Goal: Task Accomplishment & Management: Complete application form

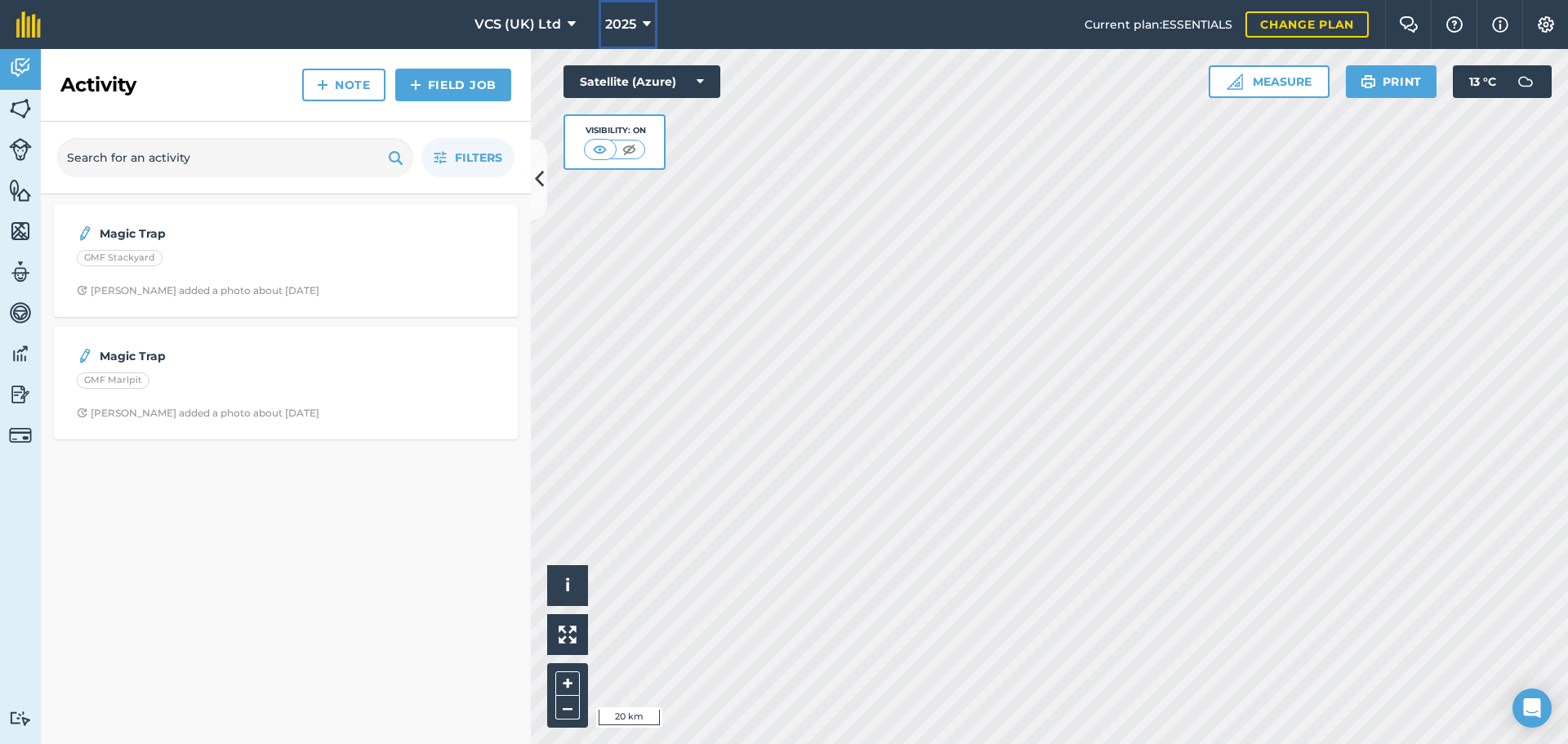
click at [646, 20] on icon at bounding box center [647, 24] width 8 height 20
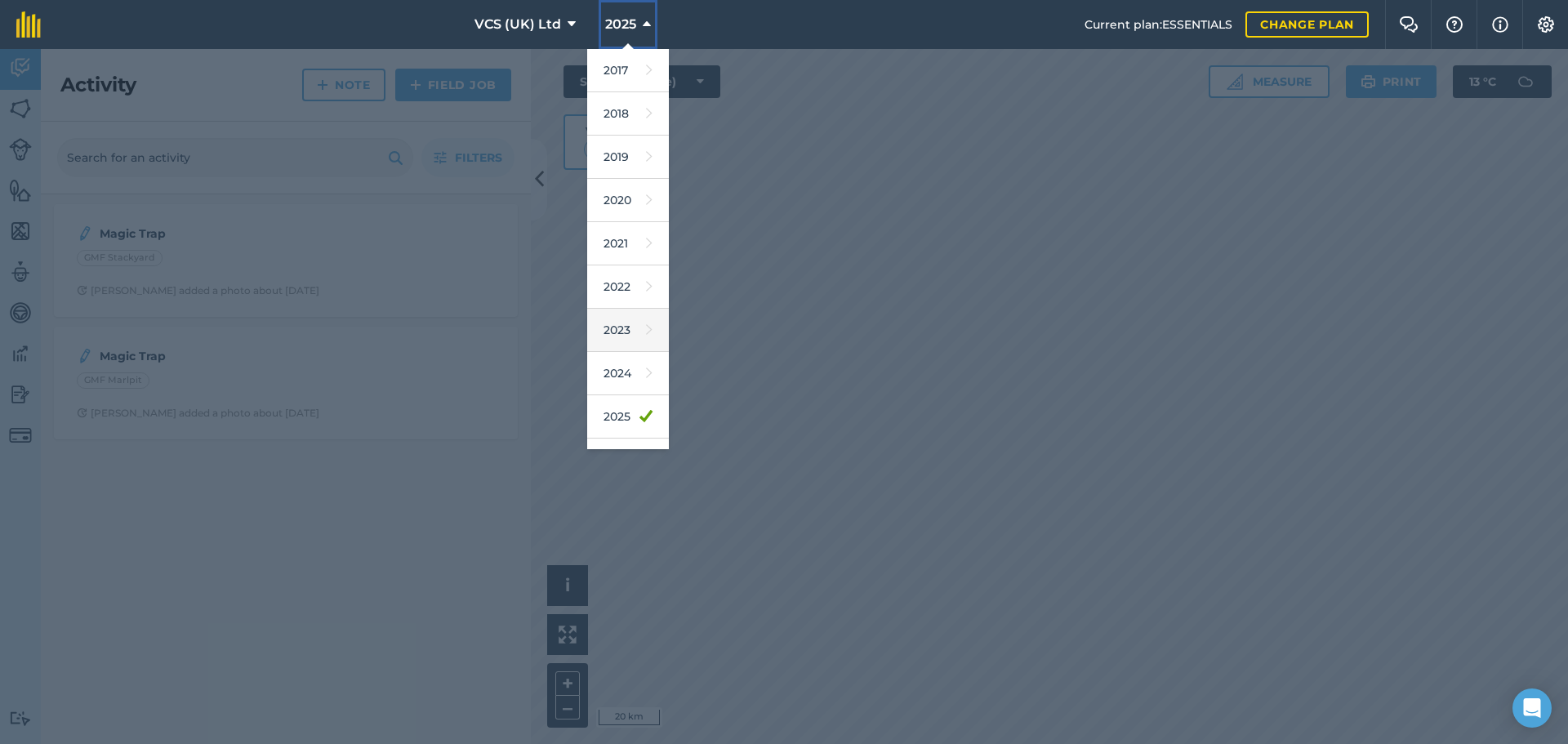
scroll to position [76, 0]
click at [620, 373] on link "2026" at bounding box center [628, 385] width 82 height 43
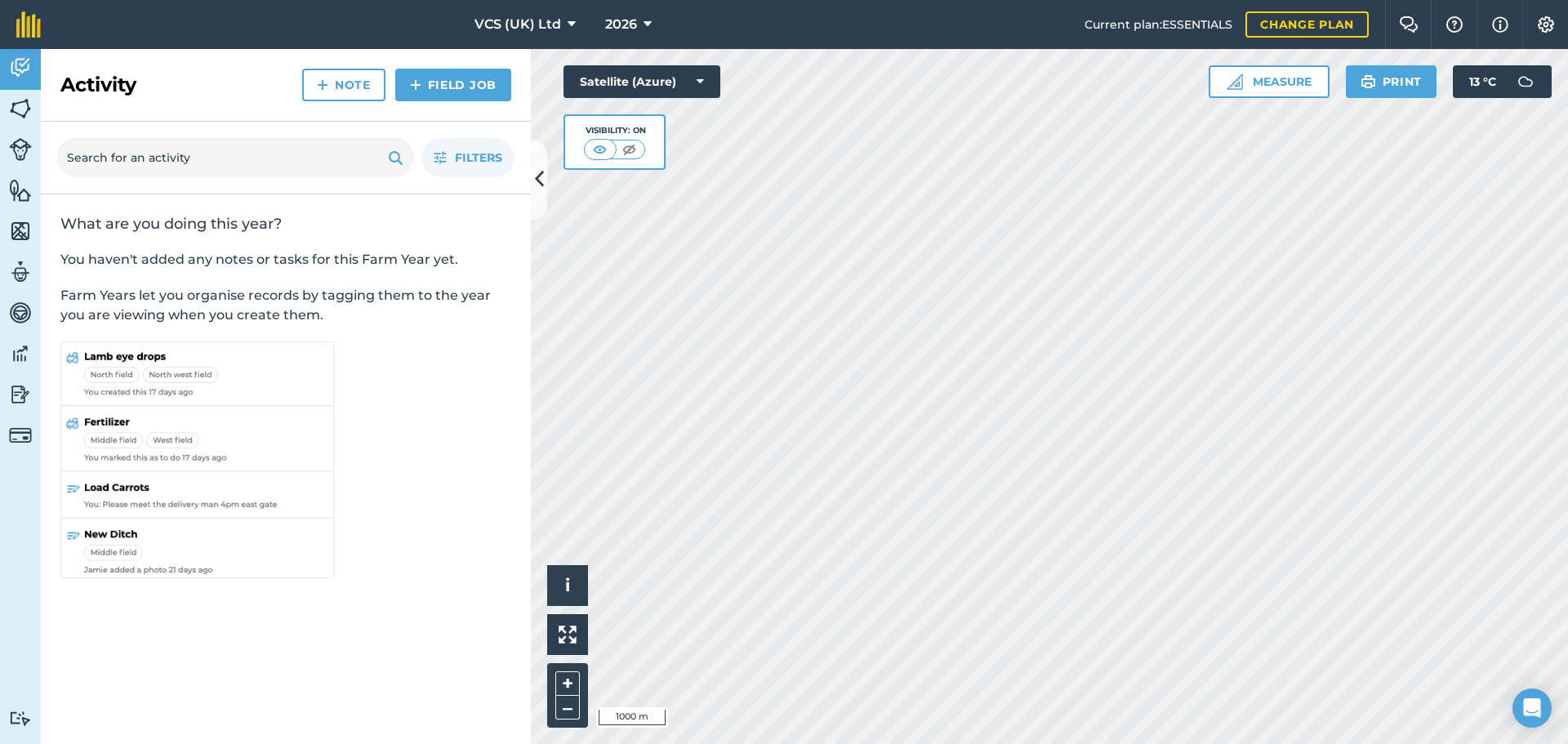
click at [959, 743] on html "VCS (UK) Ltd 2026 Current plan : ESSENTIALS Change plan Farm Chat Help Info Set…" at bounding box center [784, 372] width 1568 height 744
click at [1040, 41] on div "VCS (UK) Ltd 2026 Current plan : ESSENTIALS Change plan Farm Chat Help Info Set…" at bounding box center [784, 372] width 1568 height 744
click at [713, 0] on html "VCS (UK) Ltd 2026 Current plan : ESSENTIALS Change plan Farm Chat Help Info Set…" at bounding box center [784, 372] width 1568 height 744
click at [1526, 85] on div "Hello i © 2025 TomTom, Microsoft 200 m + – Satellite (Azure) Visibility: On Mea…" at bounding box center [1049, 396] width 1038 height 695
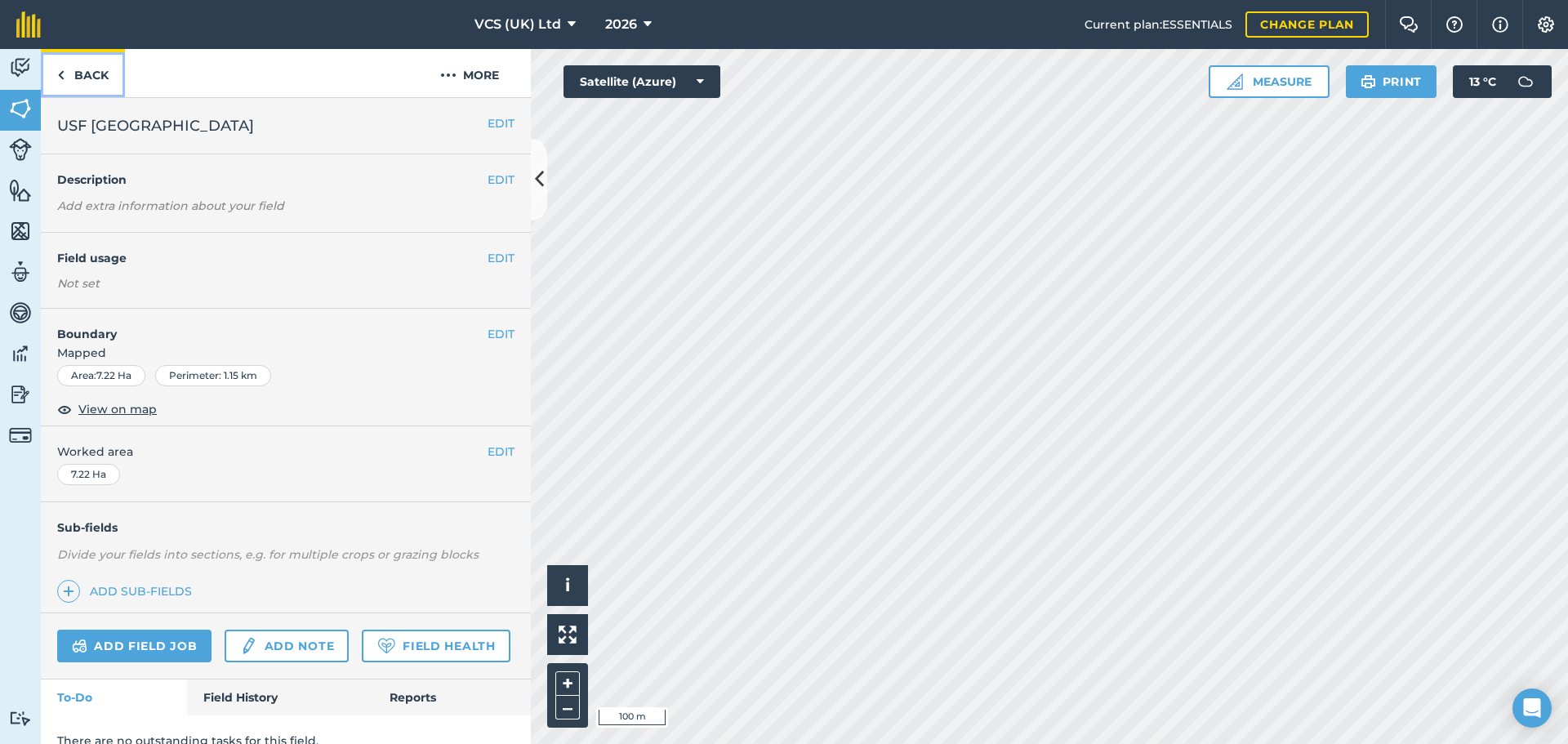
click at [95, 71] on link "Back" at bounding box center [82, 73] width 84 height 49
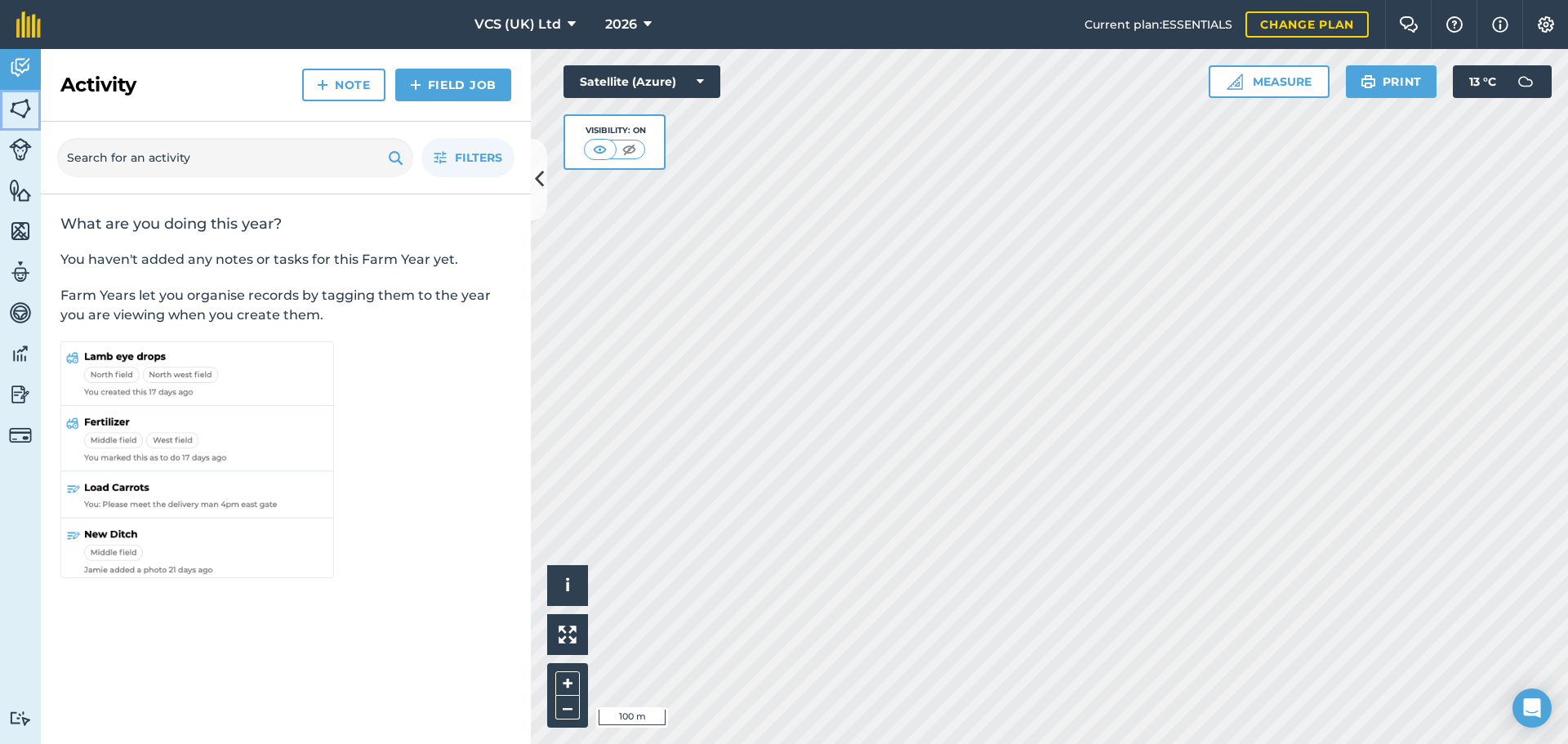
click at [19, 115] on img at bounding box center [20, 108] width 23 height 24
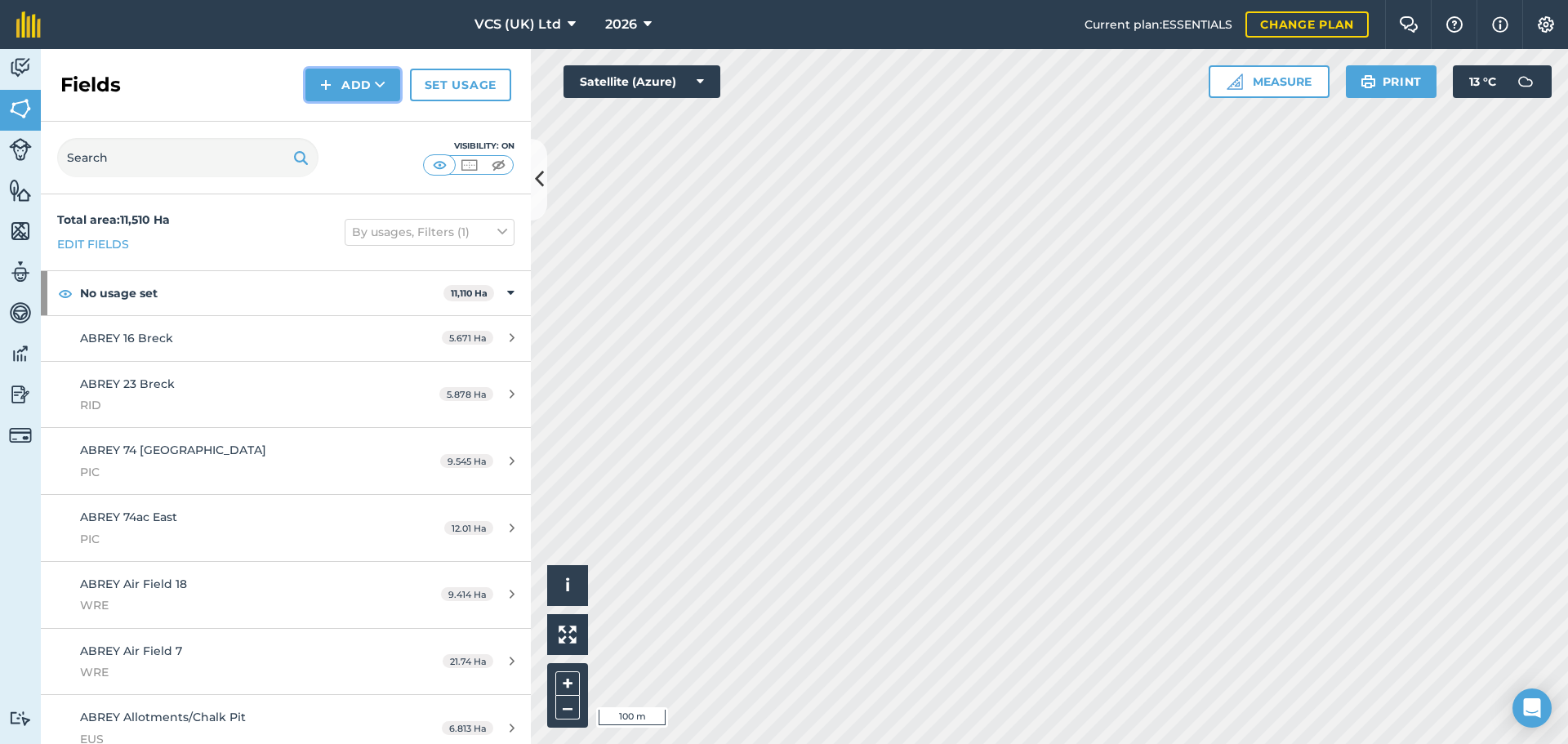
click at [364, 86] on button "Add" at bounding box center [352, 85] width 95 height 32
click at [364, 126] on link "Draw" at bounding box center [353, 122] width 90 height 36
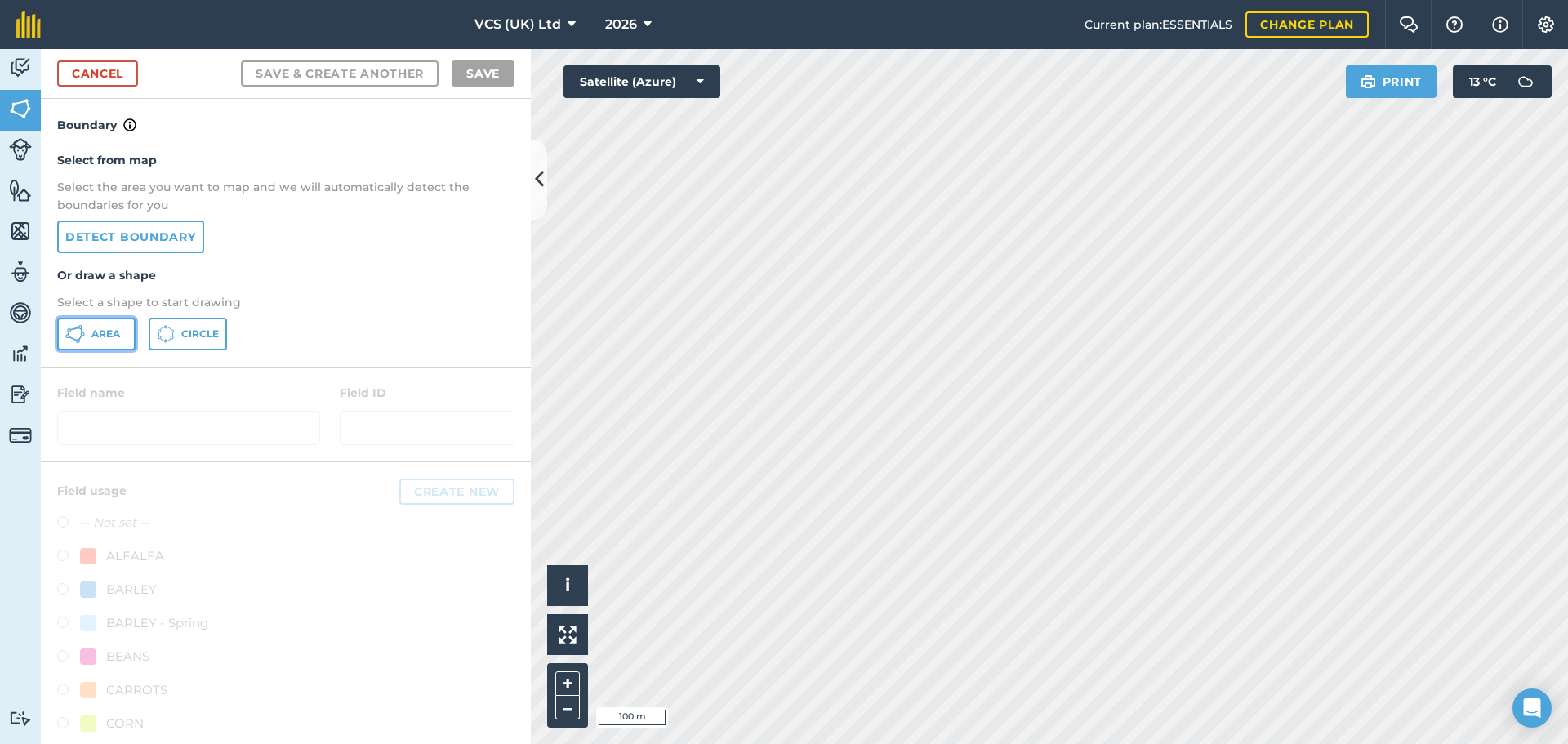
click at [118, 326] on button "Area" at bounding box center [95, 334] width 78 height 32
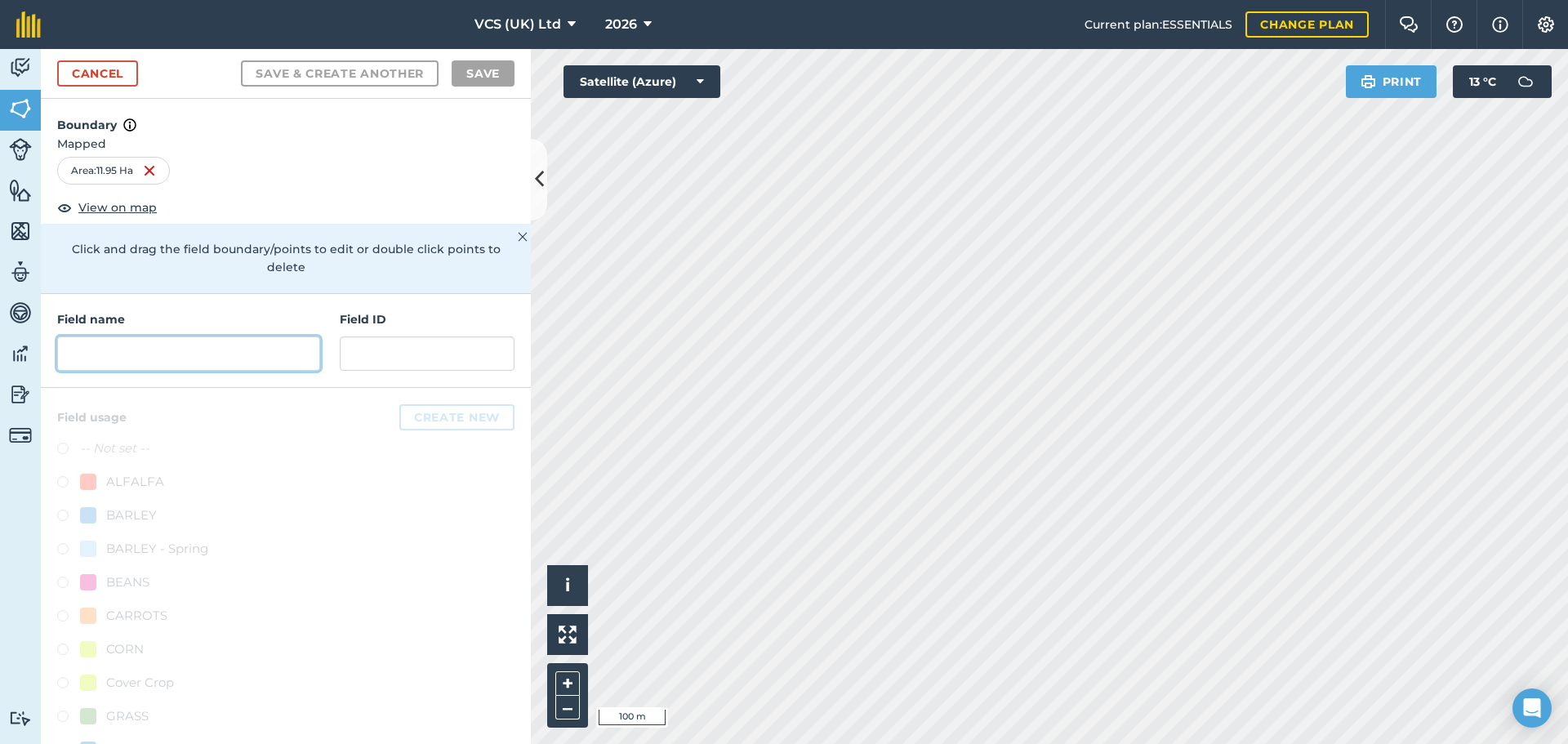
click at [171, 364] on input "text" at bounding box center [188, 354] width 263 height 34
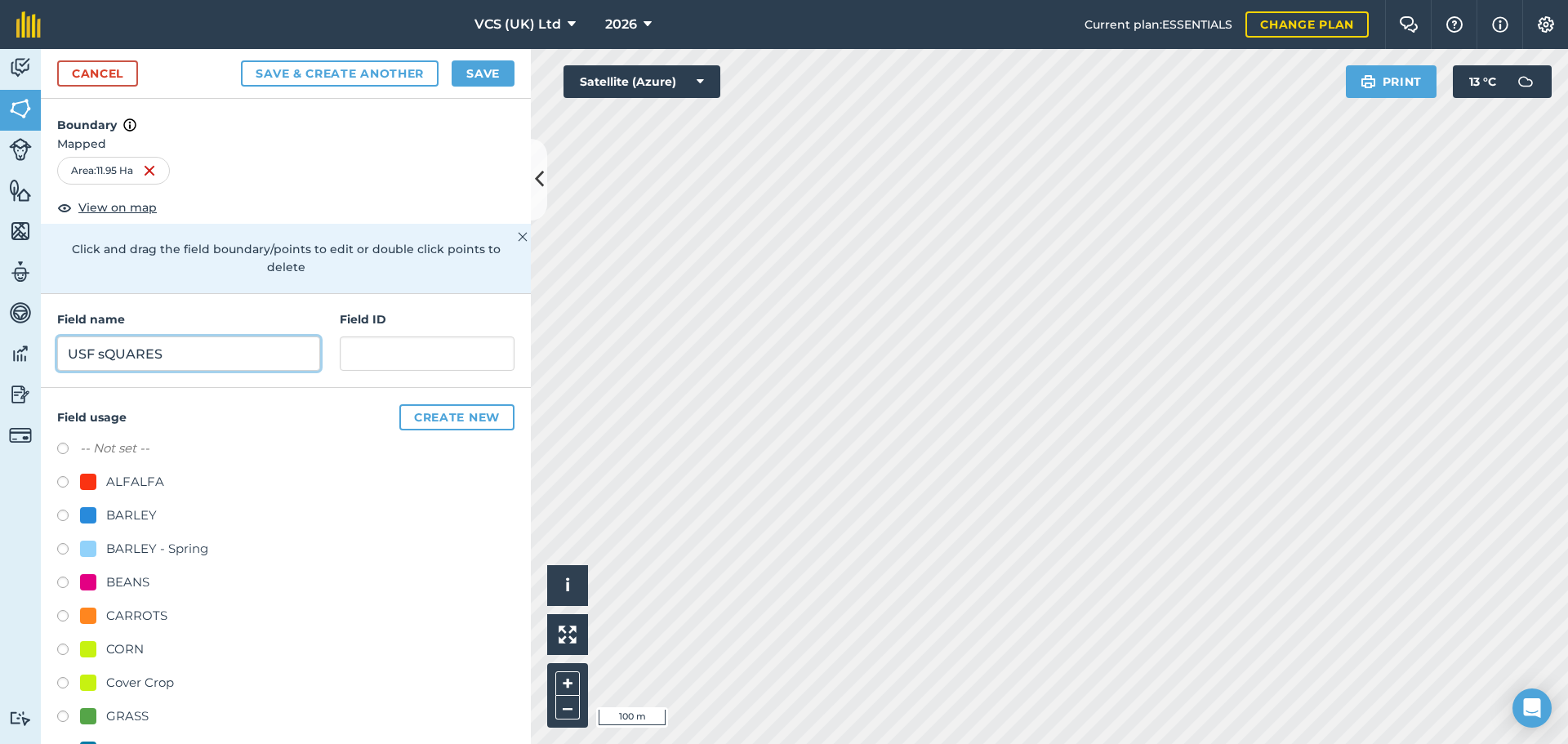
type input "USF sQUARE"
click at [241, 60] on button "Save & Create Another" at bounding box center [340, 73] width 197 height 26
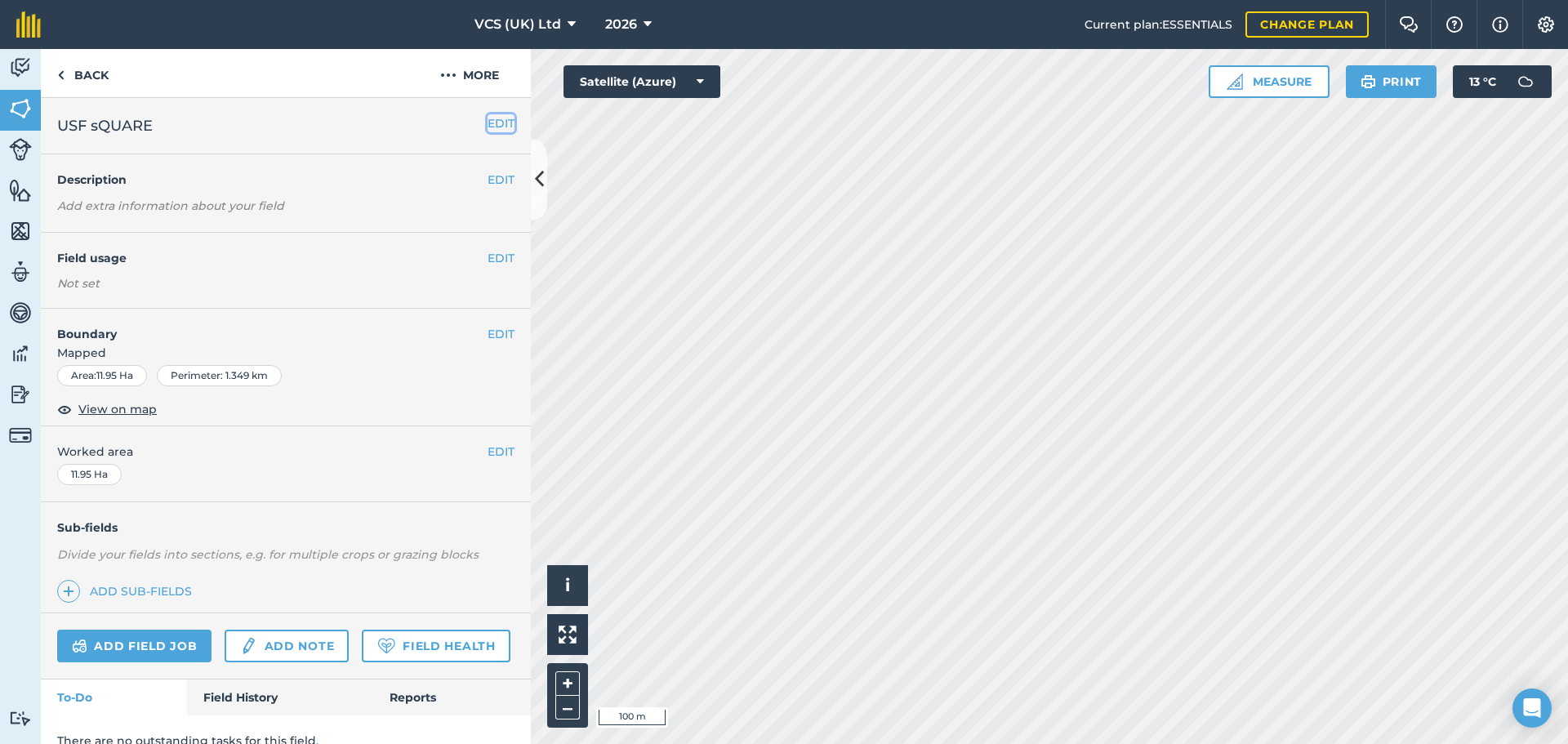
click at [487, 119] on button "EDIT" at bounding box center [501, 123] width 27 height 18
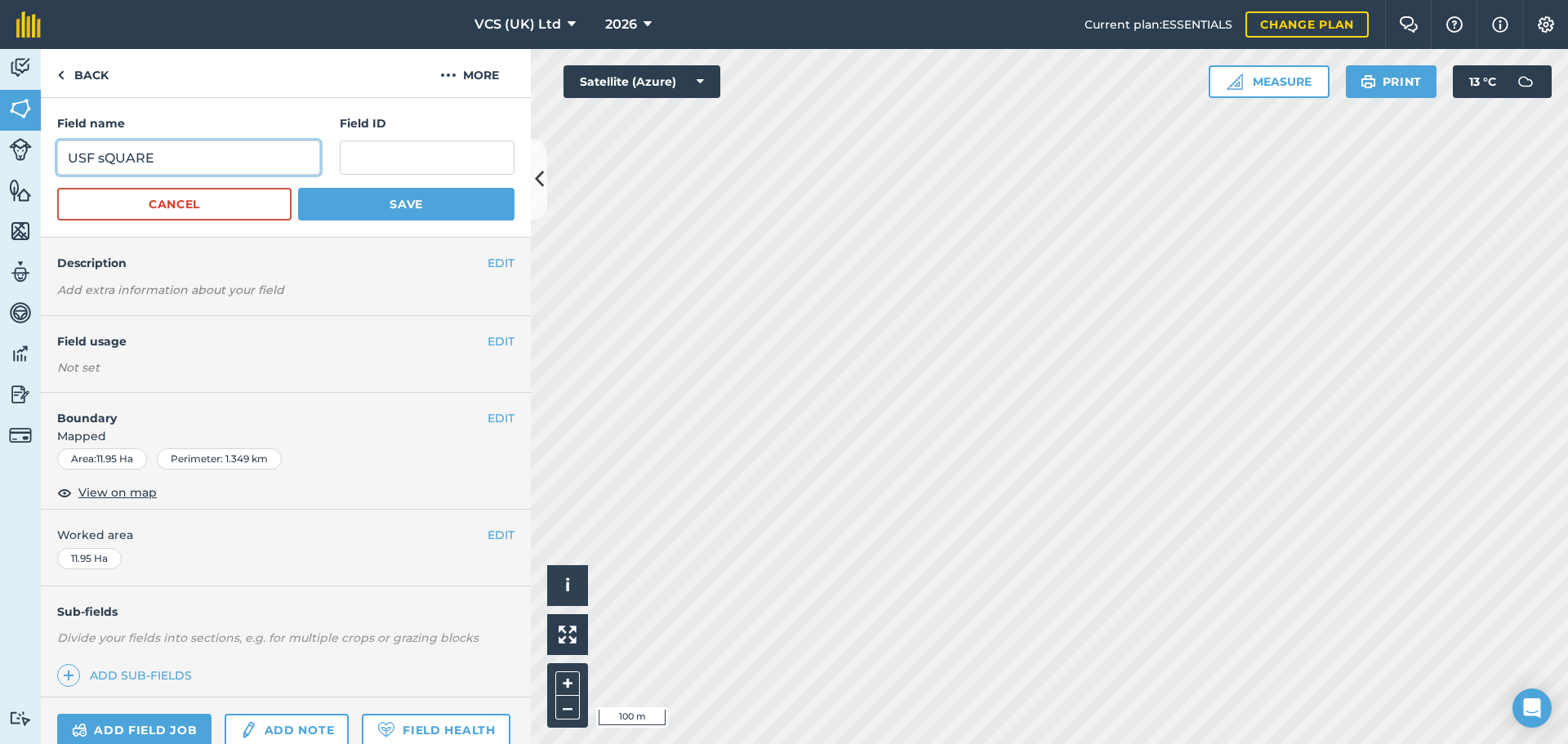
drag, startPoint x: 155, startPoint y: 153, endPoint x: 99, endPoint y: 155, distance: 56.0
click at [99, 155] on input "USF sQUARE" at bounding box center [188, 158] width 263 height 34
type input "USF Squares"
click at [406, 214] on button "Save" at bounding box center [406, 204] width 216 height 32
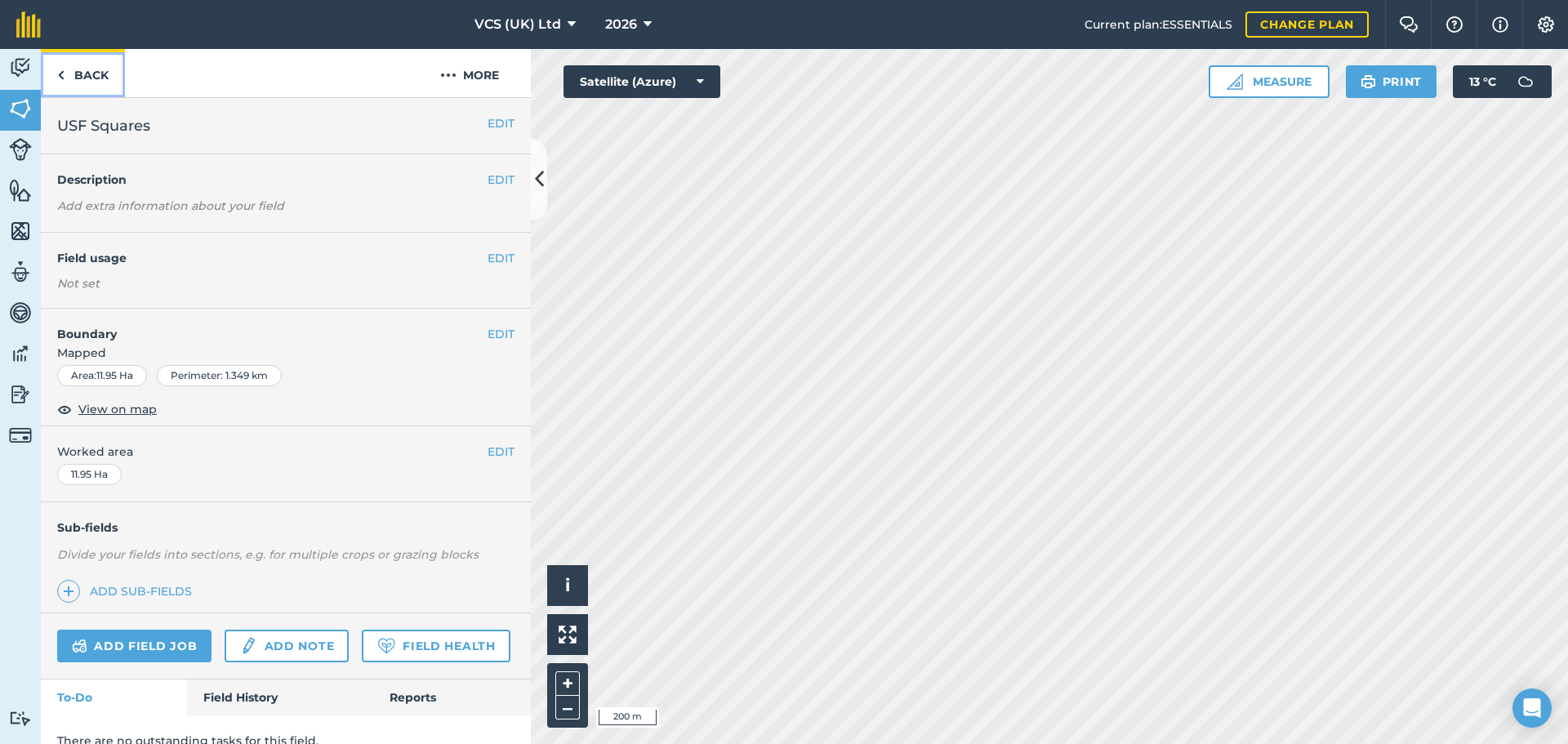
click at [101, 77] on link "Back" at bounding box center [82, 73] width 84 height 49
click at [96, 75] on link "Back" at bounding box center [82, 73] width 84 height 49
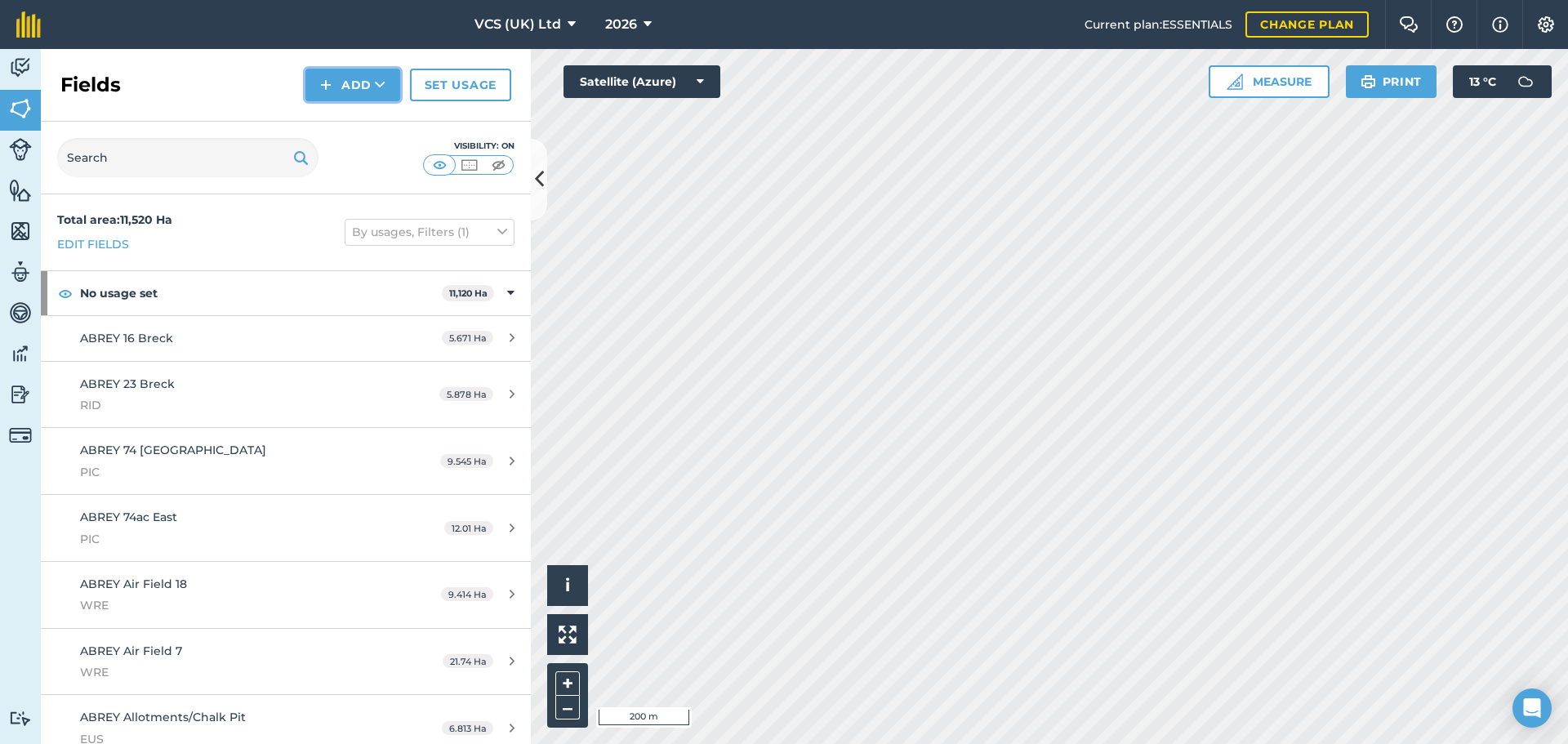
click at [348, 101] on button "Add" at bounding box center [352, 85] width 95 height 32
click at [356, 127] on link "Draw" at bounding box center [353, 122] width 90 height 36
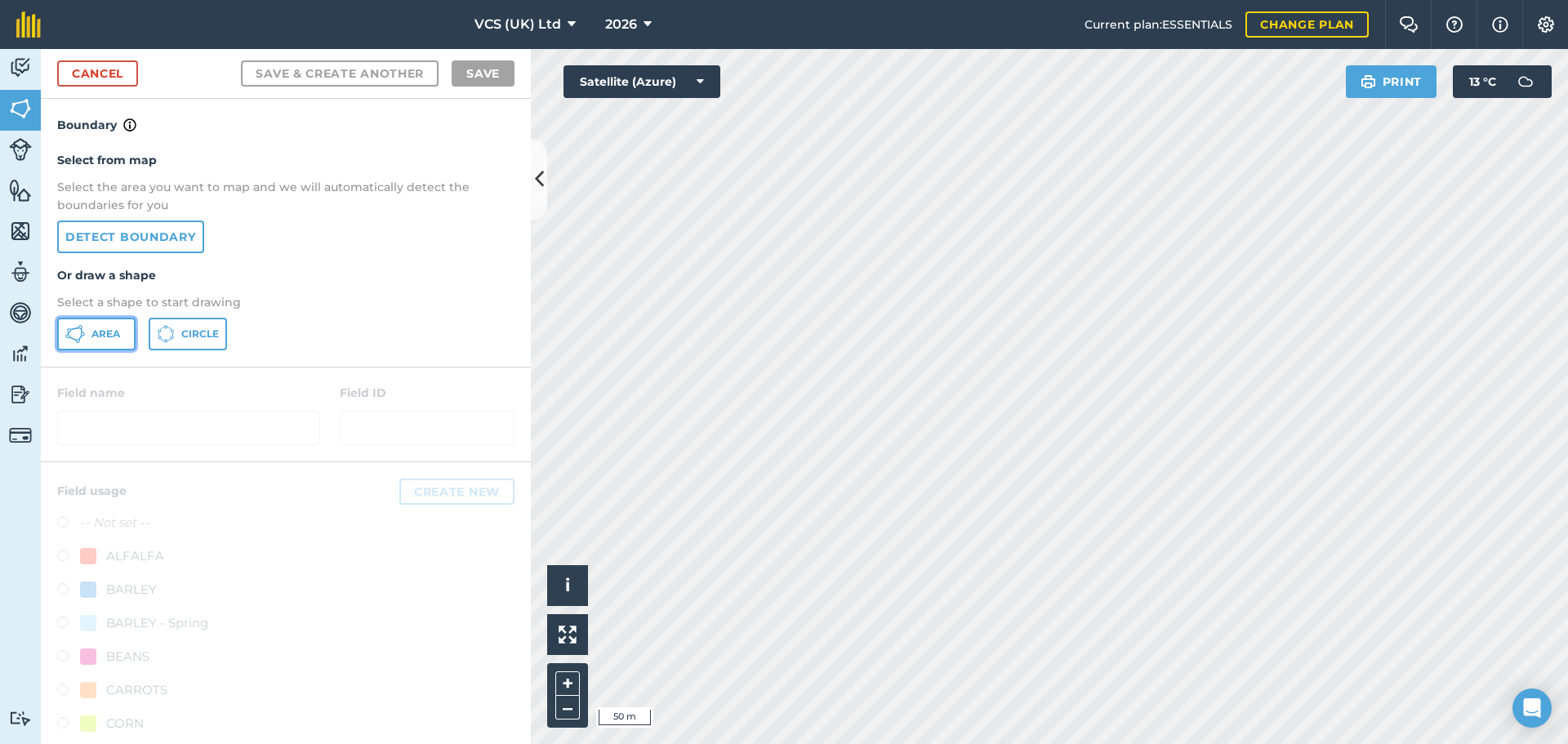
click at [113, 338] on span "Area" at bounding box center [106, 334] width 29 height 14
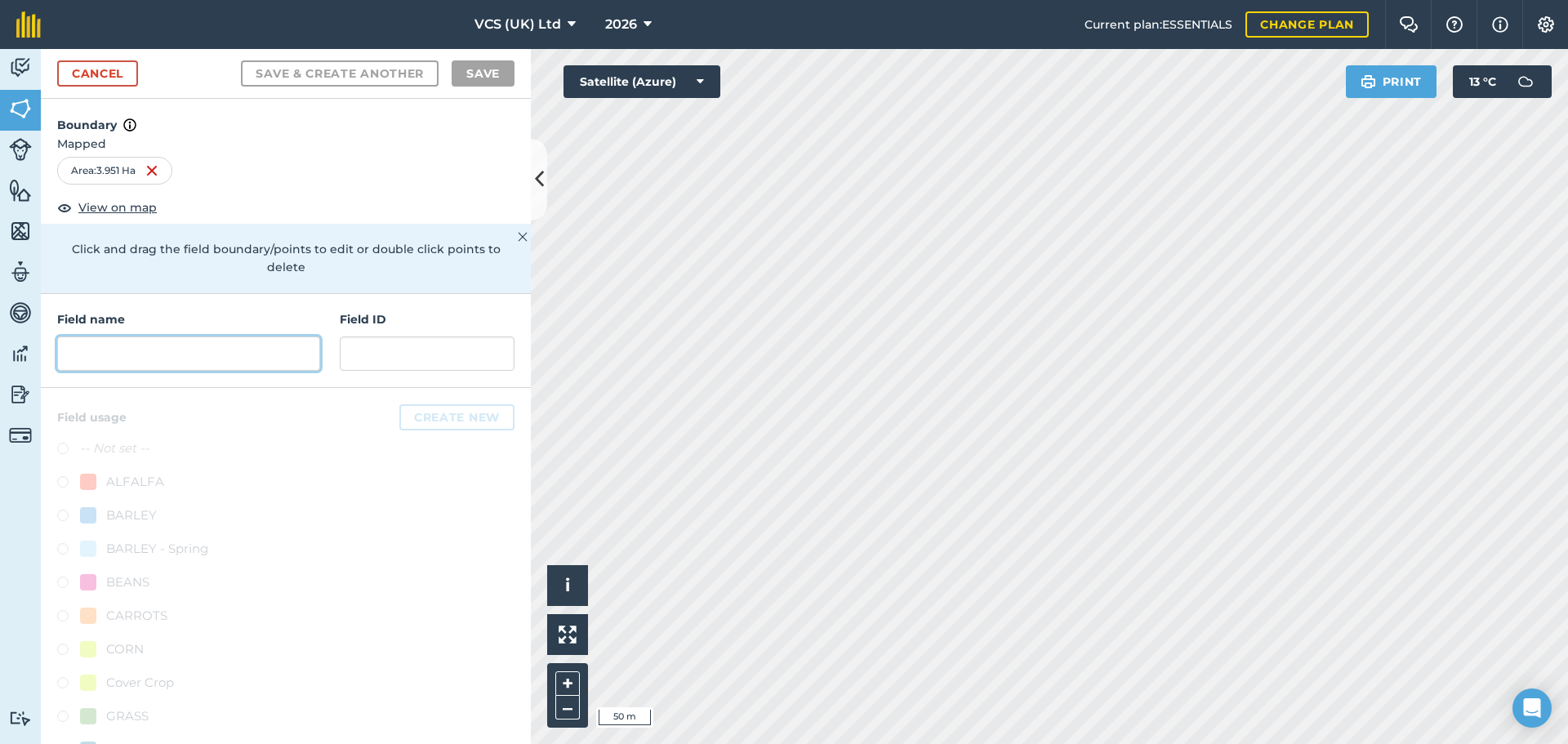
click at [190, 342] on input "text" at bounding box center [188, 354] width 263 height 34
type input "u"
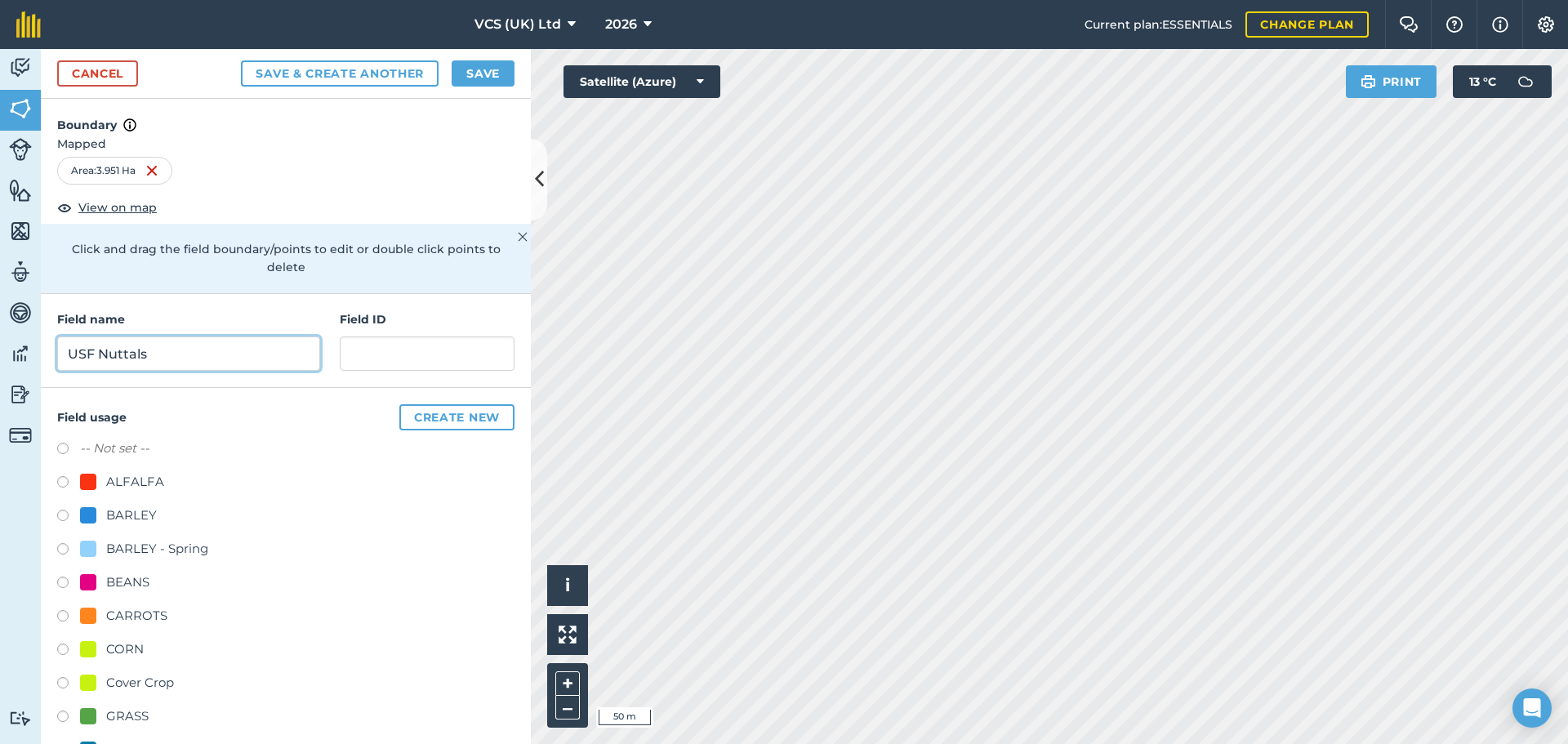
type input "USF Nuttals"
click at [487, 72] on button "Save" at bounding box center [484, 73] width 63 height 26
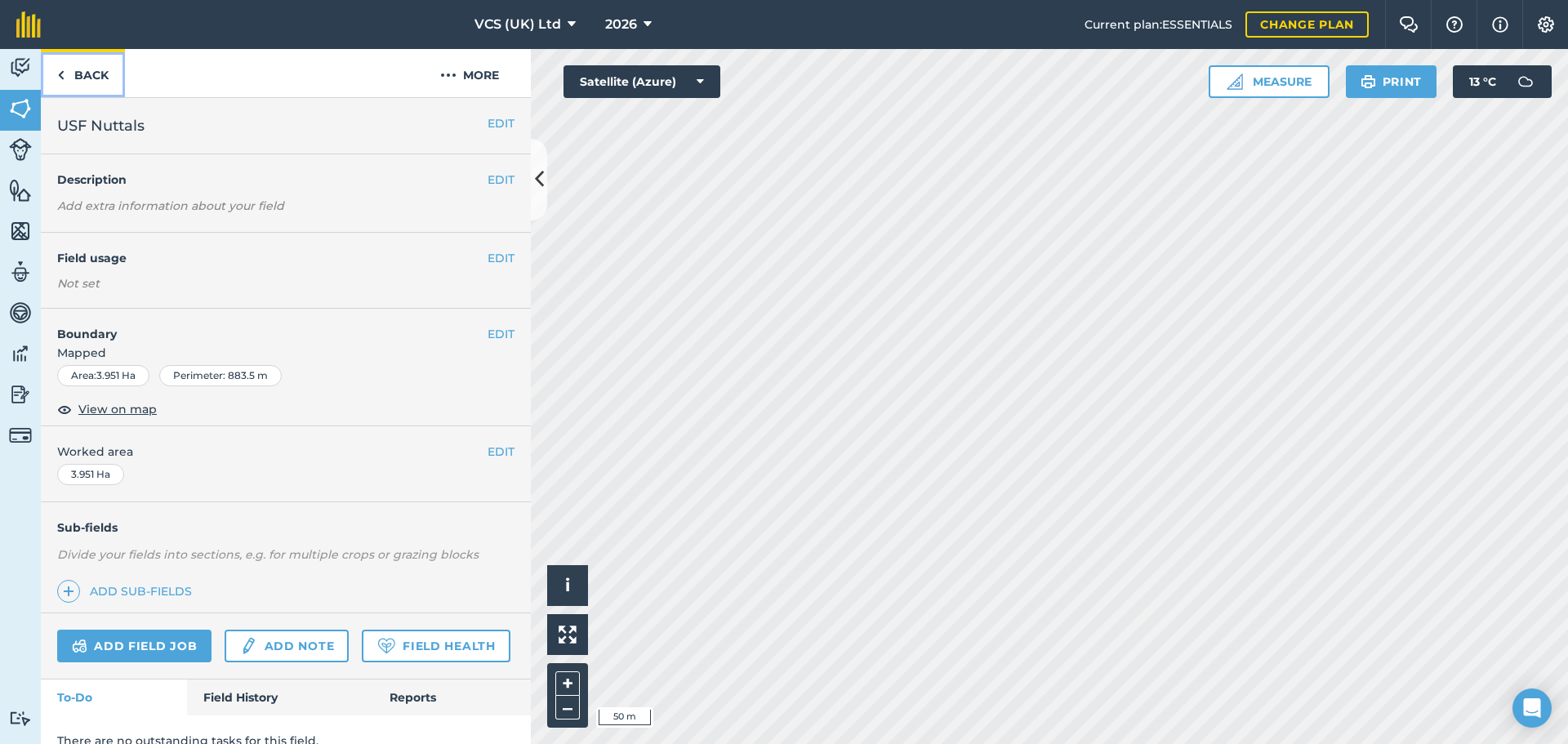
click at [90, 75] on link "Back" at bounding box center [82, 73] width 84 height 49
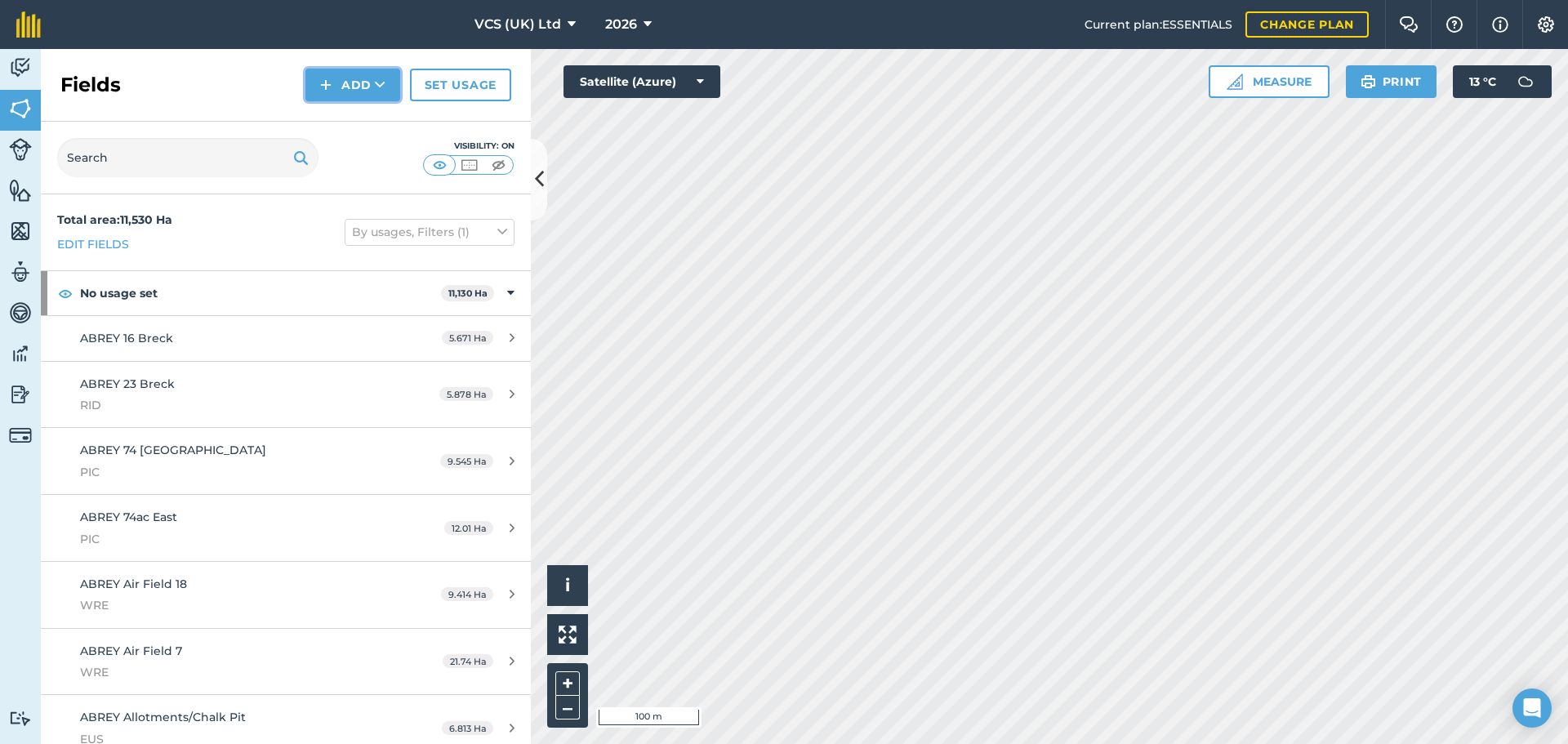
click at [386, 90] on button "Add" at bounding box center [352, 85] width 95 height 32
click at [352, 127] on link "Draw" at bounding box center [353, 122] width 90 height 36
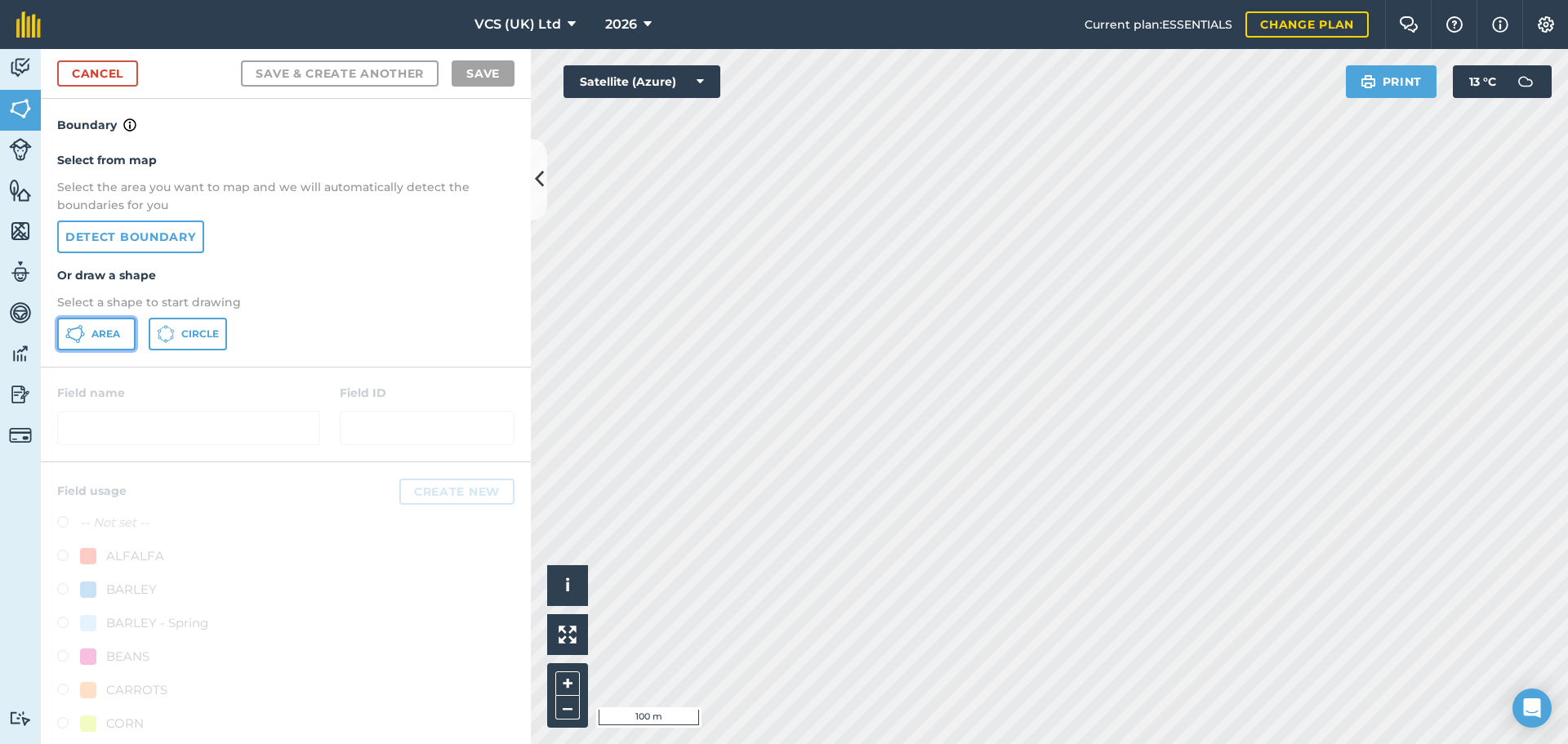
click at [108, 326] on button "Area" at bounding box center [95, 334] width 78 height 32
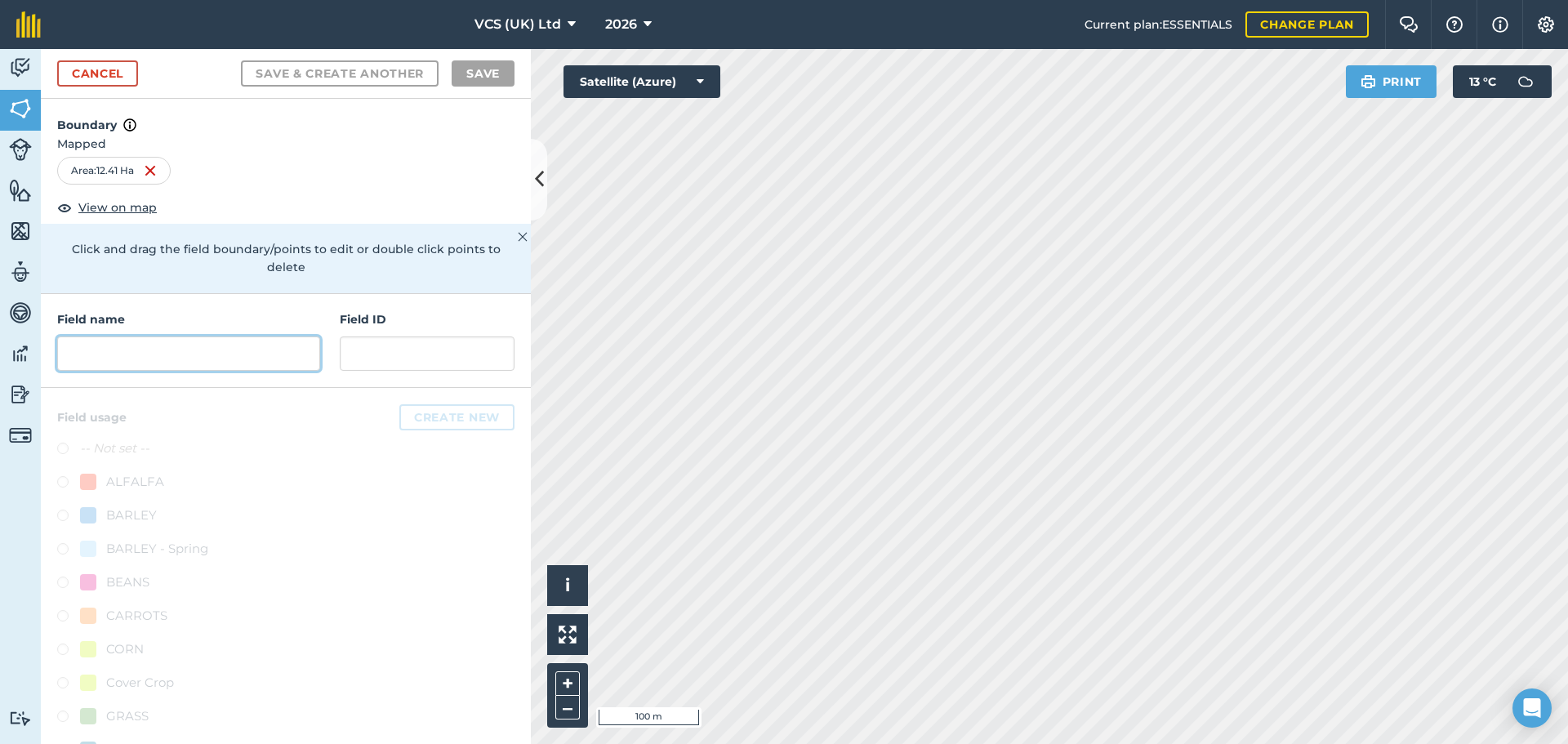
click at [231, 348] on input "text" at bounding box center [188, 354] width 263 height 34
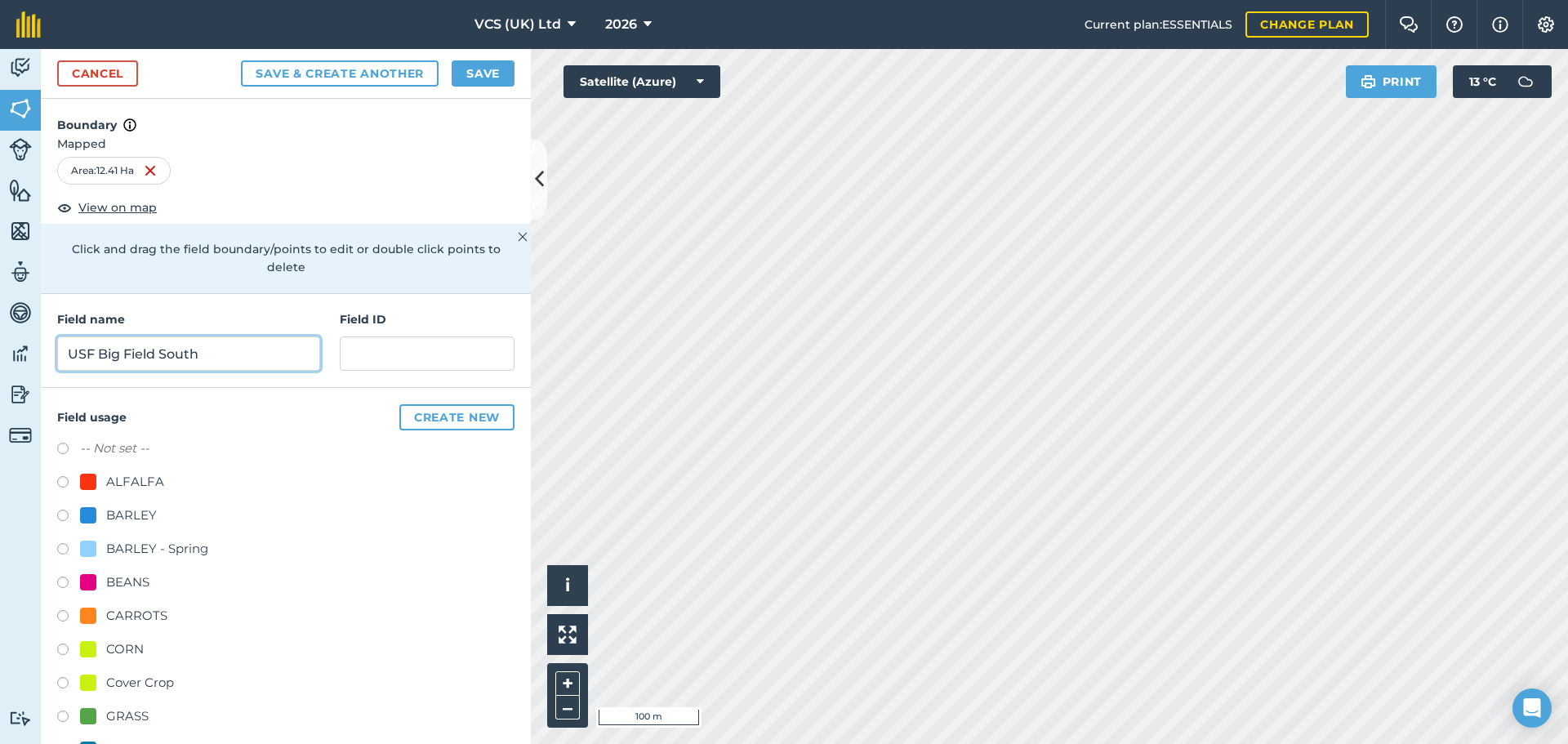
type input "USF Big Field South"
click at [487, 74] on button "Save" at bounding box center [484, 73] width 63 height 26
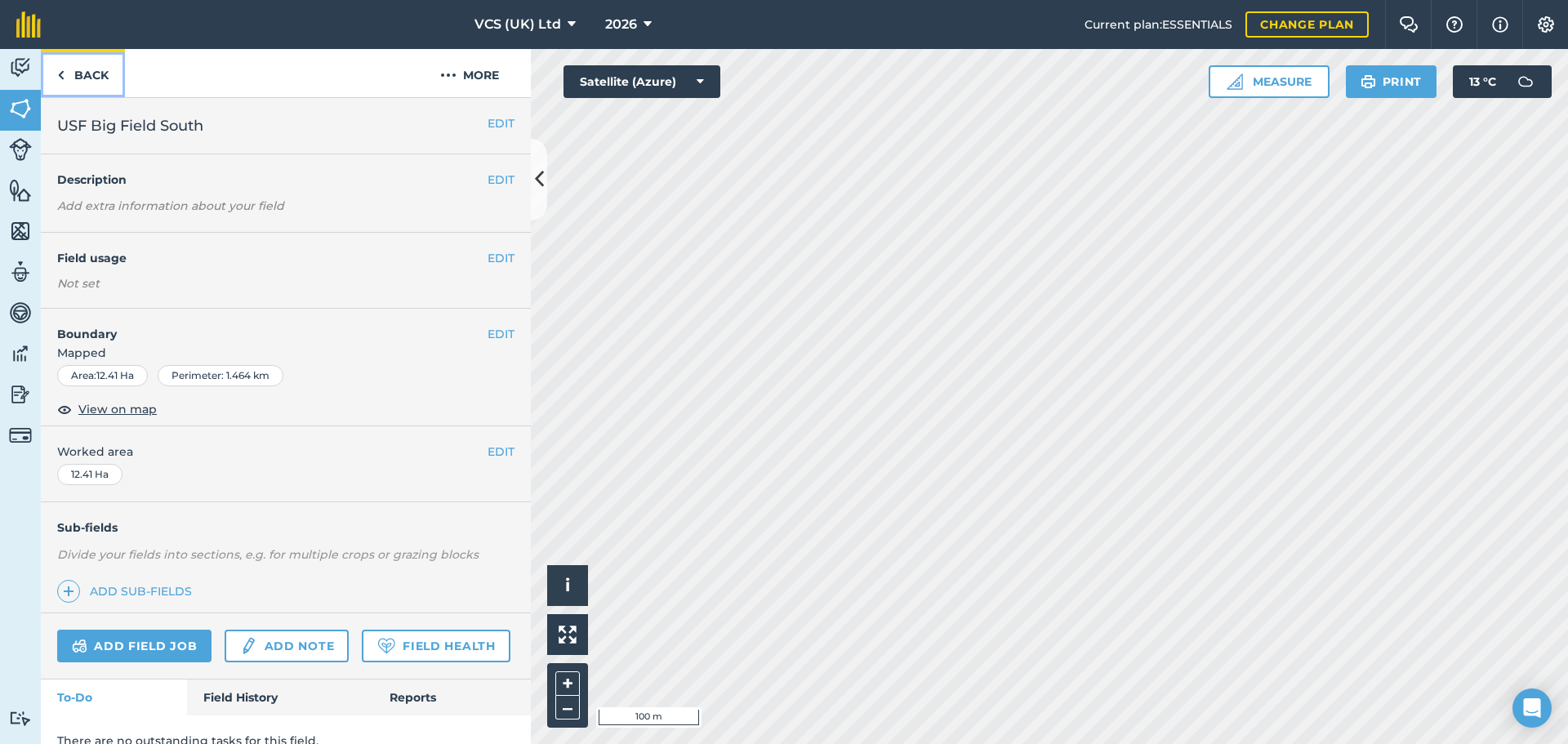
click at [85, 76] on link "Back" at bounding box center [82, 73] width 84 height 49
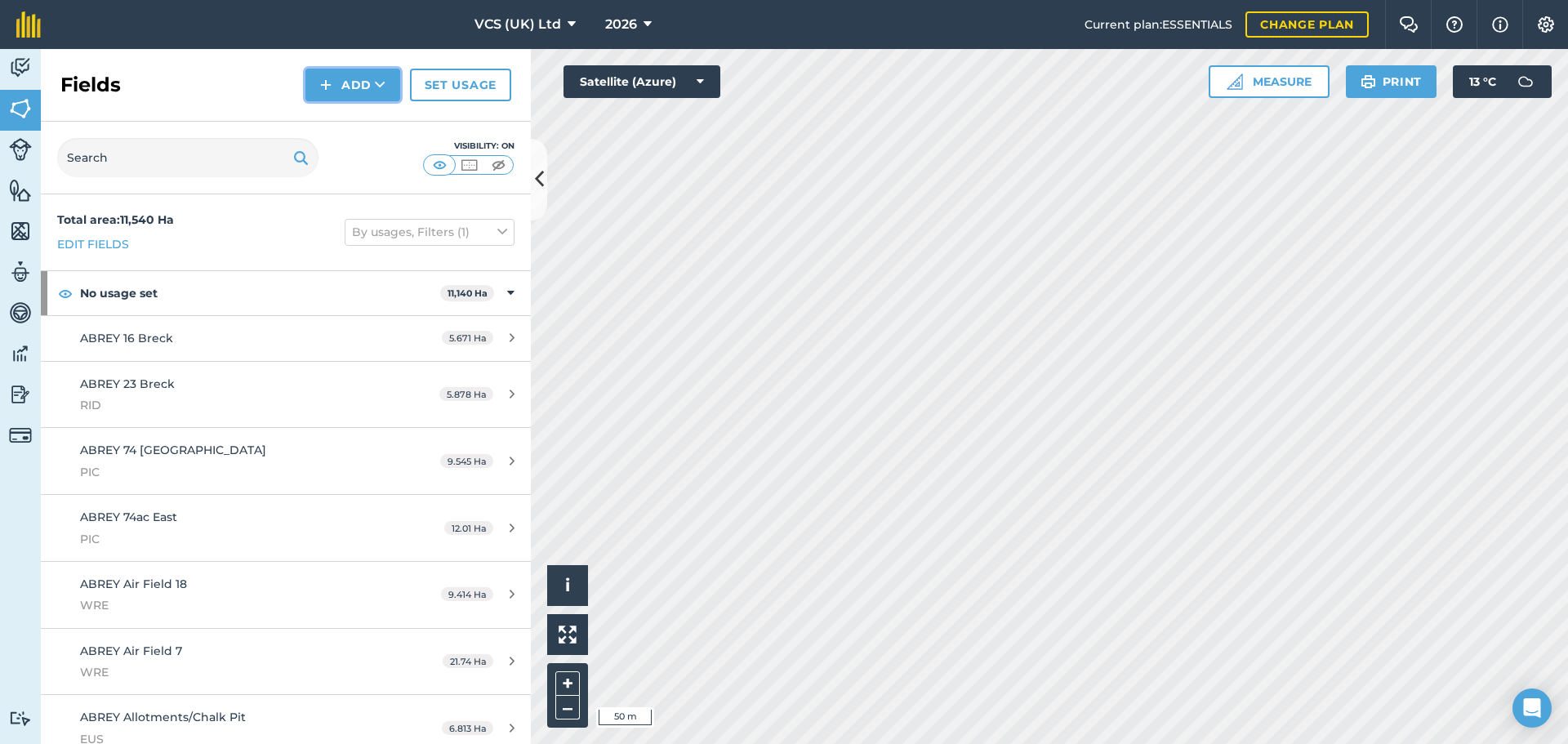
click at [351, 75] on button "Add" at bounding box center [352, 85] width 95 height 32
click at [347, 119] on link "Draw" at bounding box center [353, 122] width 90 height 36
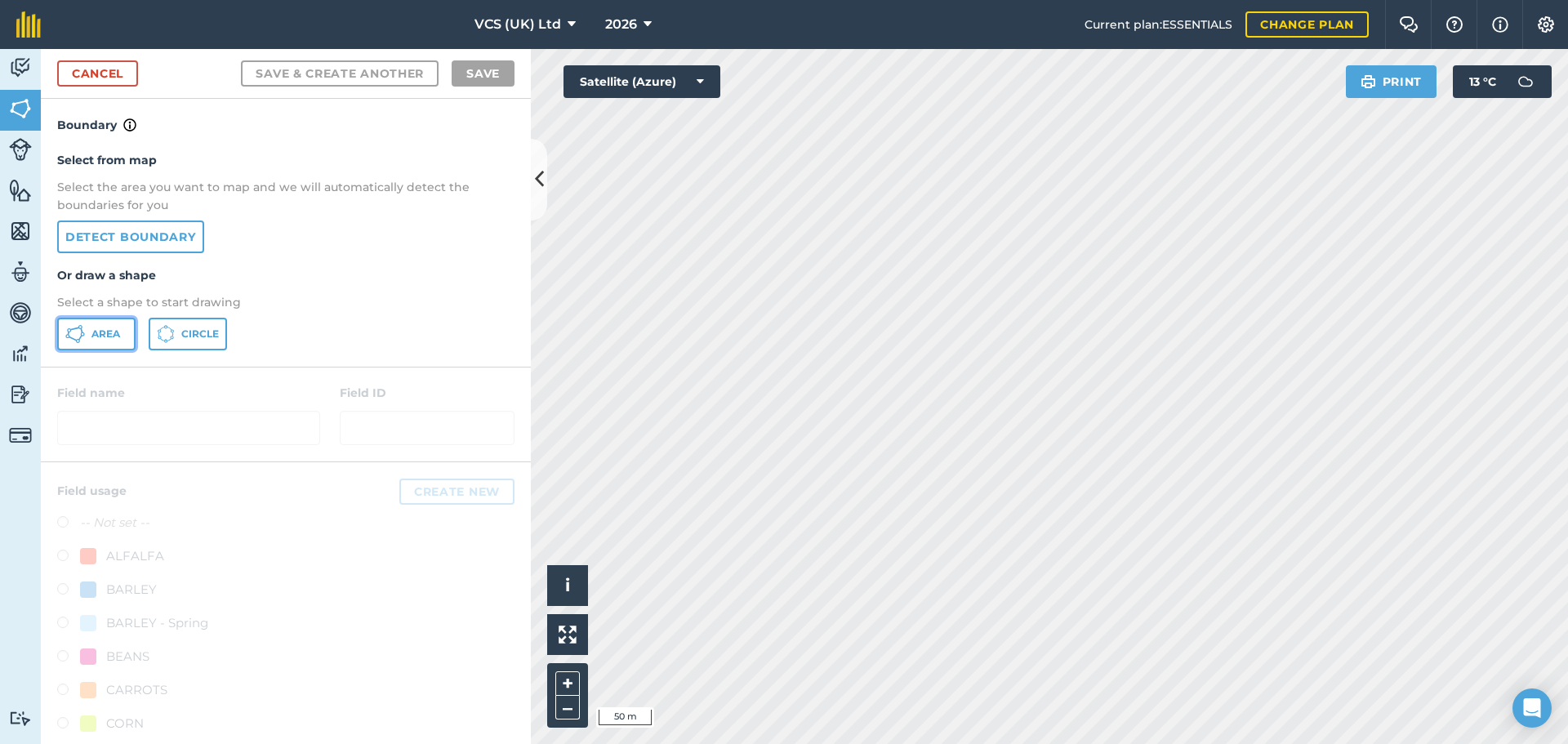
click at [91, 337] on button "Area" at bounding box center [95, 334] width 78 height 32
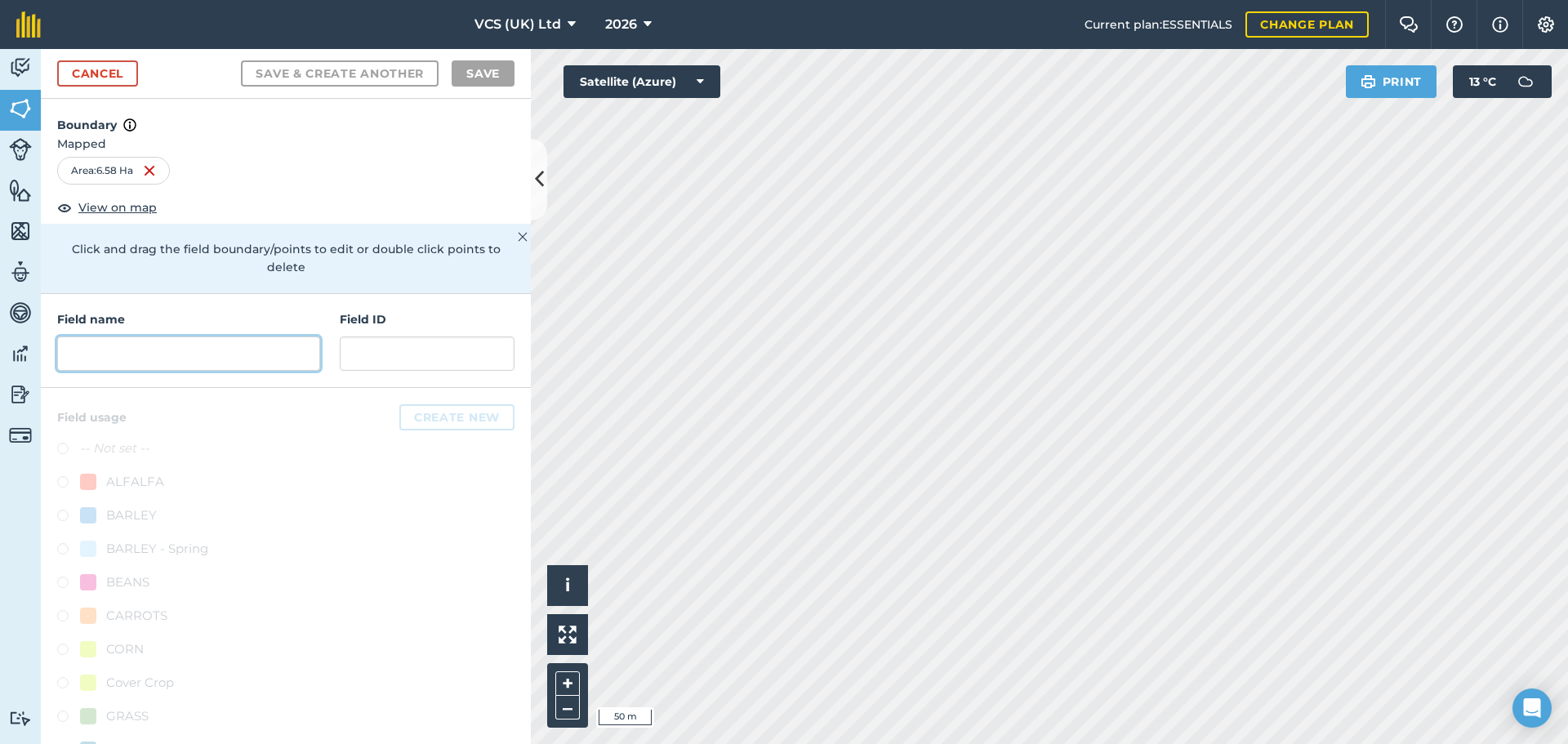
click at [113, 360] on input "text" at bounding box center [188, 354] width 263 height 34
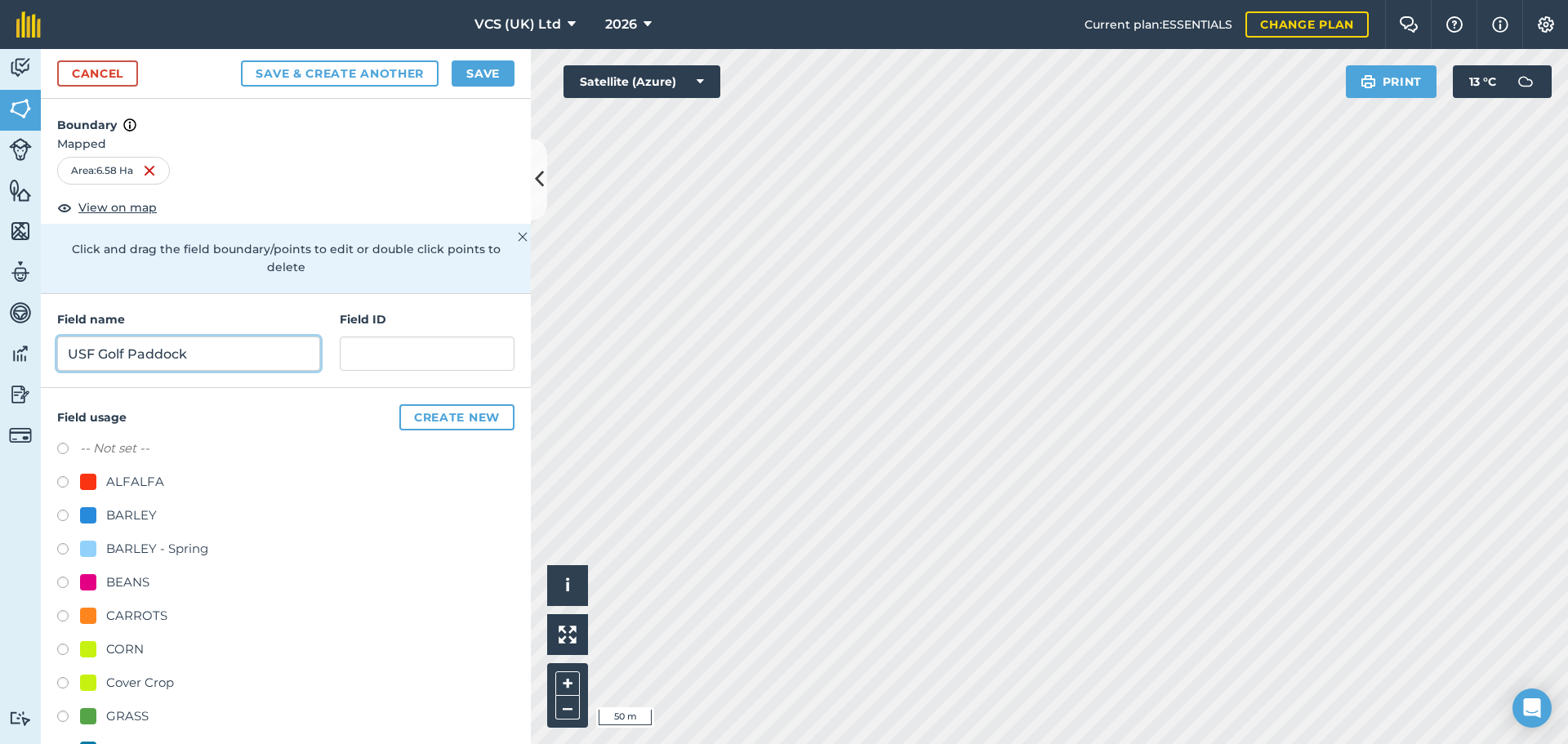
type input "USF Golf Paddock"
click at [484, 82] on button "Save" at bounding box center [484, 73] width 63 height 26
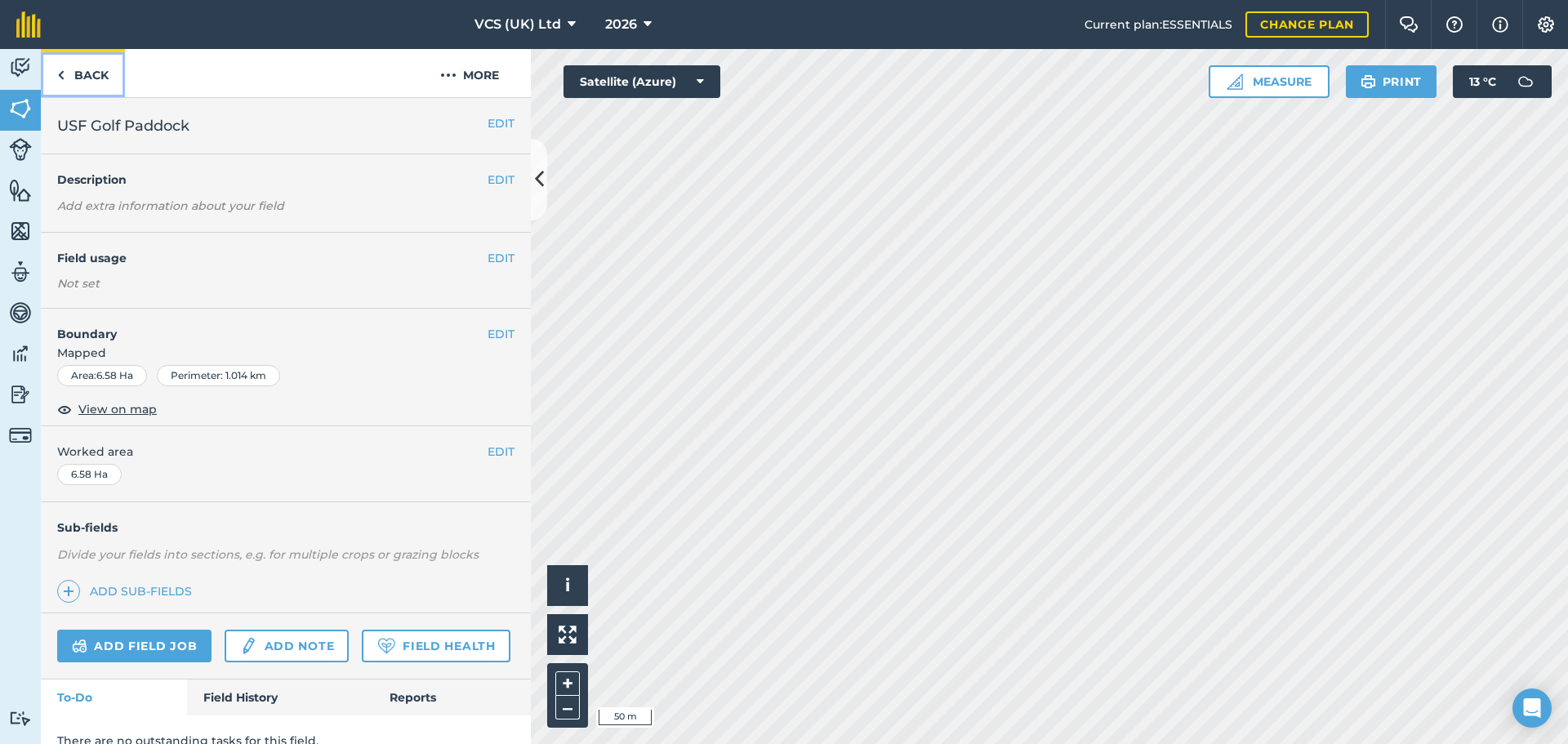
click at [79, 74] on link "Back" at bounding box center [82, 73] width 84 height 49
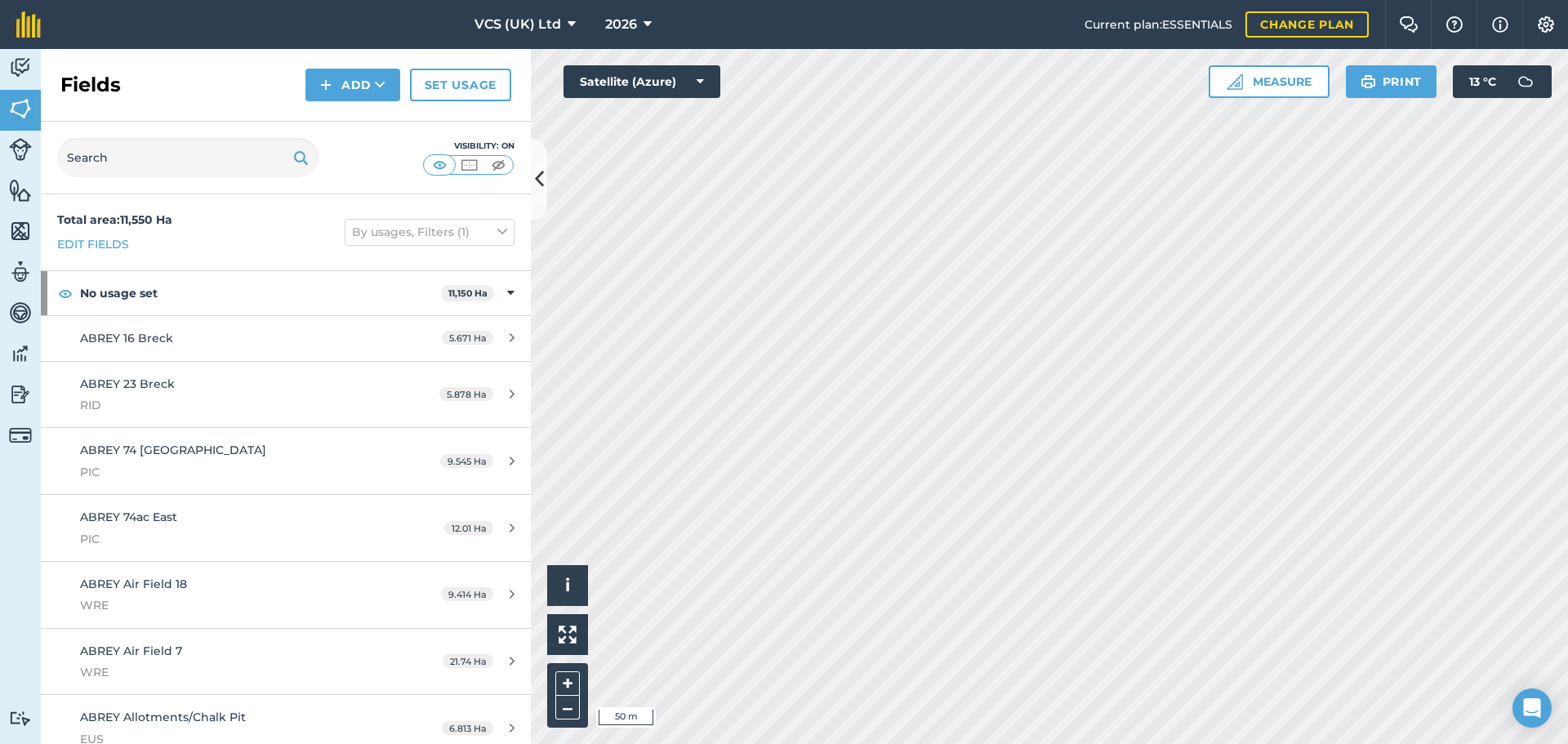
click at [1010, 743] on html "VCS (UK) Ltd 2026 Current plan : ESSENTIALS Change plan Farm Chat Help Info Set…" at bounding box center [784, 372] width 1568 height 744
click at [639, 743] on html "VCS (UK) Ltd 2026 Current plan : ESSENTIALS Change plan Farm Chat Help Info Set…" at bounding box center [784, 372] width 1568 height 744
click at [326, 82] on img at bounding box center [326, 85] width 12 height 20
click at [382, 124] on link "Draw" at bounding box center [353, 122] width 90 height 36
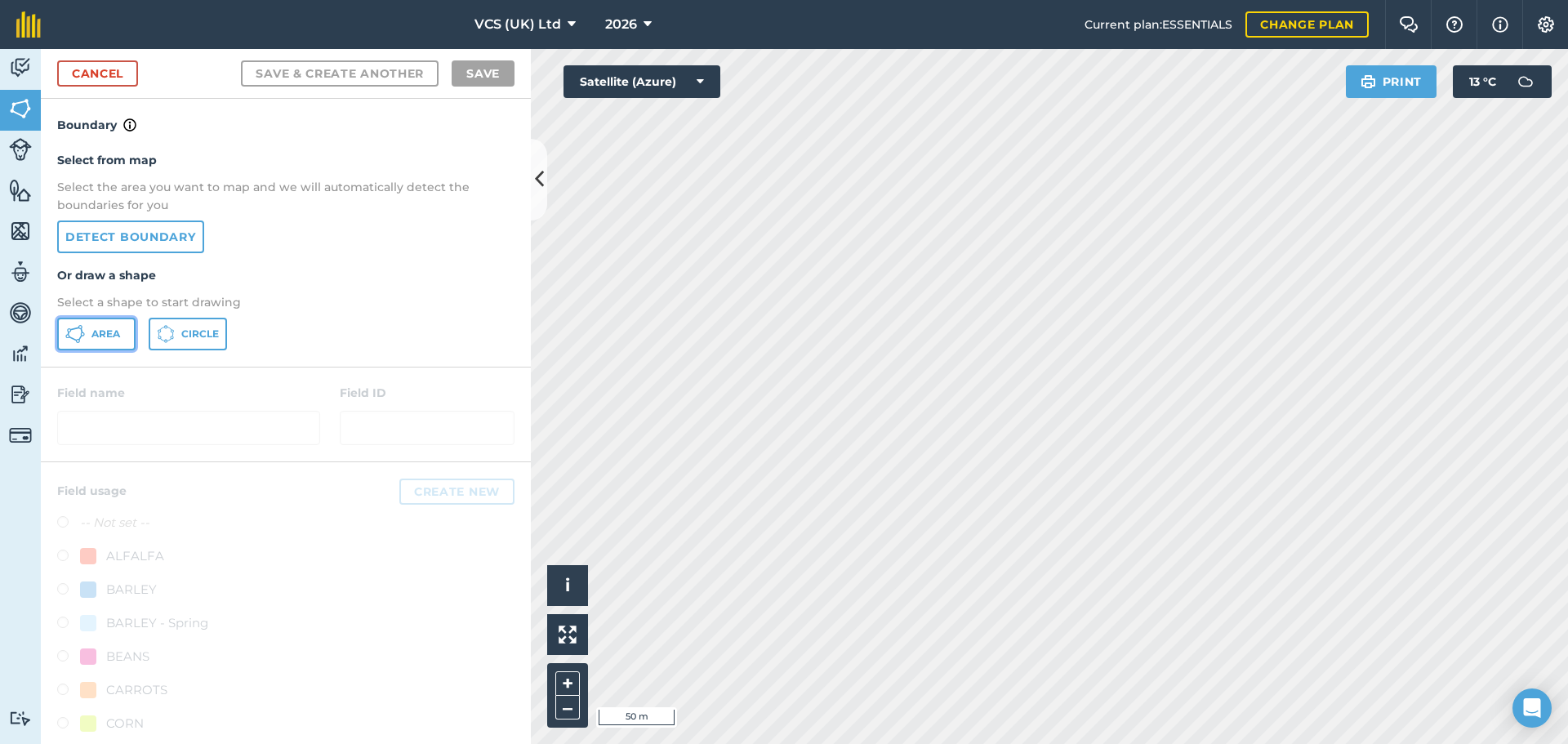
drag, startPoint x: 115, startPoint y: 332, endPoint x: 390, endPoint y: 341, distance: 275.1
click at [115, 331] on span "Area" at bounding box center [106, 334] width 29 height 14
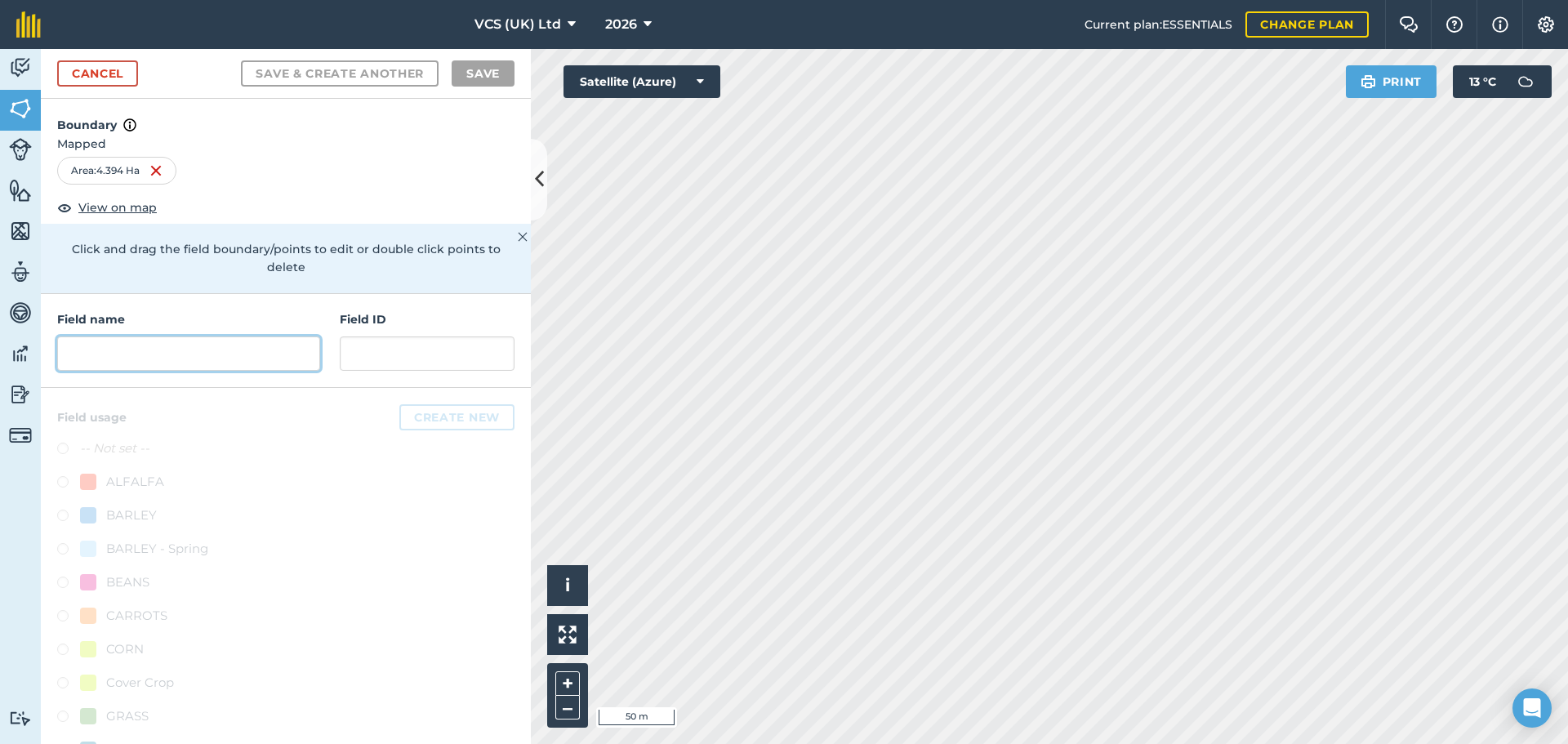
click at [260, 353] on input "text" at bounding box center [188, 354] width 263 height 34
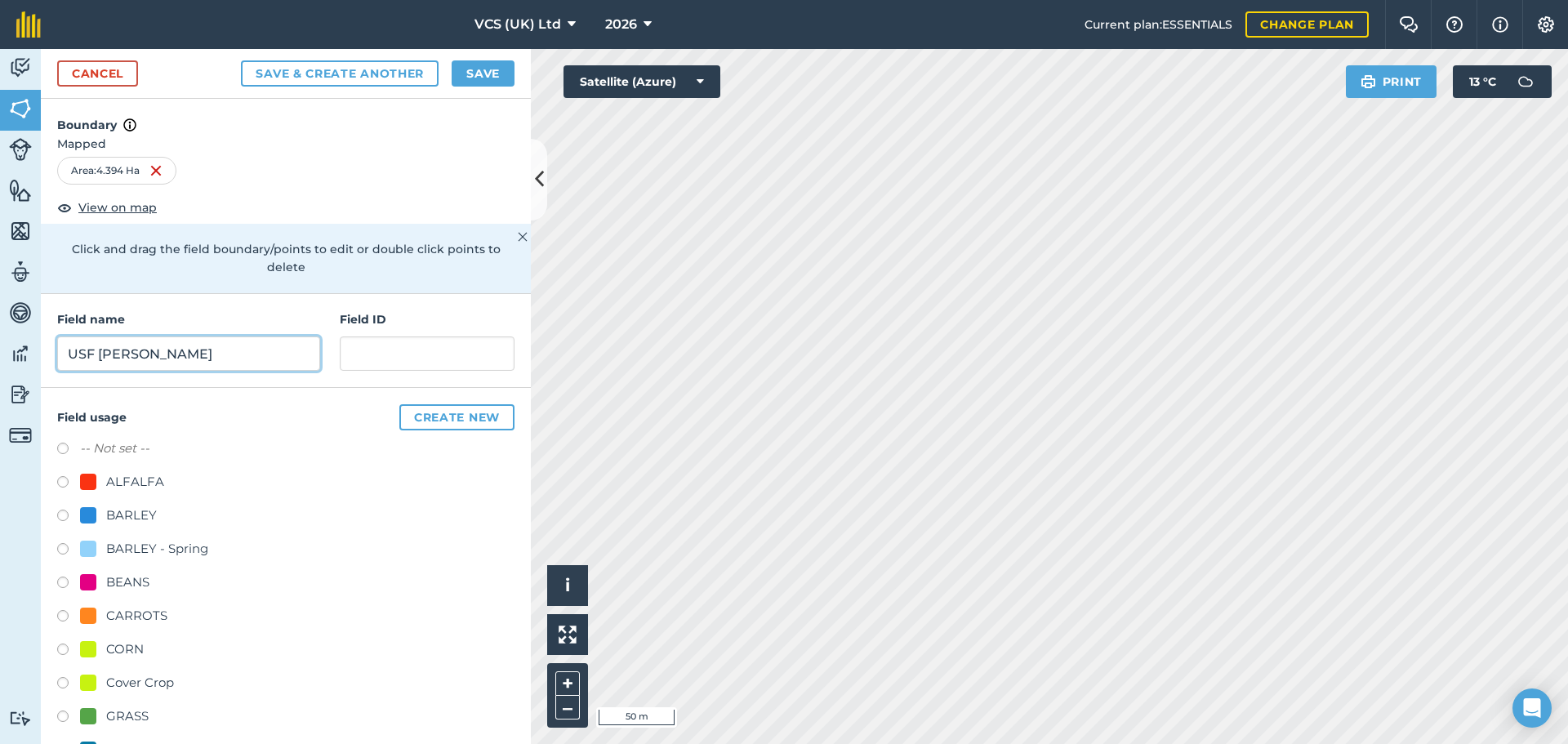
type input "USF [PERSON_NAME]"
click at [396, 72] on button "Save & Create Another" at bounding box center [340, 73] width 197 height 26
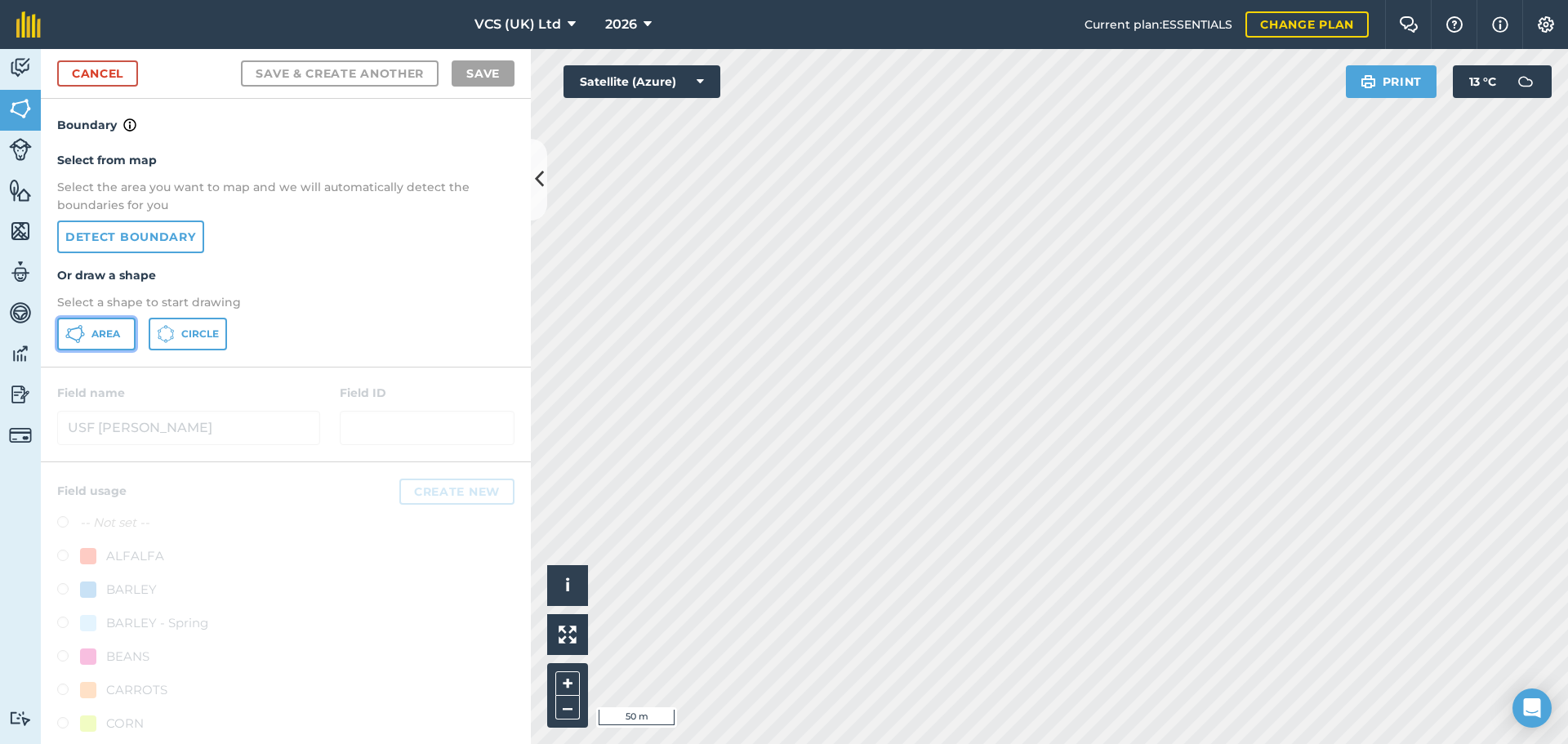
click at [68, 329] on icon at bounding box center [68, 331] width 5 height 5
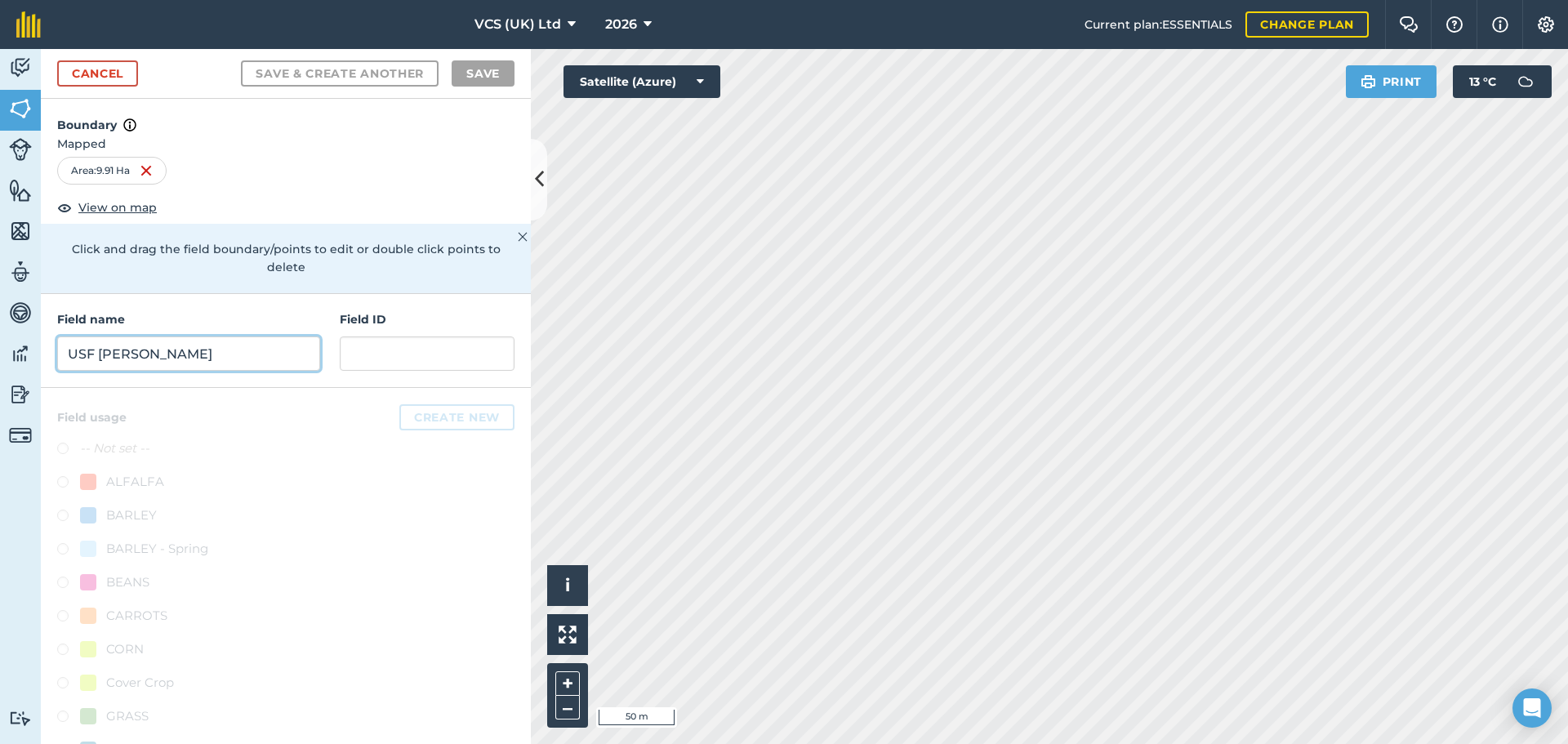
click at [261, 347] on input "USF [PERSON_NAME]" at bounding box center [188, 354] width 263 height 34
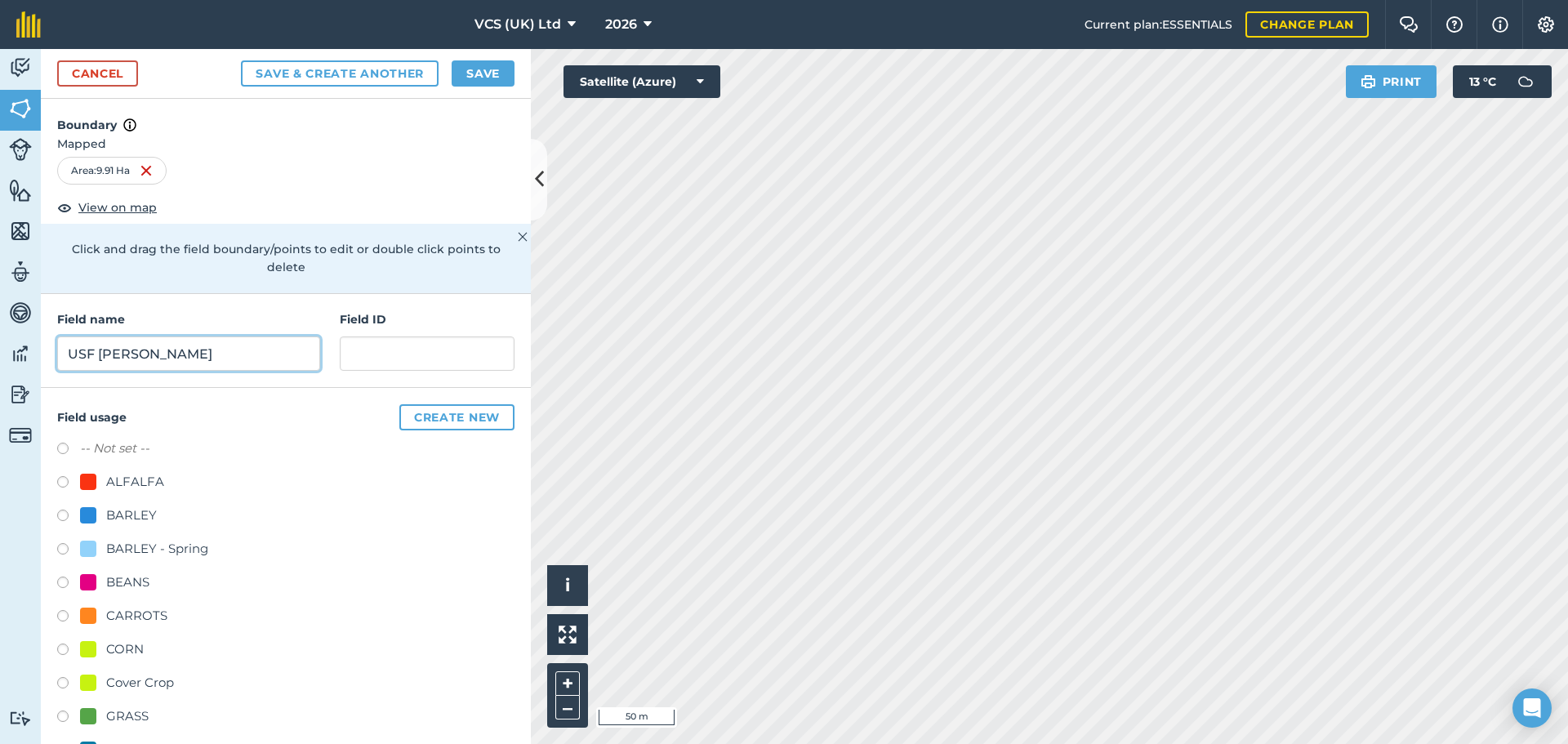
type input "USF [PERSON_NAME]"
click at [334, 66] on button "Save & Create Another" at bounding box center [340, 73] width 197 height 26
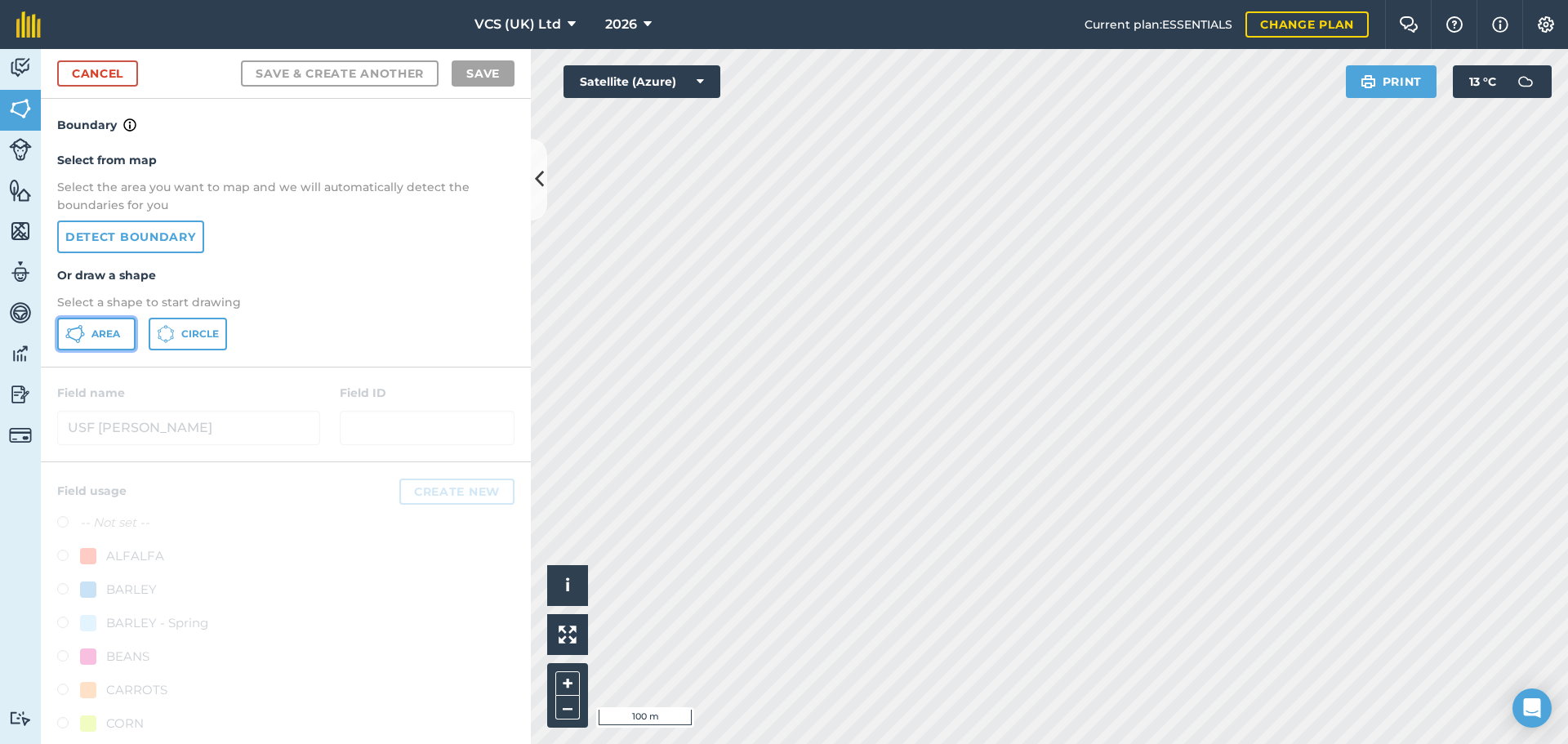
click at [67, 340] on icon at bounding box center [76, 334] width 20 height 20
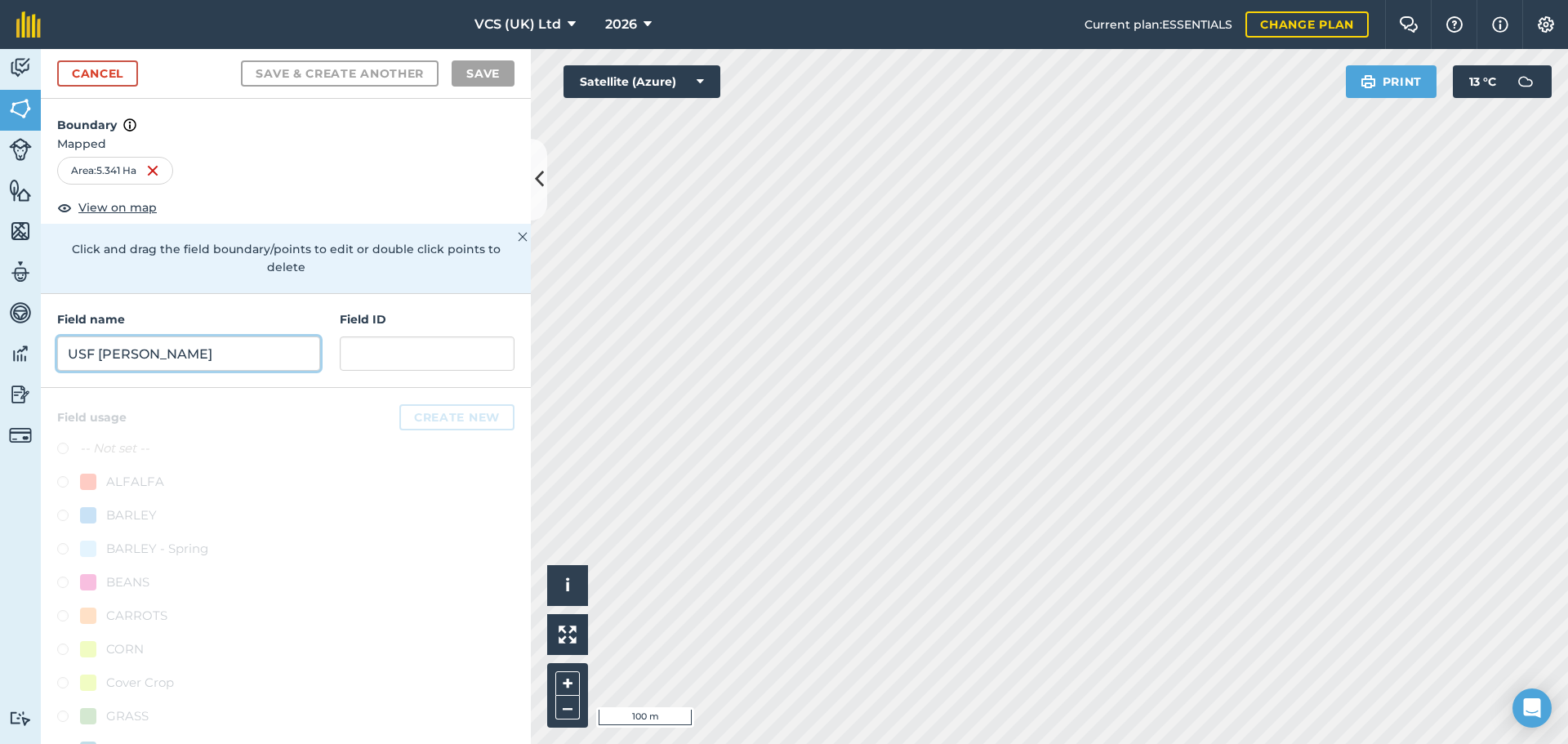
click at [231, 358] on input "USF [PERSON_NAME]" at bounding box center [188, 354] width 263 height 34
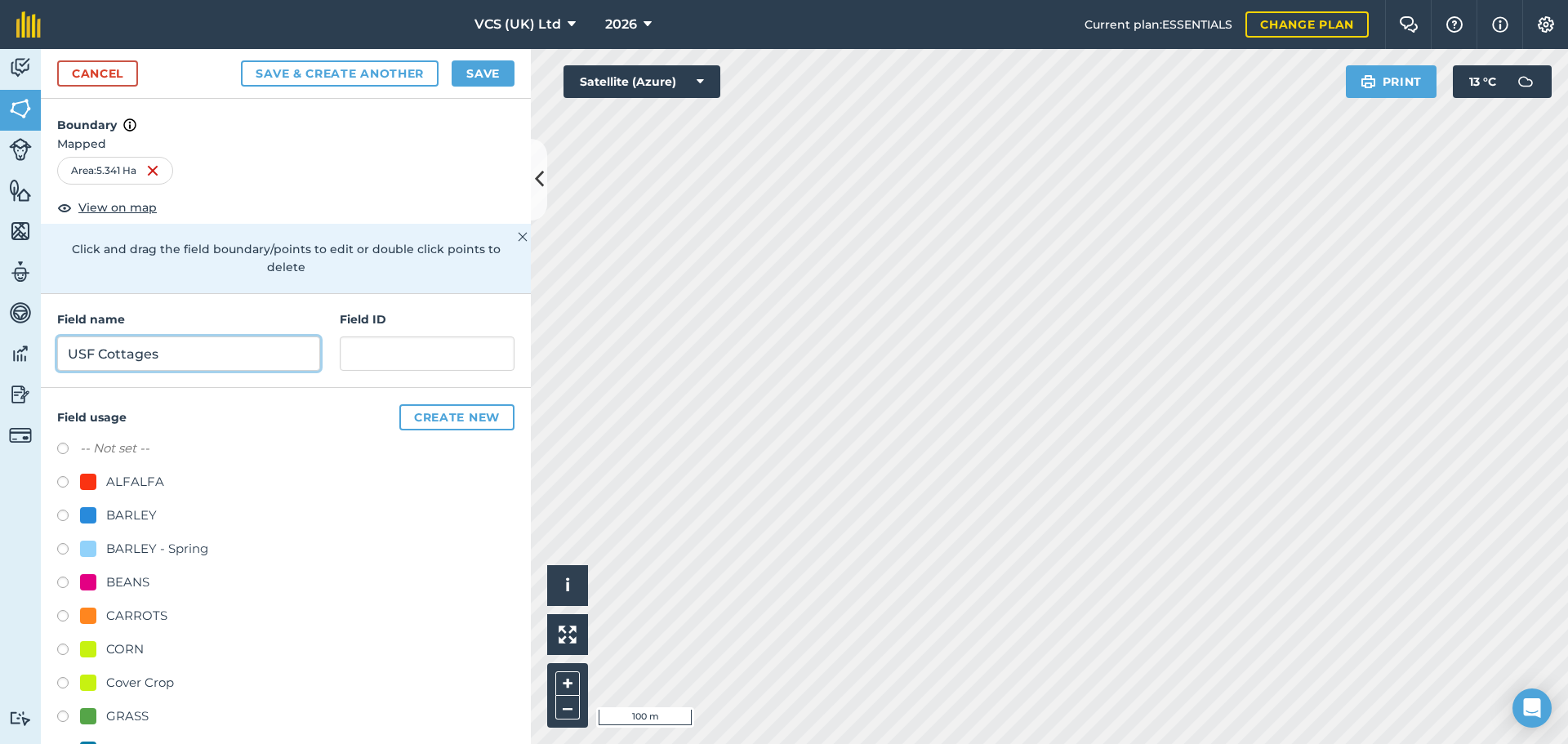
type input "USF Cottages"
click at [241, 60] on button "Save & Create Another" at bounding box center [340, 73] width 197 height 26
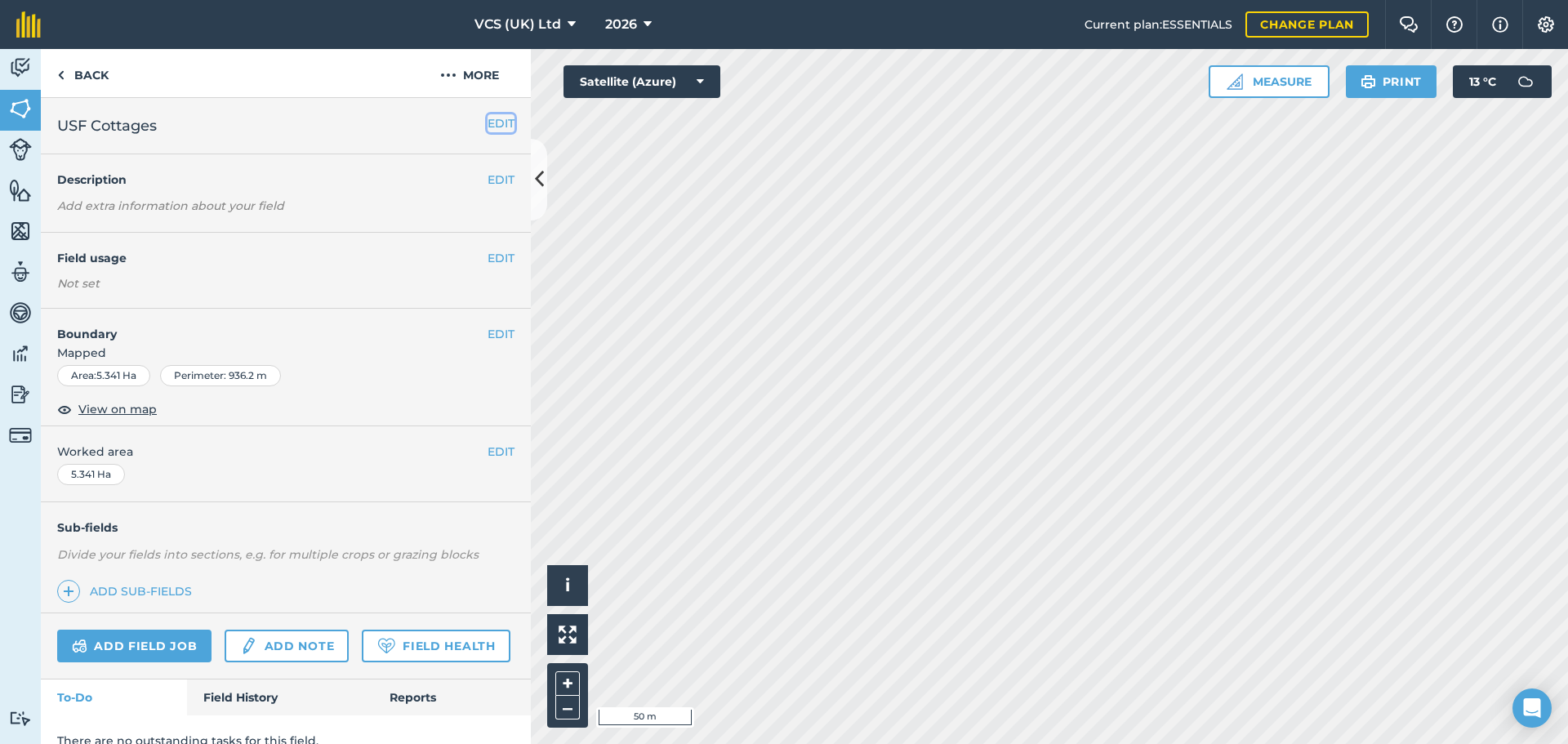
click at [500, 119] on button "EDIT" at bounding box center [501, 123] width 27 height 18
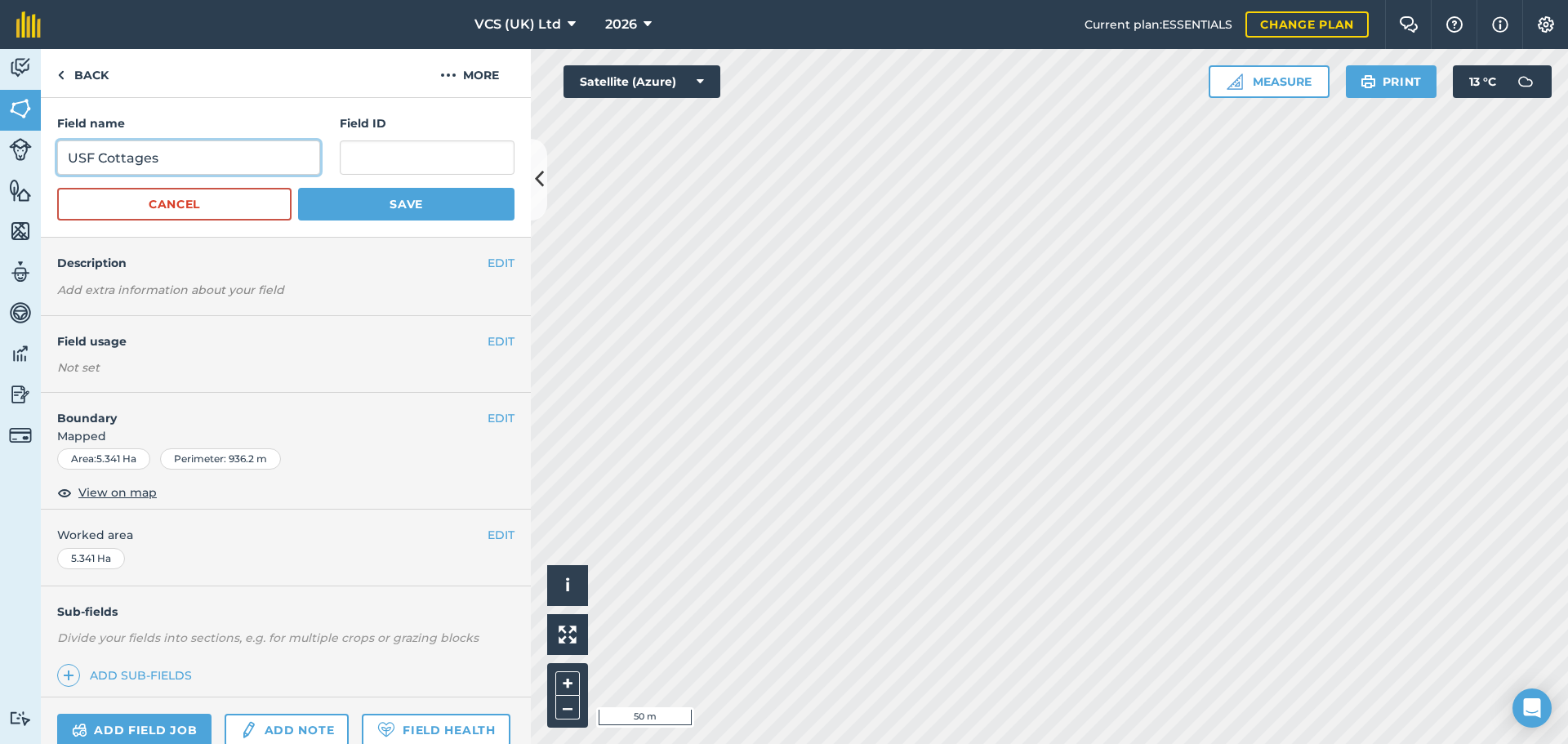
click at [213, 158] on input "USF Cottages" at bounding box center [188, 158] width 263 height 34
type input "USF Cottages West"
click at [399, 198] on button "Save" at bounding box center [406, 204] width 216 height 32
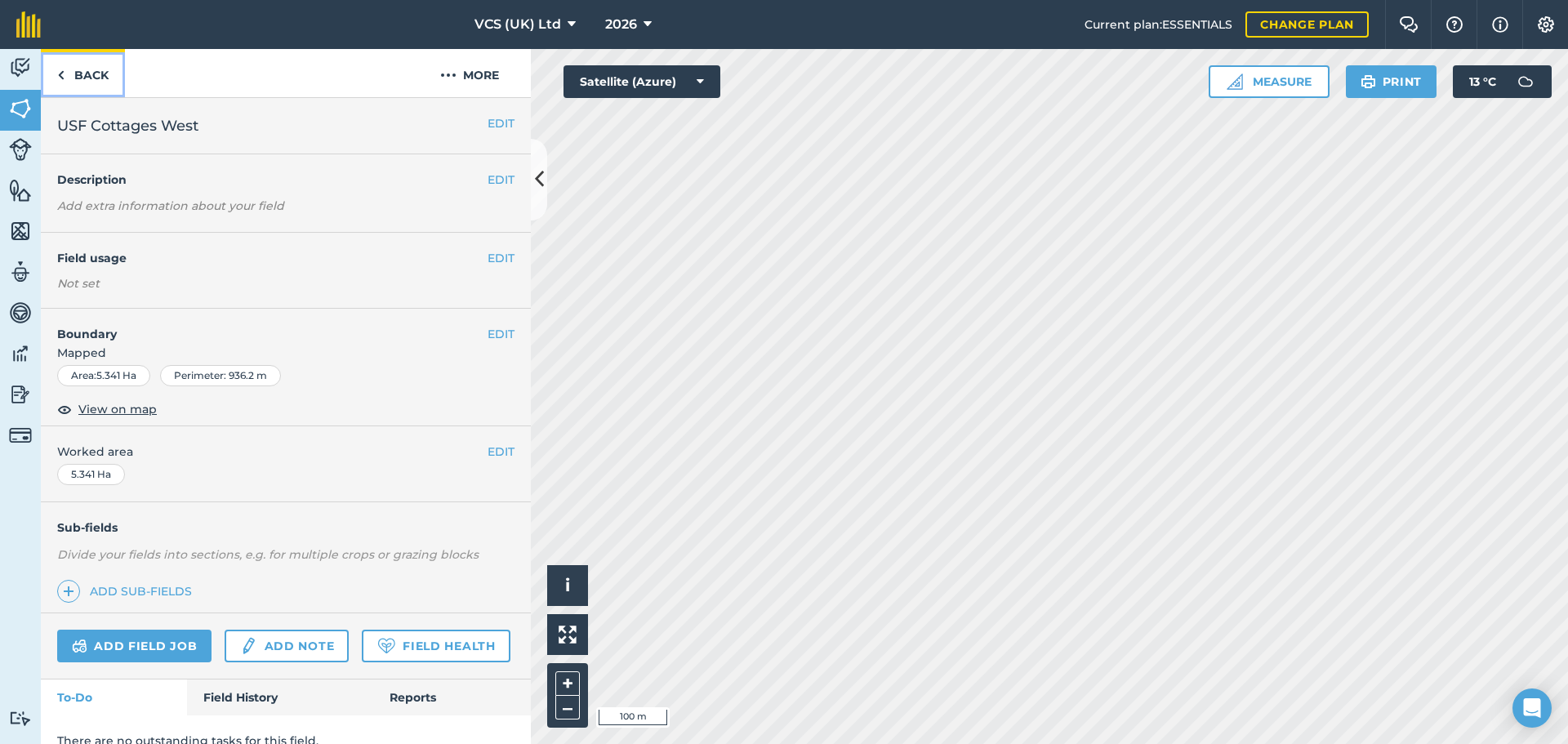
click at [60, 75] on img at bounding box center [60, 76] width 7 height 20
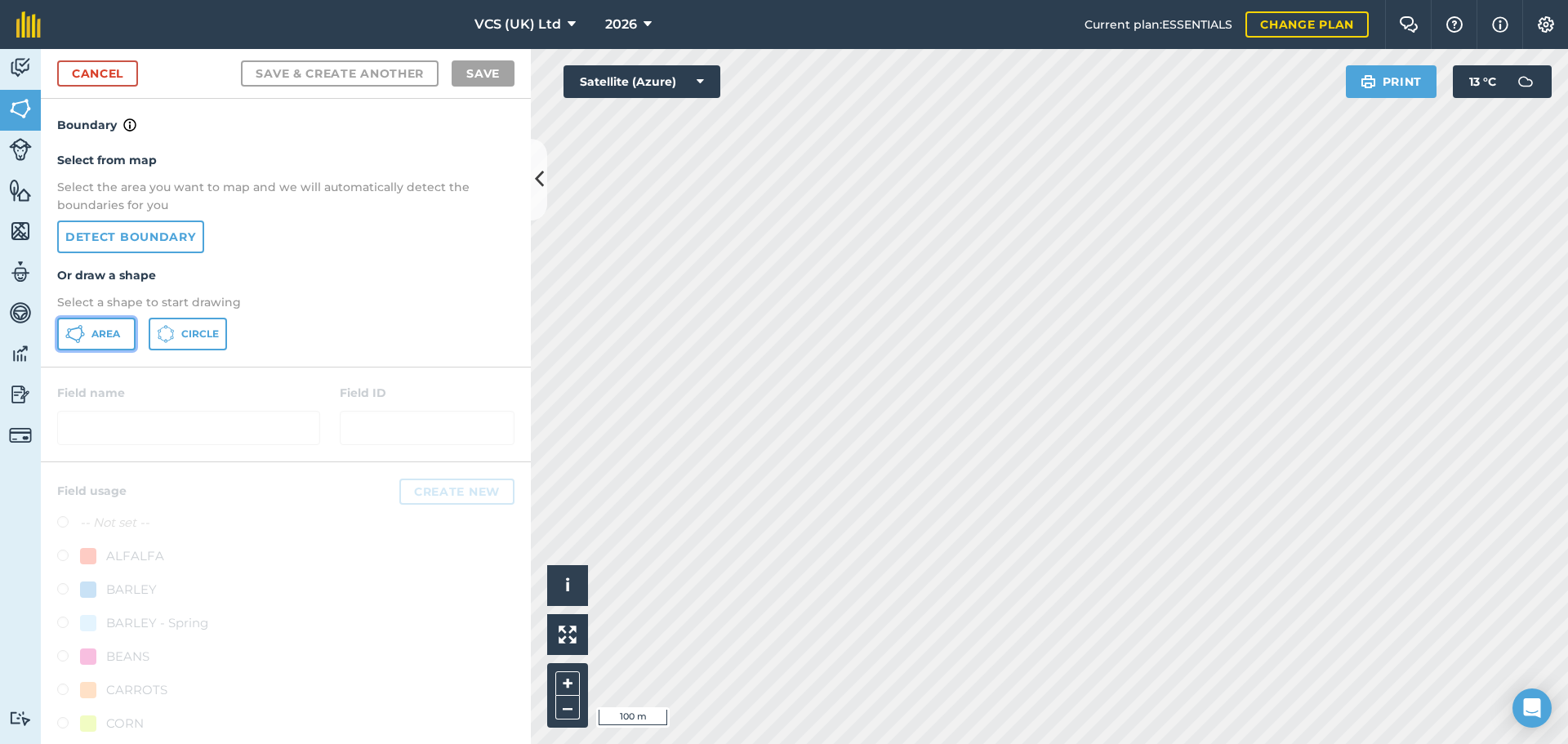
click at [119, 326] on button "Area" at bounding box center [95, 334] width 78 height 32
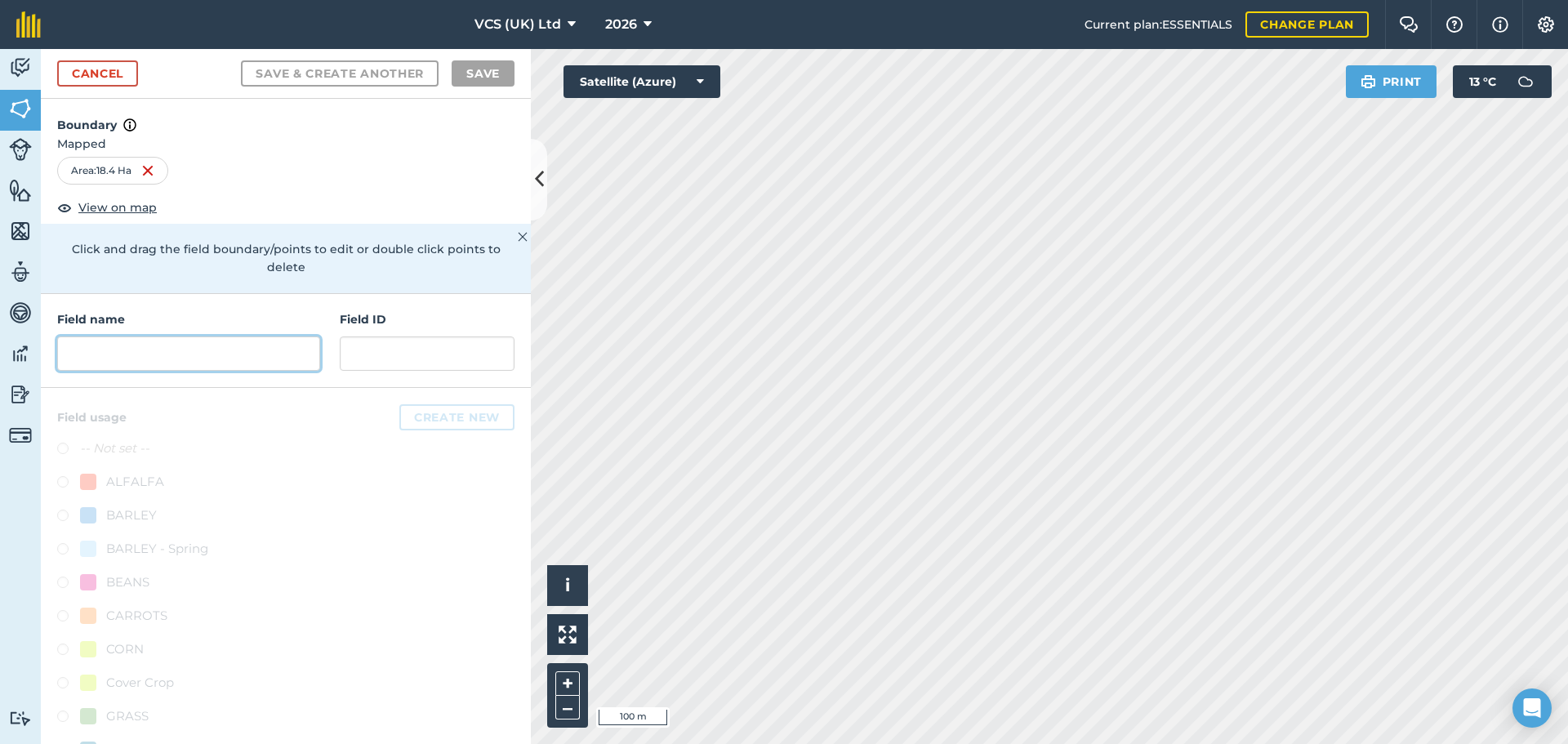
click at [265, 366] on input "text" at bounding box center [188, 354] width 263 height 34
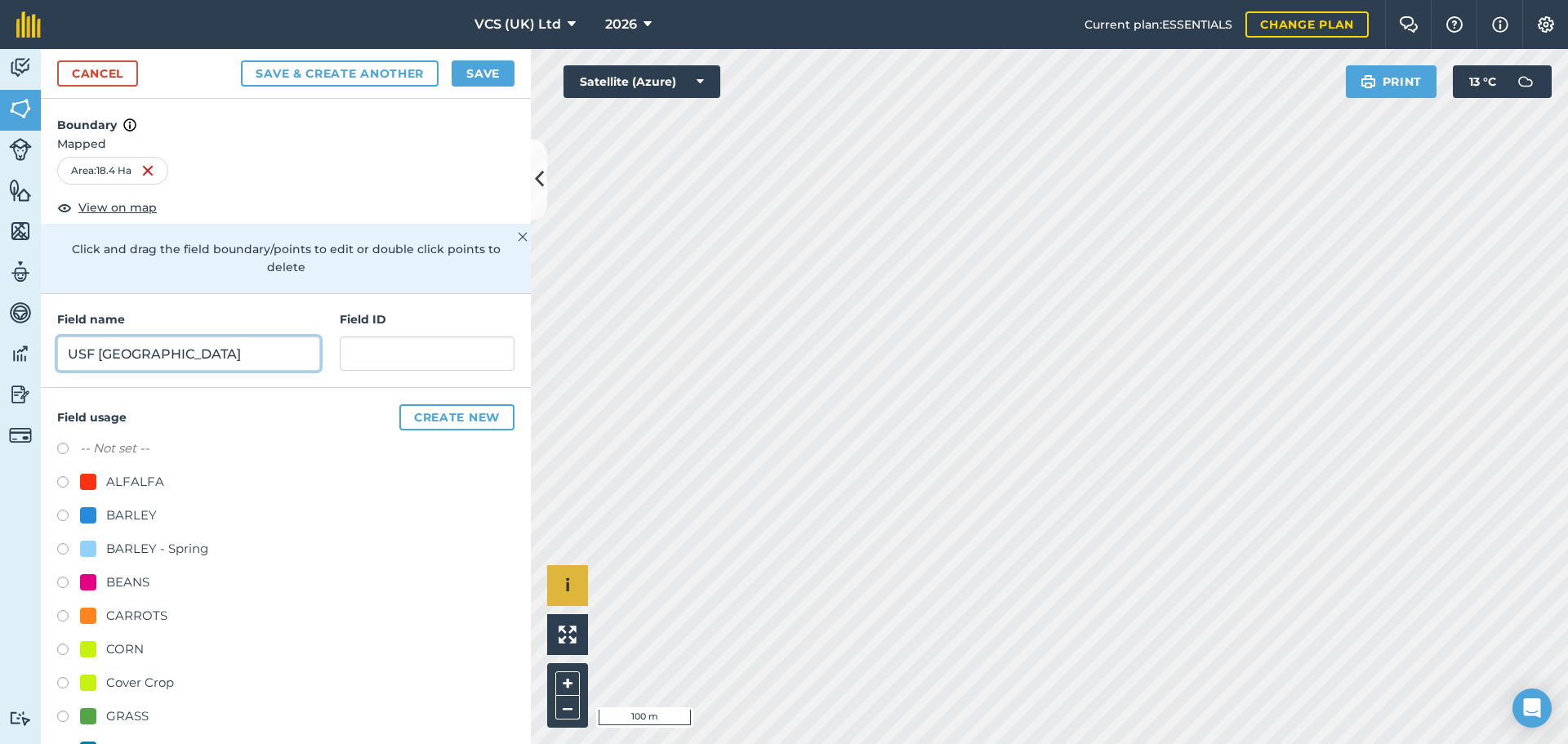
type input "USF [GEOGRAPHIC_DATA]"
click at [376, 76] on button "Save & Create Another" at bounding box center [340, 73] width 197 height 26
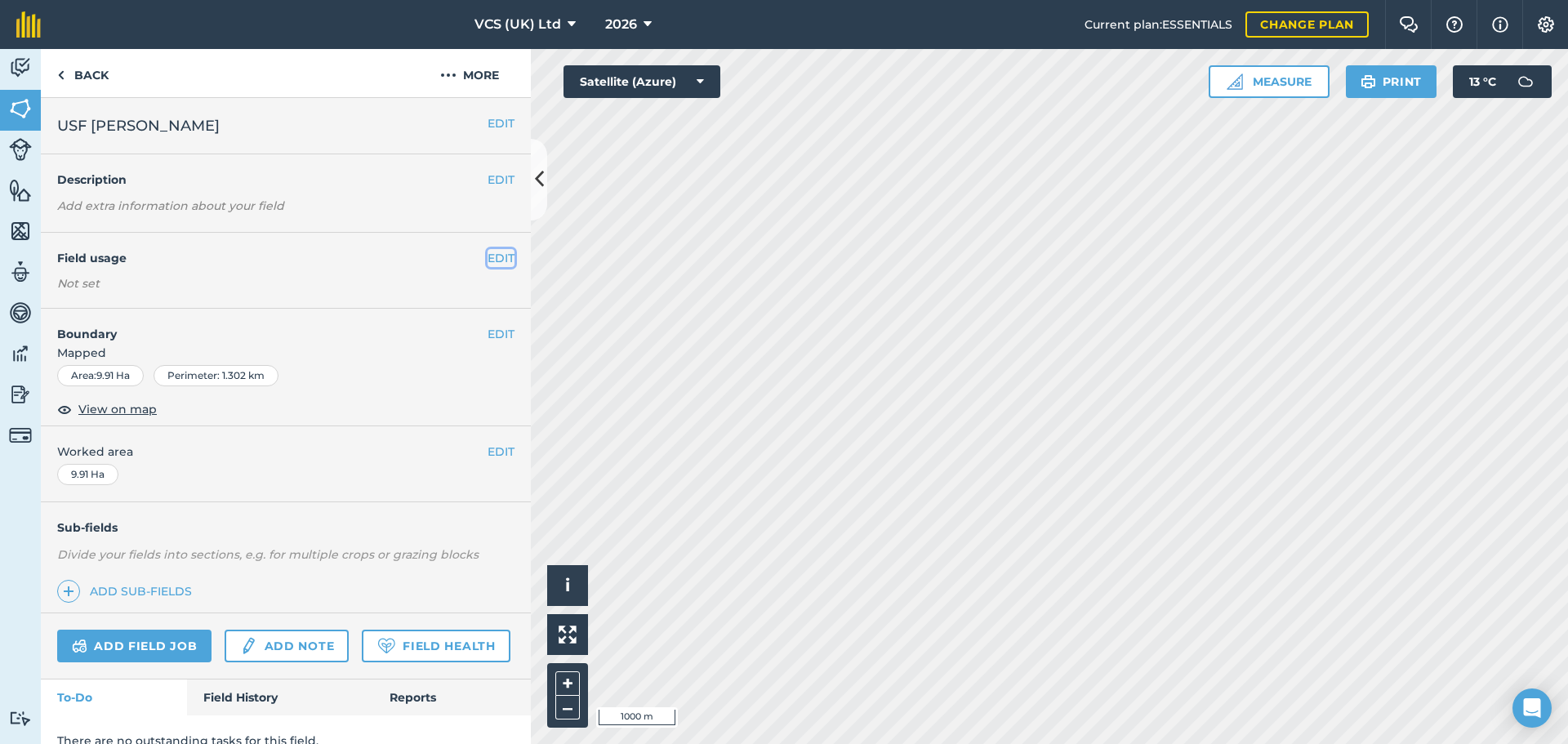
click at [490, 268] on button "EDIT" at bounding box center [501, 259] width 27 height 18
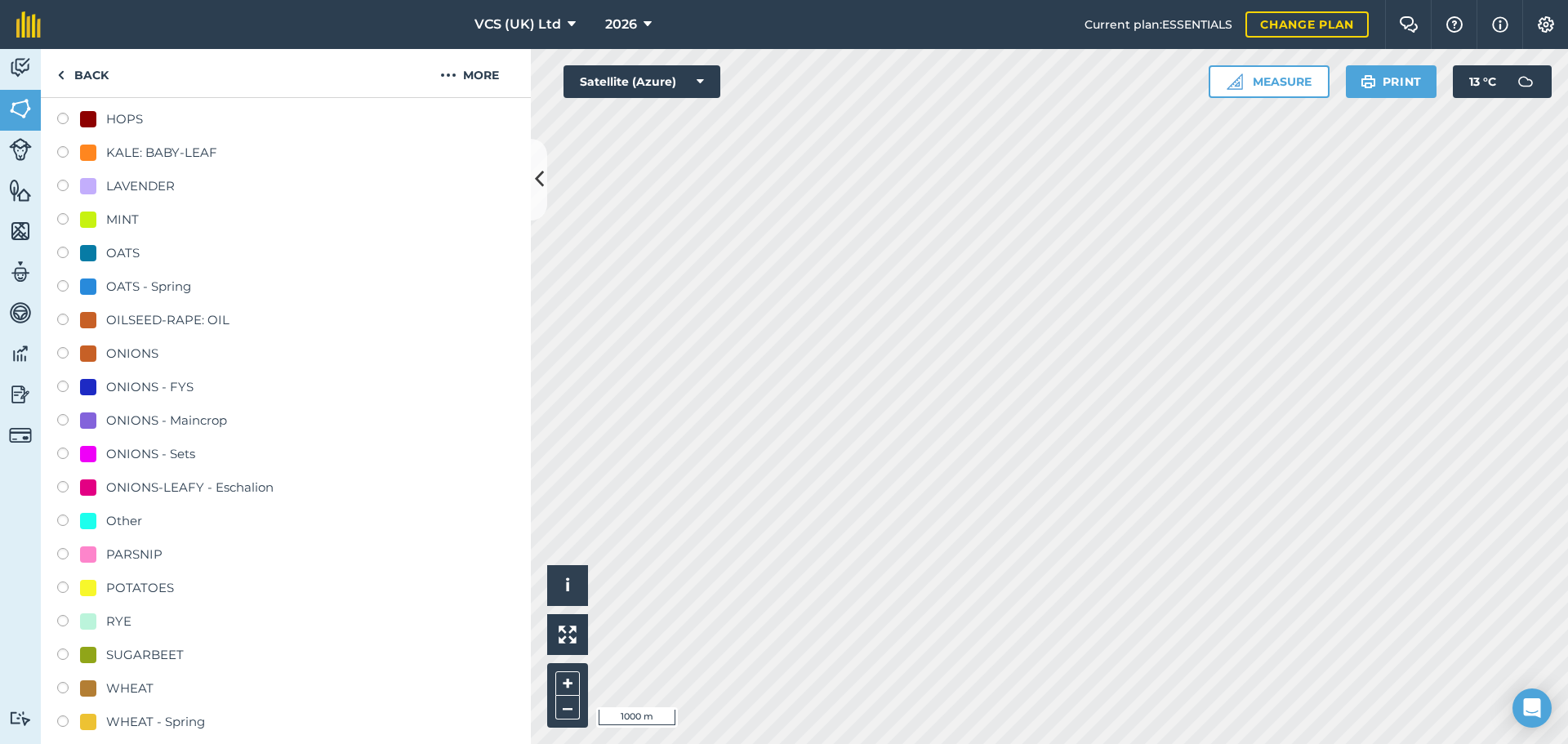
scroll to position [572, 0]
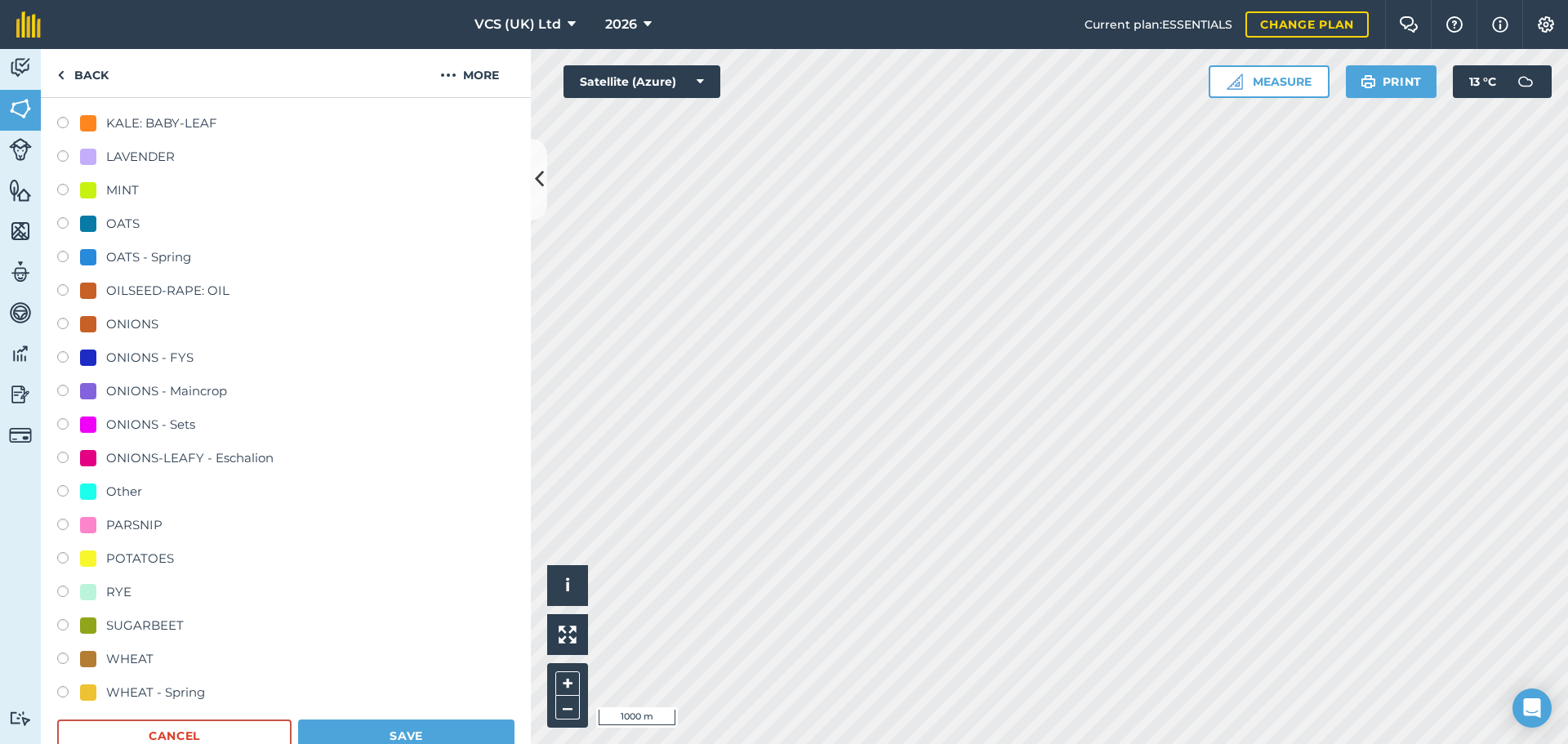
click at [161, 415] on div "ONIONS - Sets" at bounding box center [150, 425] width 89 height 20
radio input "true"
radio input "false"
click at [376, 739] on button "Save" at bounding box center [406, 736] width 216 height 32
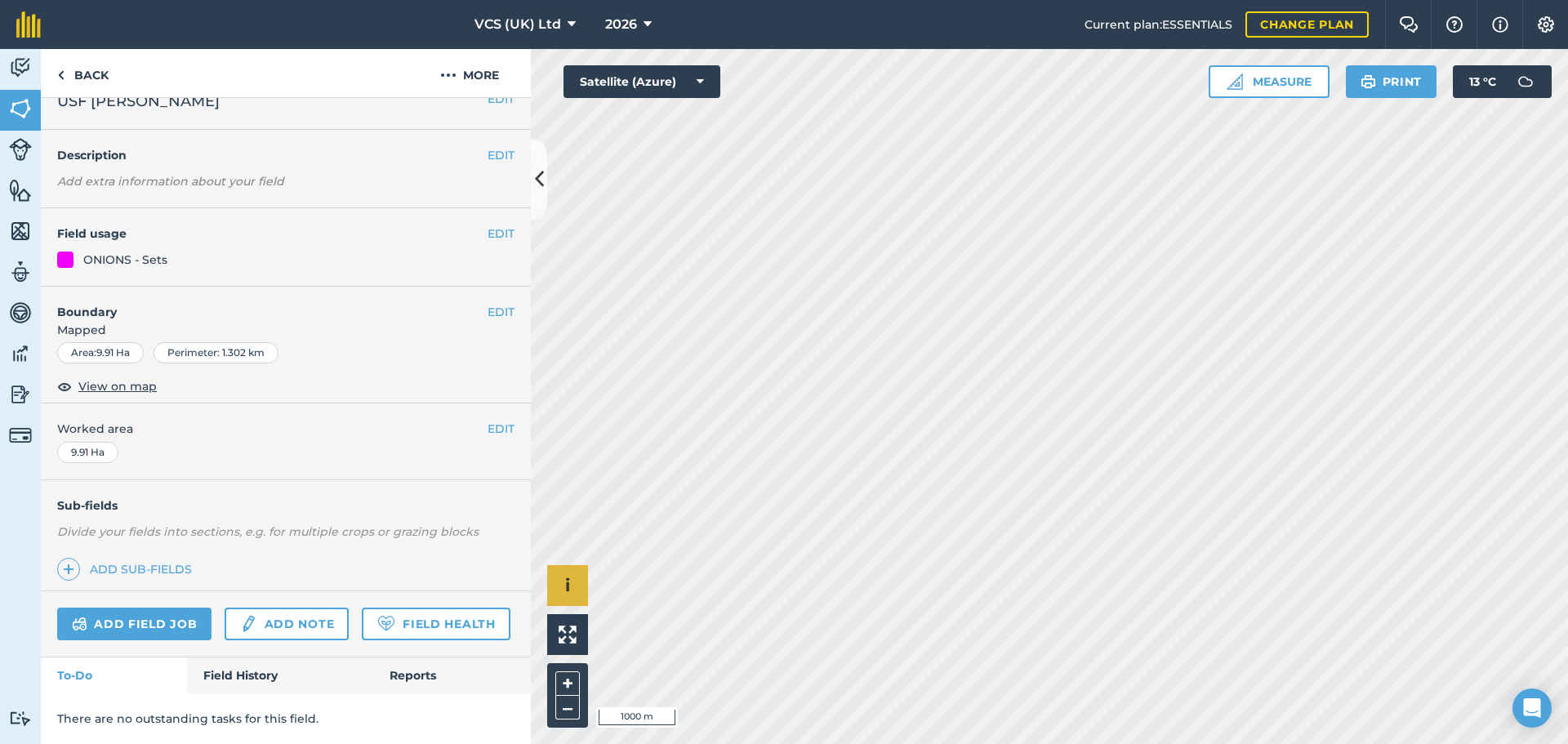
scroll to position [70, 0]
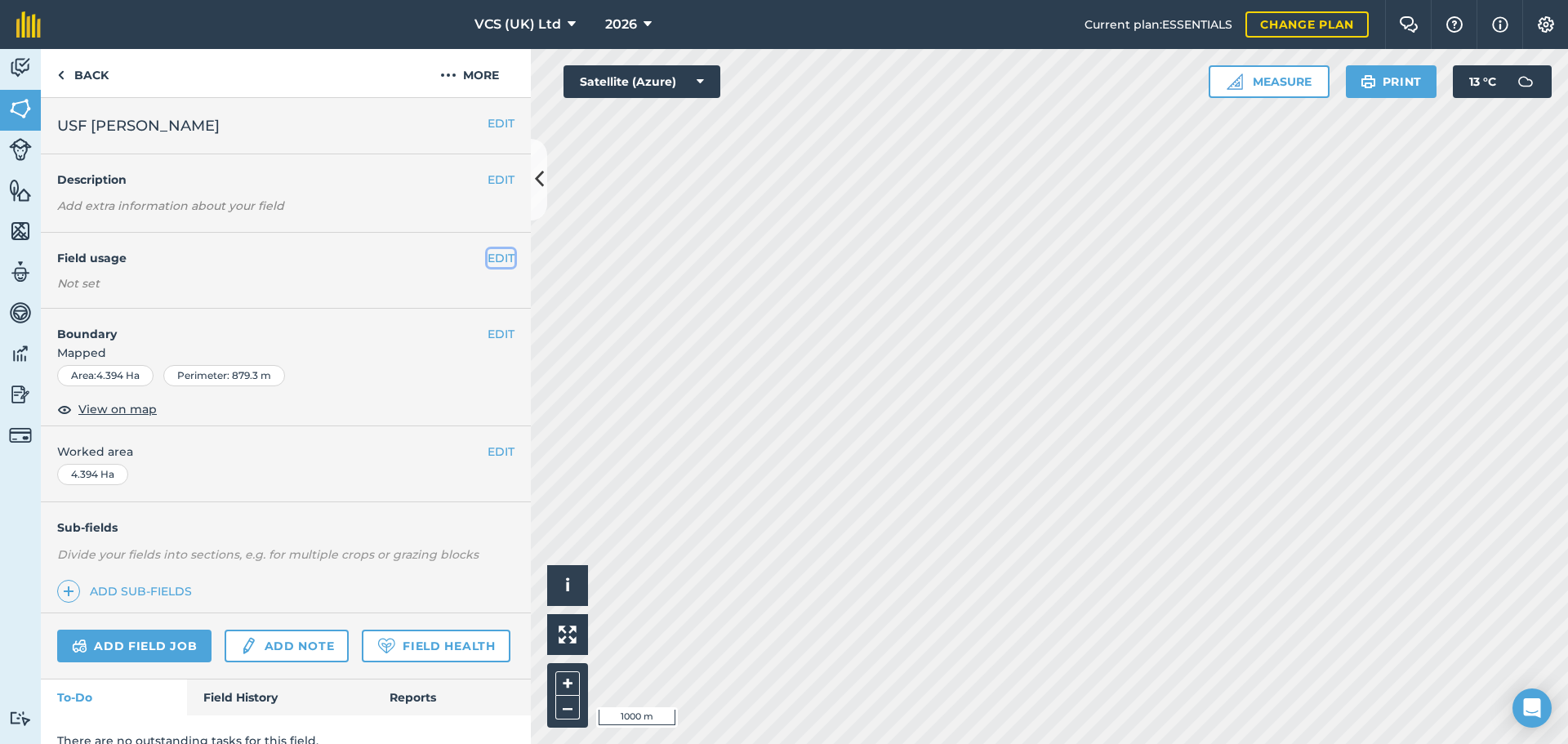
click at [487, 255] on button "EDIT" at bounding box center [501, 259] width 27 height 18
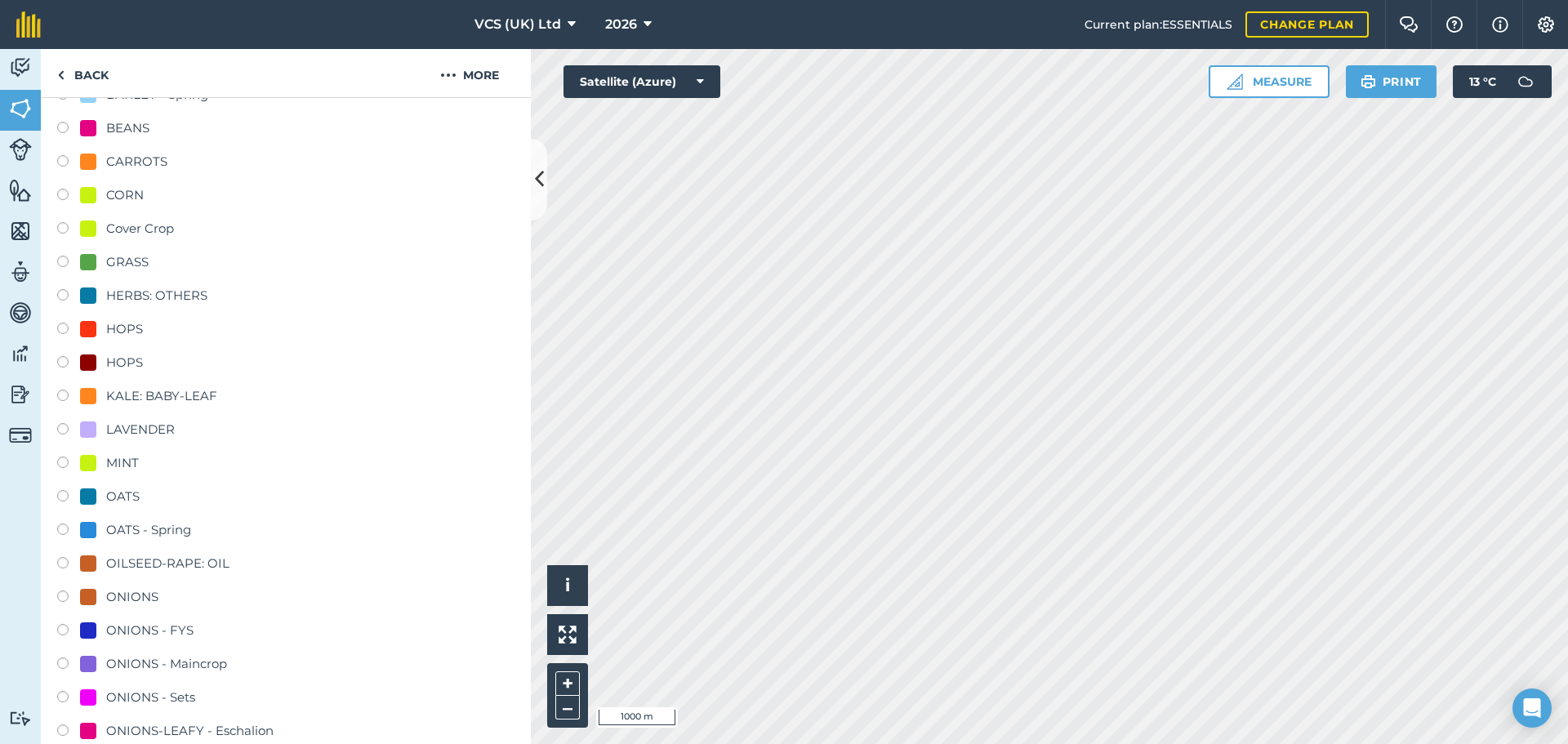
scroll to position [327, 0]
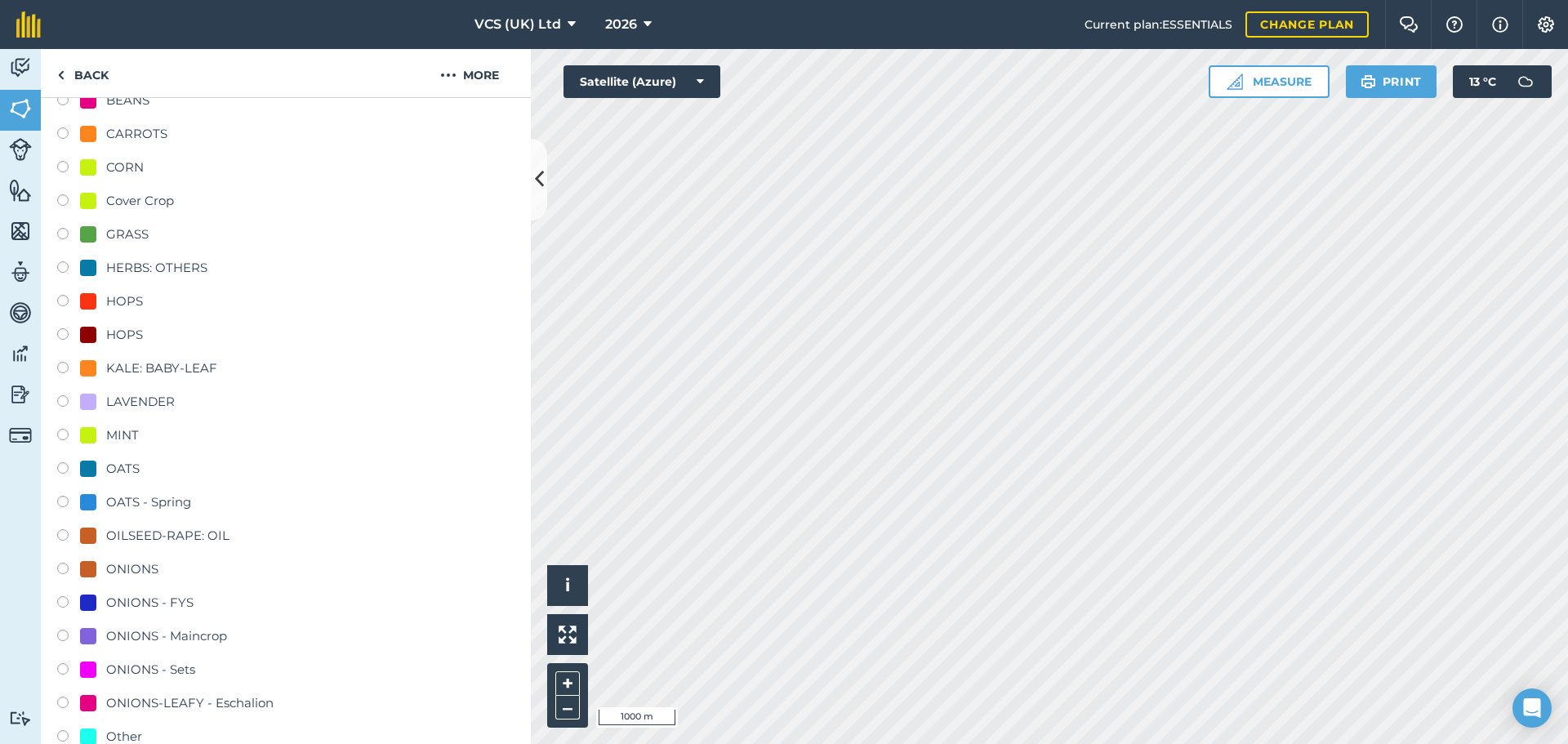
click at [158, 669] on div "ONIONS - Sets" at bounding box center [150, 670] width 89 height 20
radio input "true"
radio input "false"
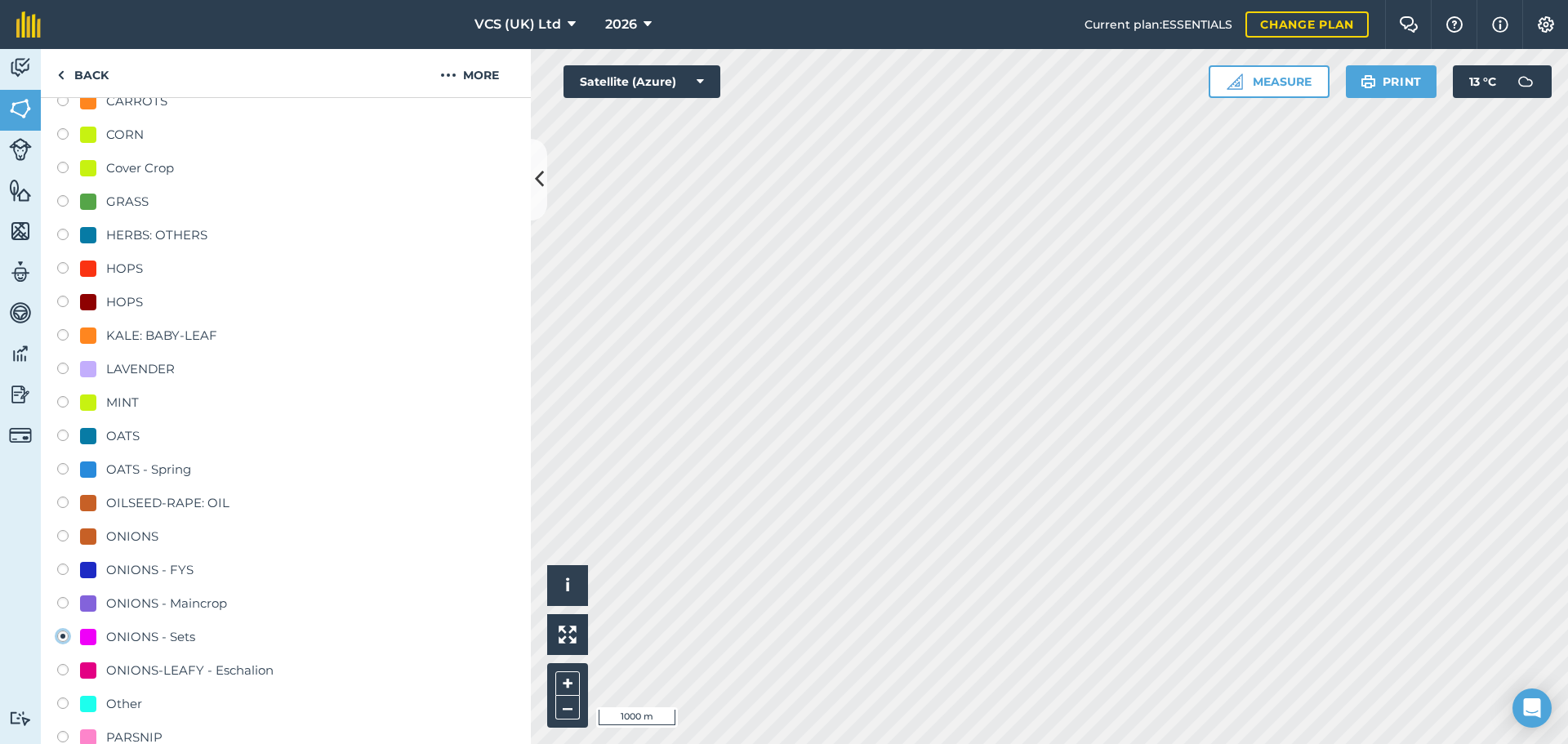
scroll to position [654, 0]
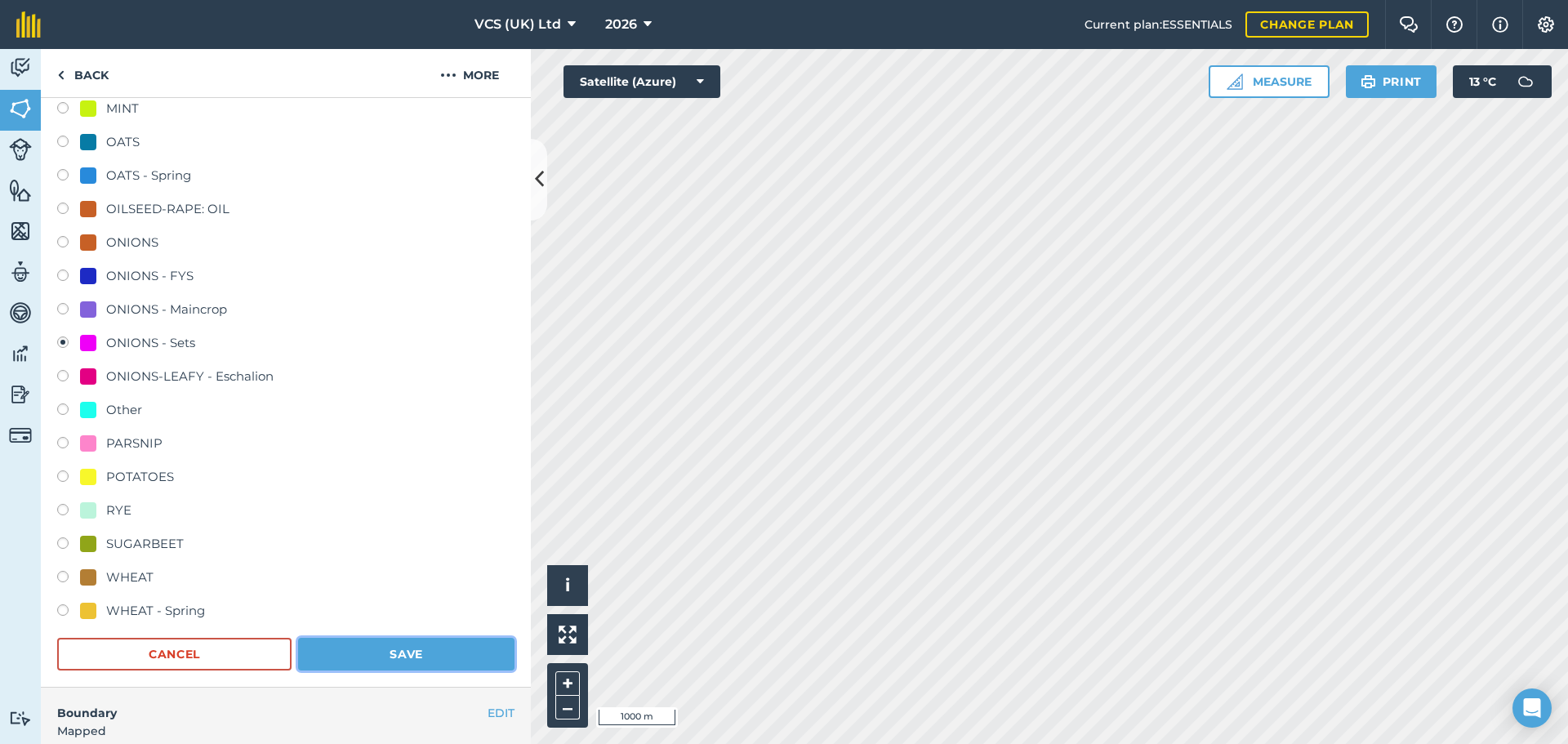
click at [367, 646] on button "Save" at bounding box center [406, 654] width 216 height 32
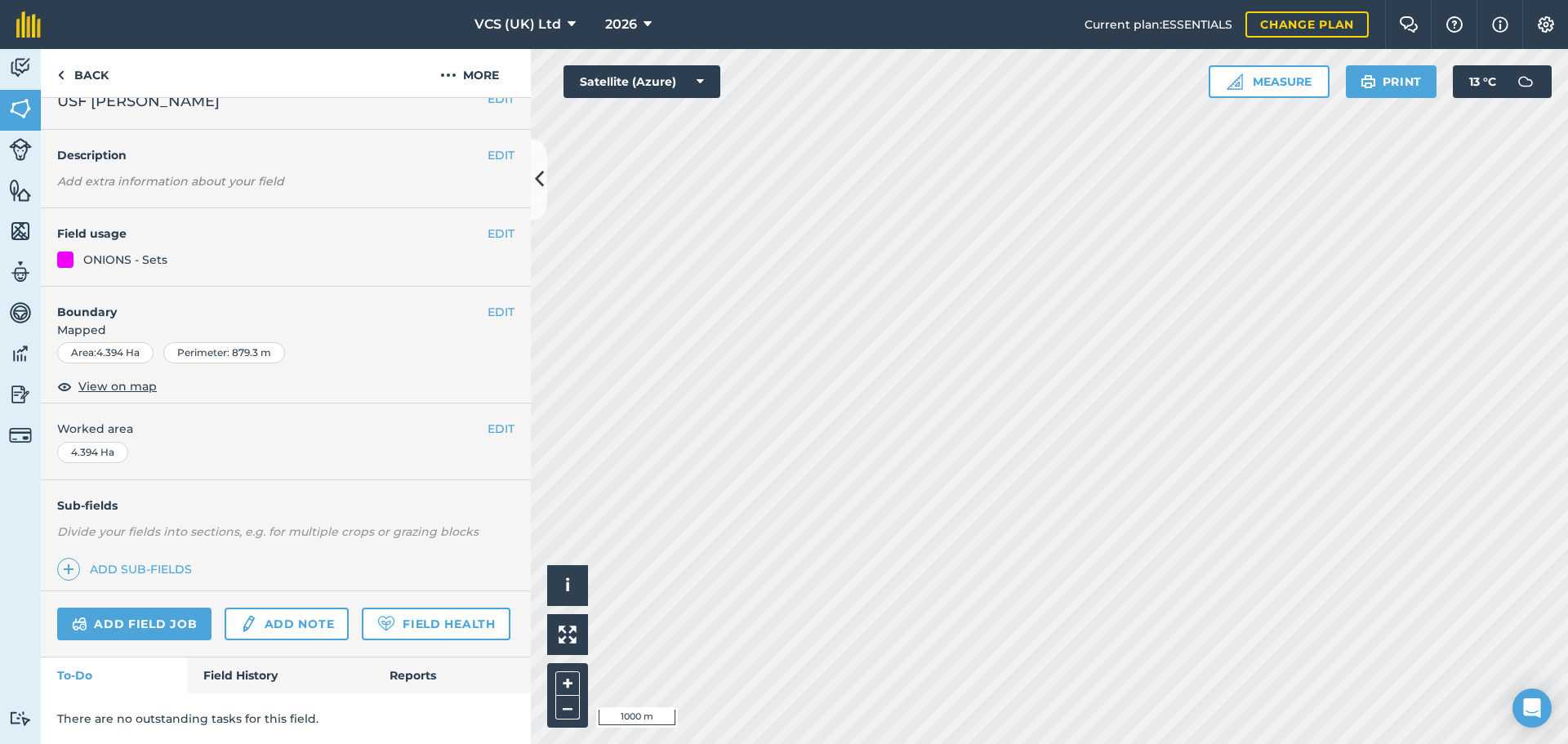
scroll to position [70, 0]
drag, startPoint x: 81, startPoint y: 92, endPoint x: 32, endPoint y: 291, distance: 204.9
click at [81, 92] on link "Back" at bounding box center [82, 73] width 84 height 49
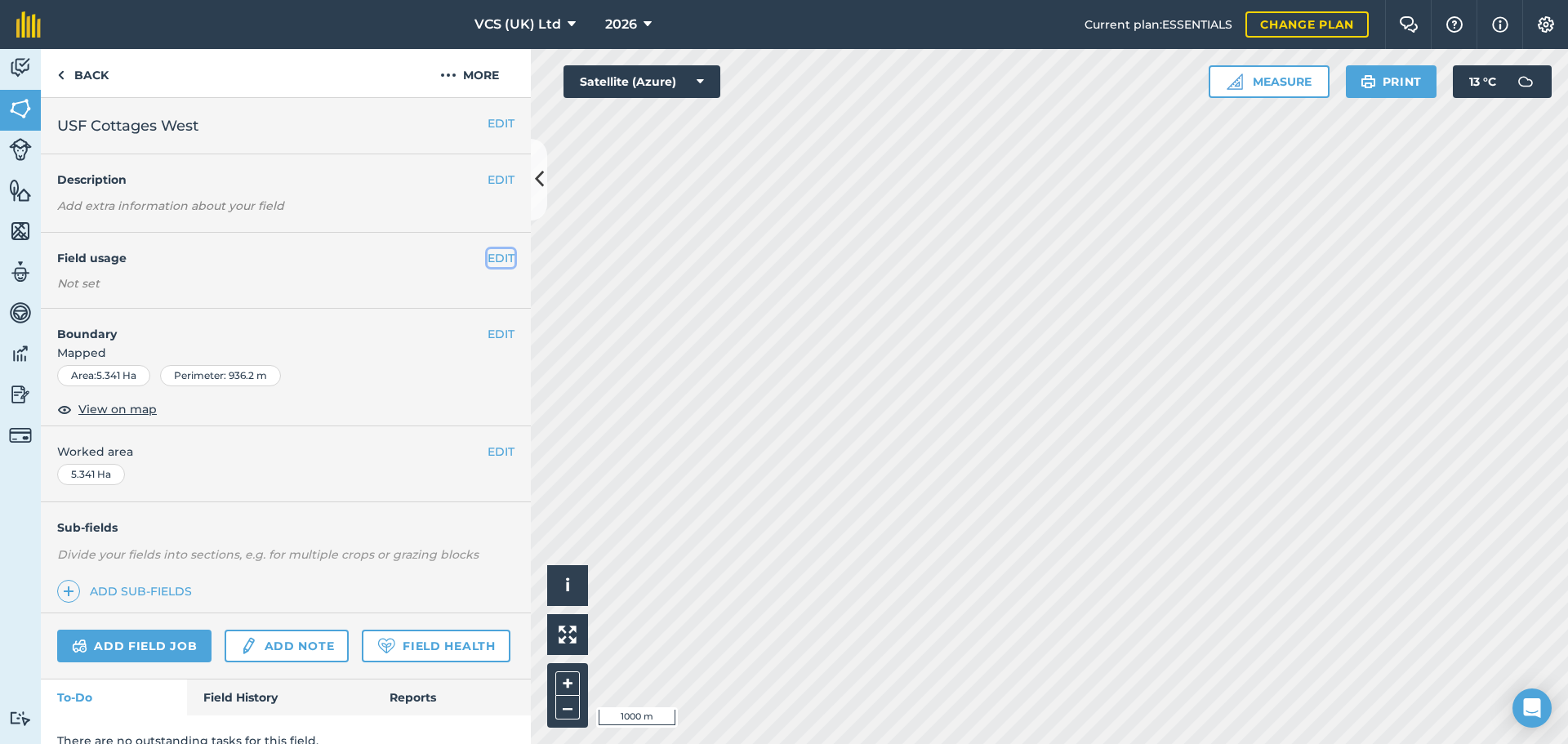
click at [493, 253] on button "EDIT" at bounding box center [501, 259] width 27 height 18
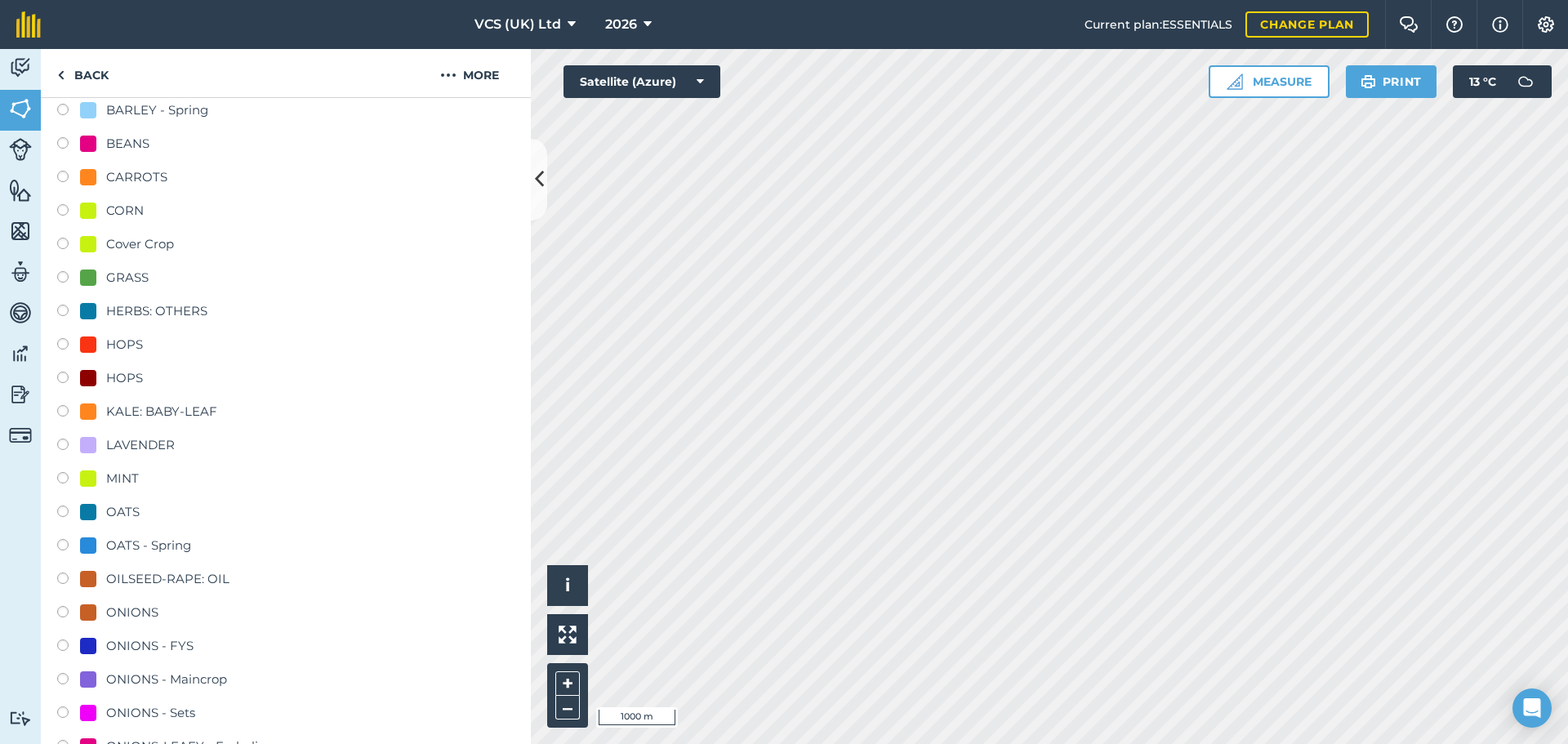
scroll to position [490, 0]
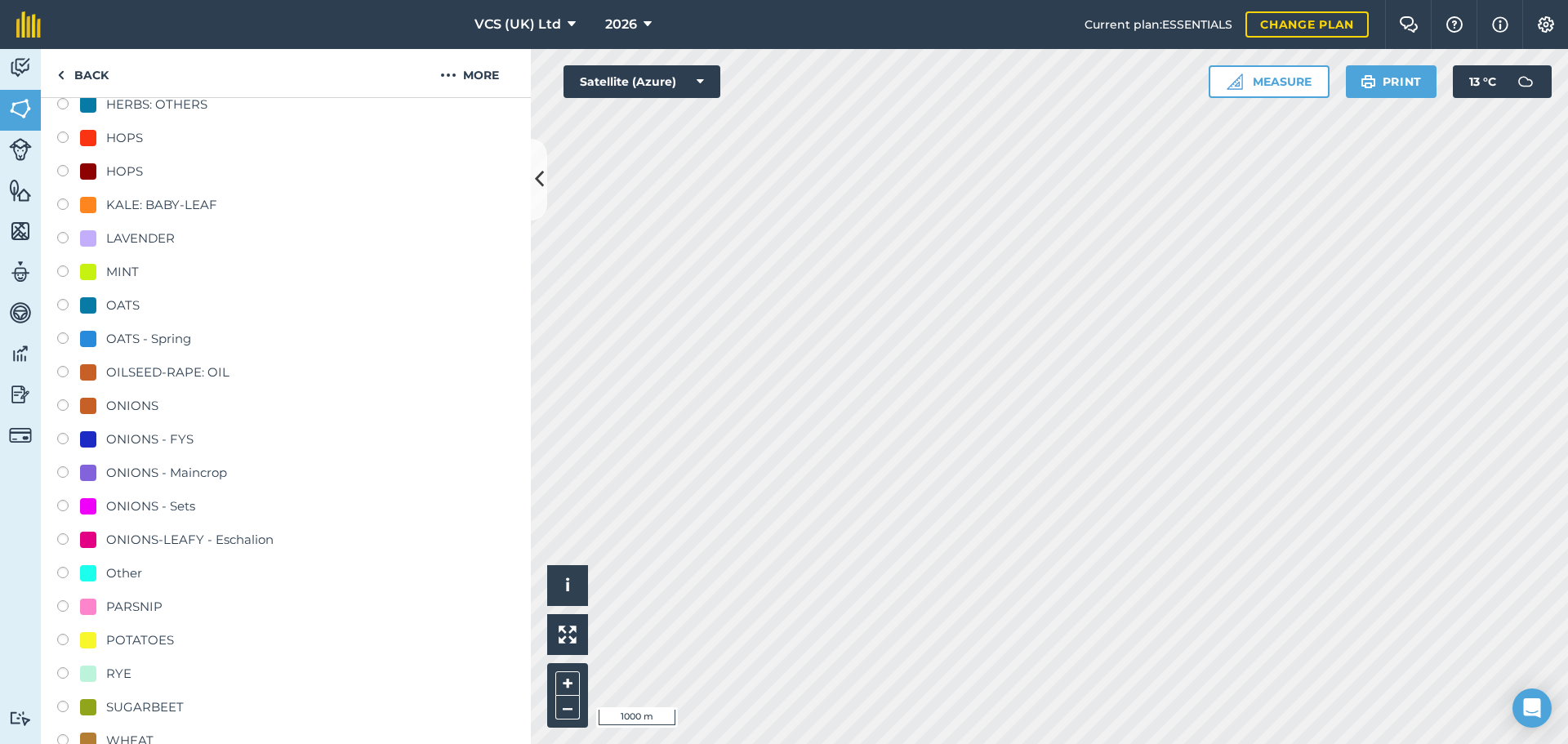
click at [119, 497] on div "ONIONS - Sets" at bounding box center [150, 506] width 89 height 20
radio input "true"
radio input "false"
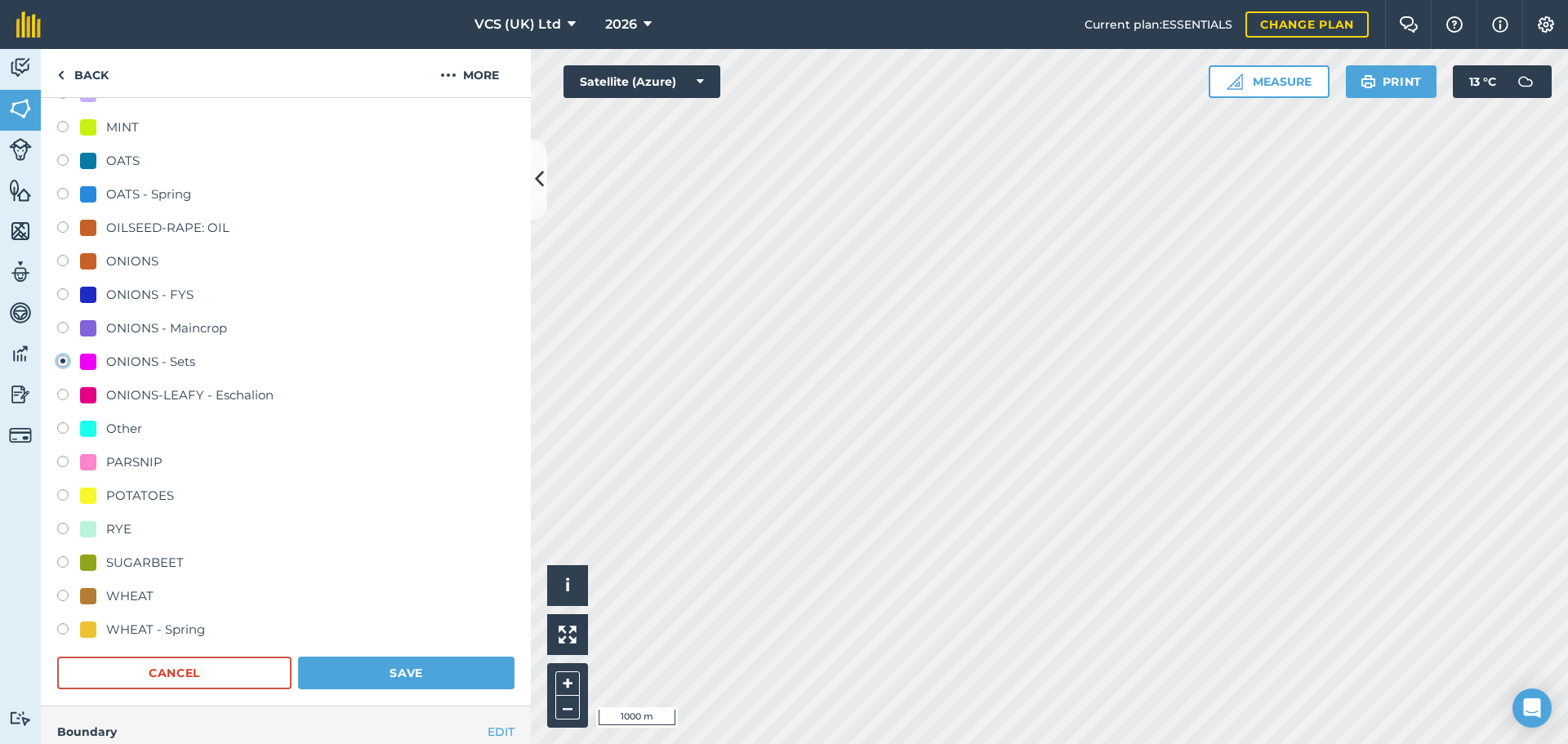
scroll to position [817, 0]
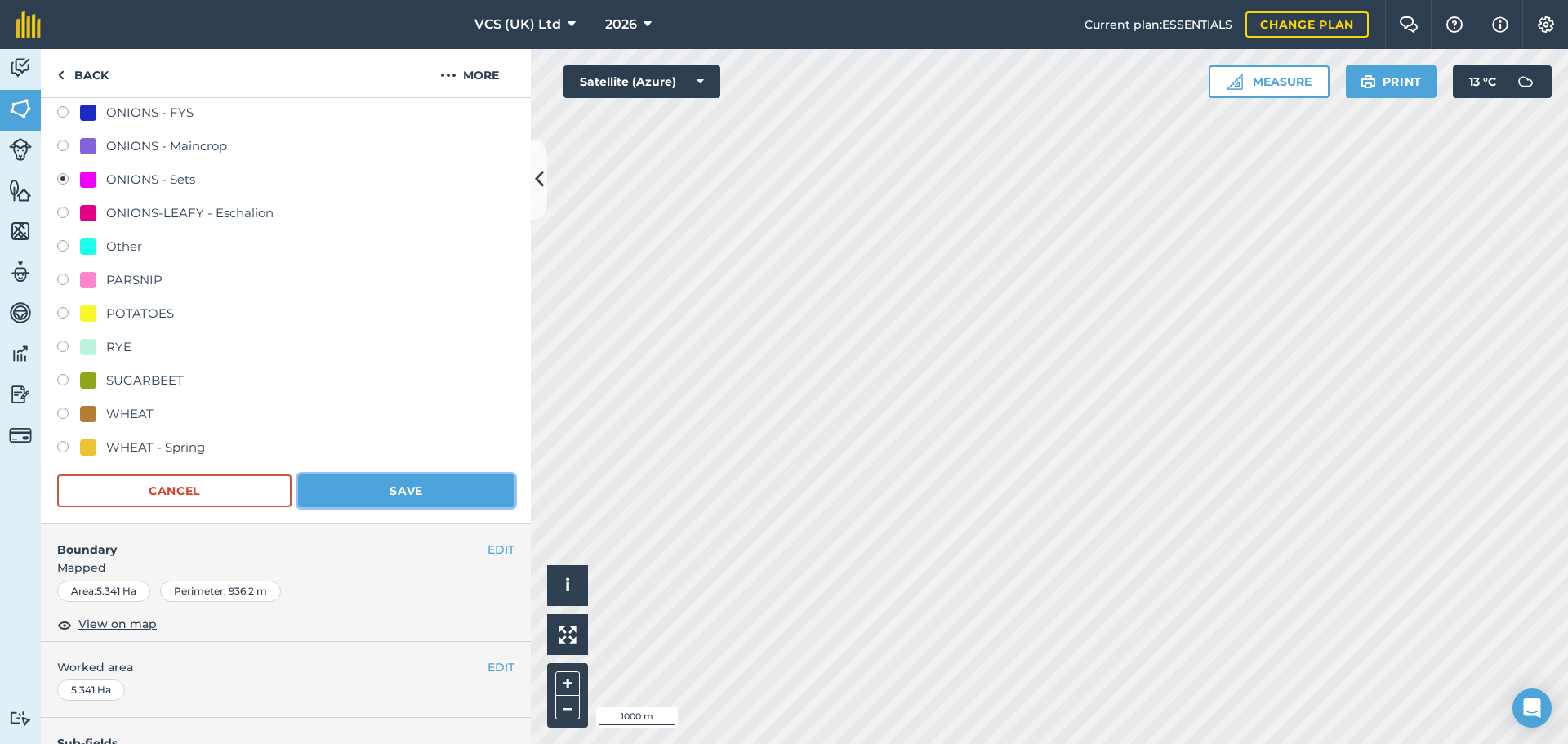
click at [391, 476] on button "Save" at bounding box center [406, 491] width 216 height 32
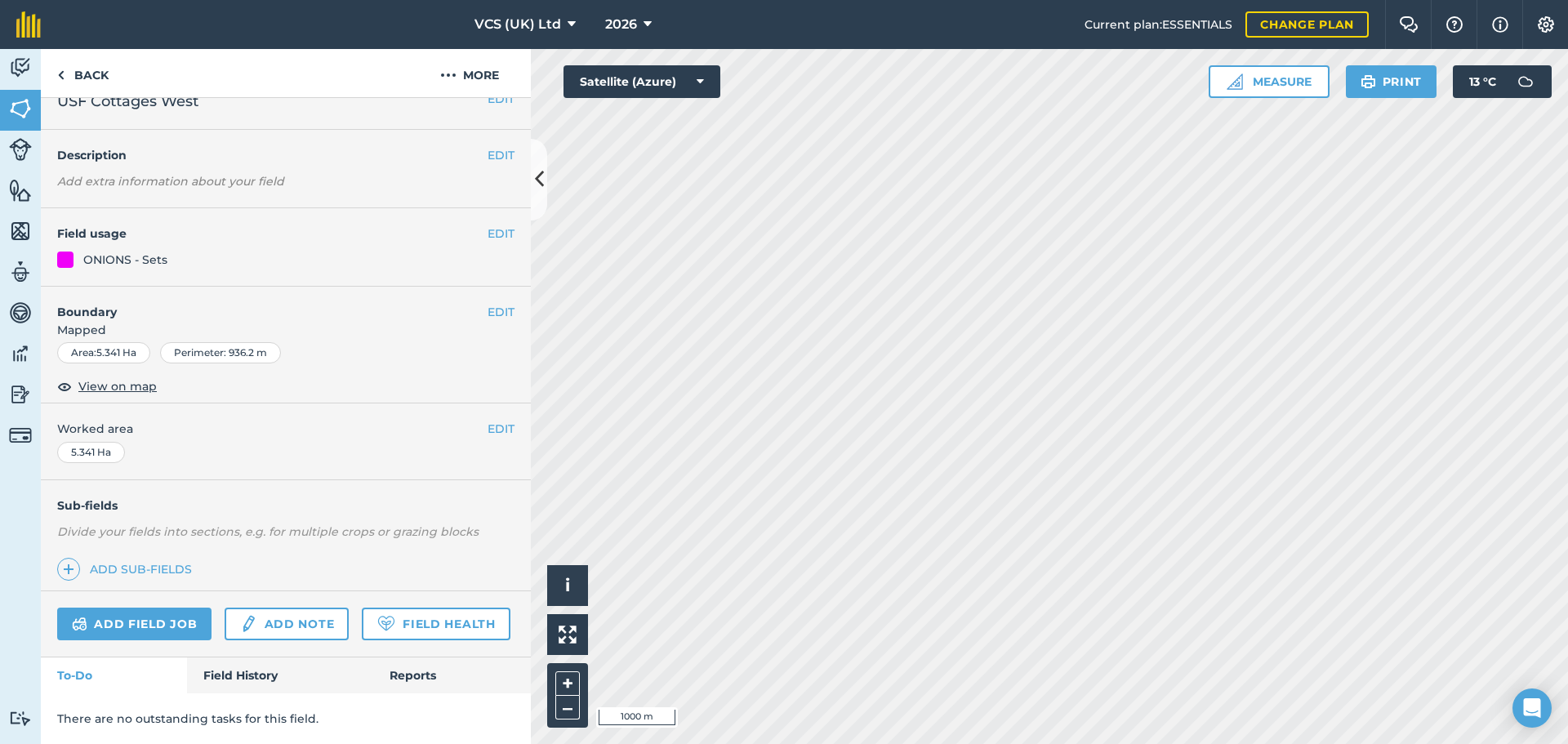
scroll to position [70, 0]
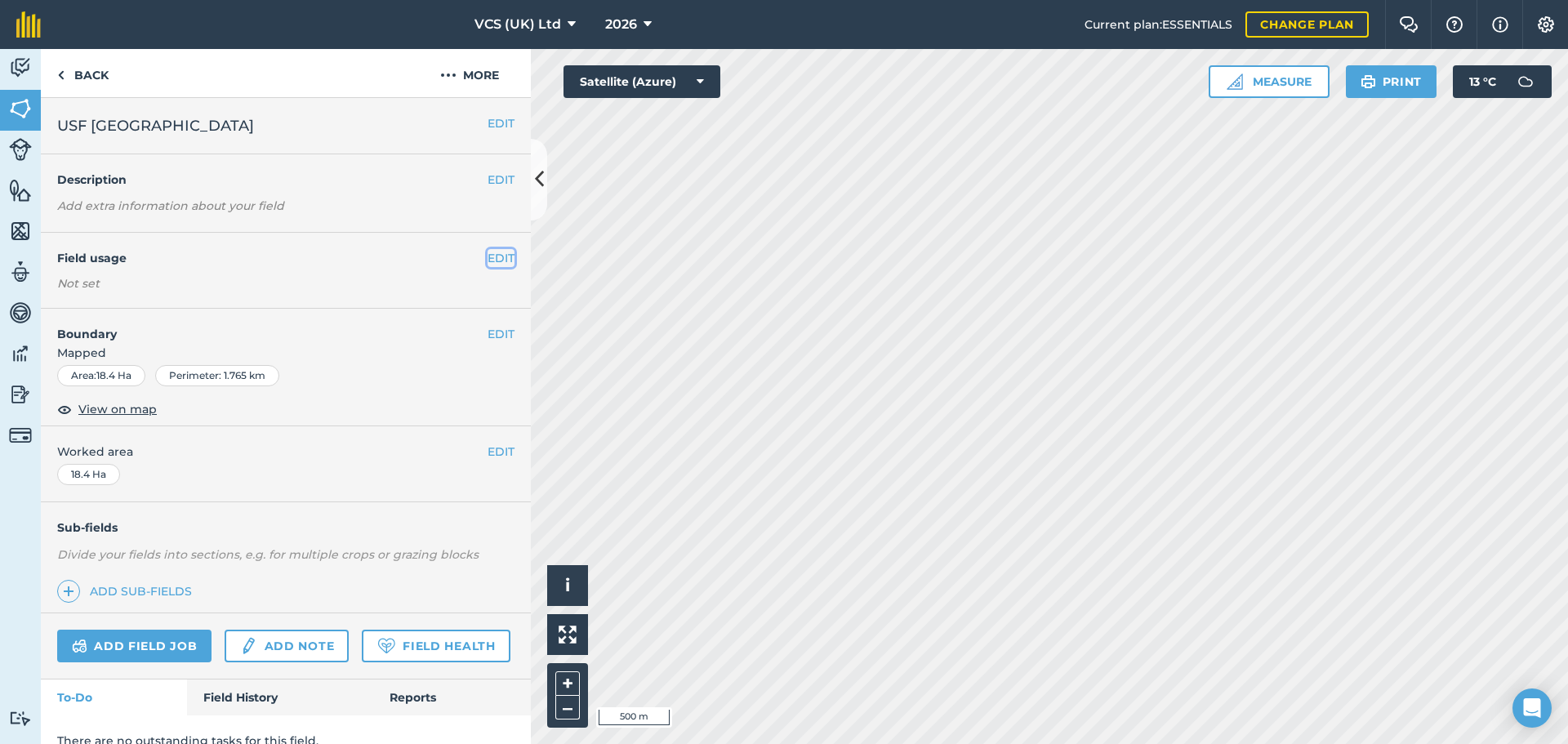
click at [487, 254] on button "EDIT" at bounding box center [501, 259] width 27 height 18
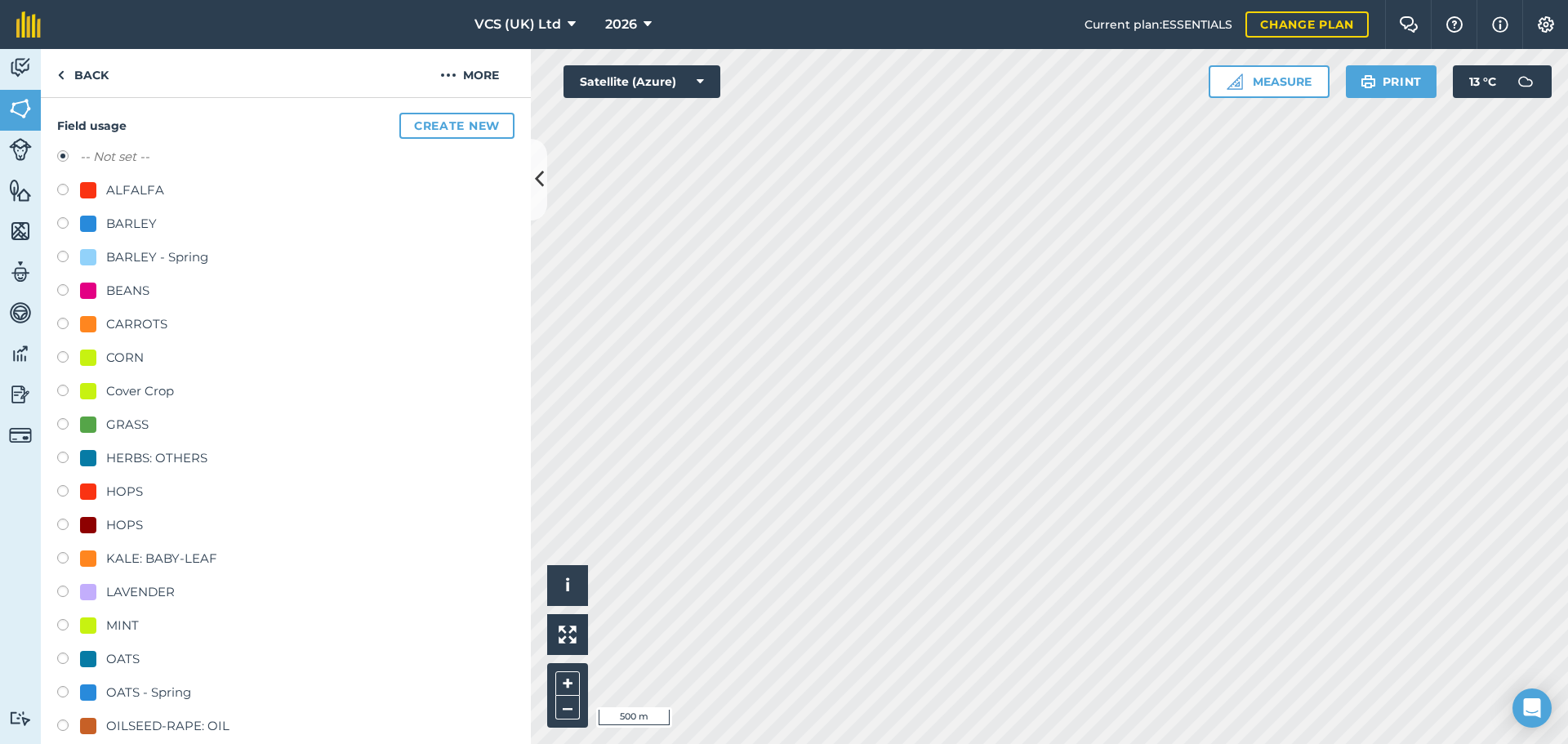
scroll to position [572, 0]
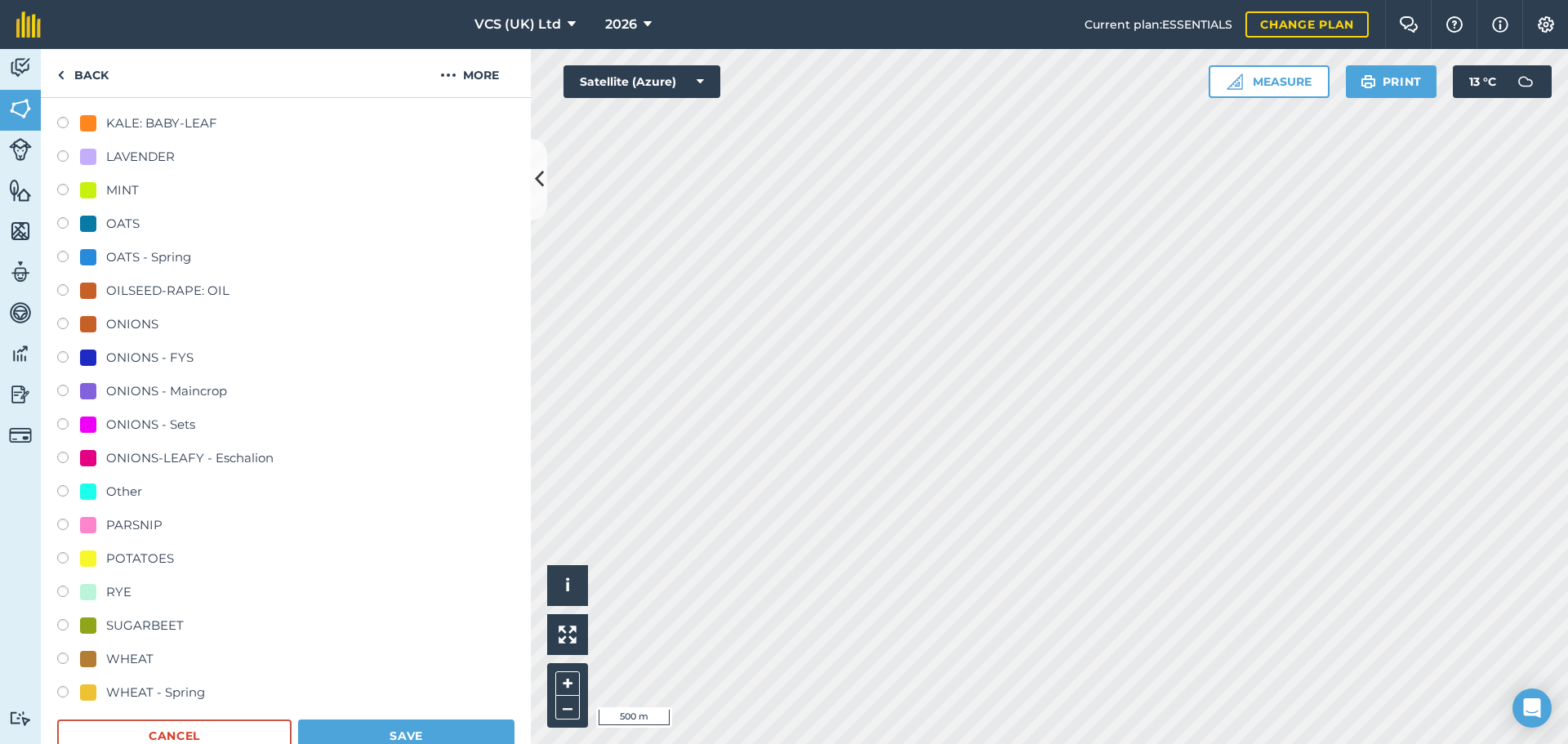
click at [138, 425] on div "ONIONS - Sets" at bounding box center [150, 425] width 89 height 20
radio input "true"
radio input "false"
click at [406, 725] on button "Save" at bounding box center [406, 736] width 216 height 32
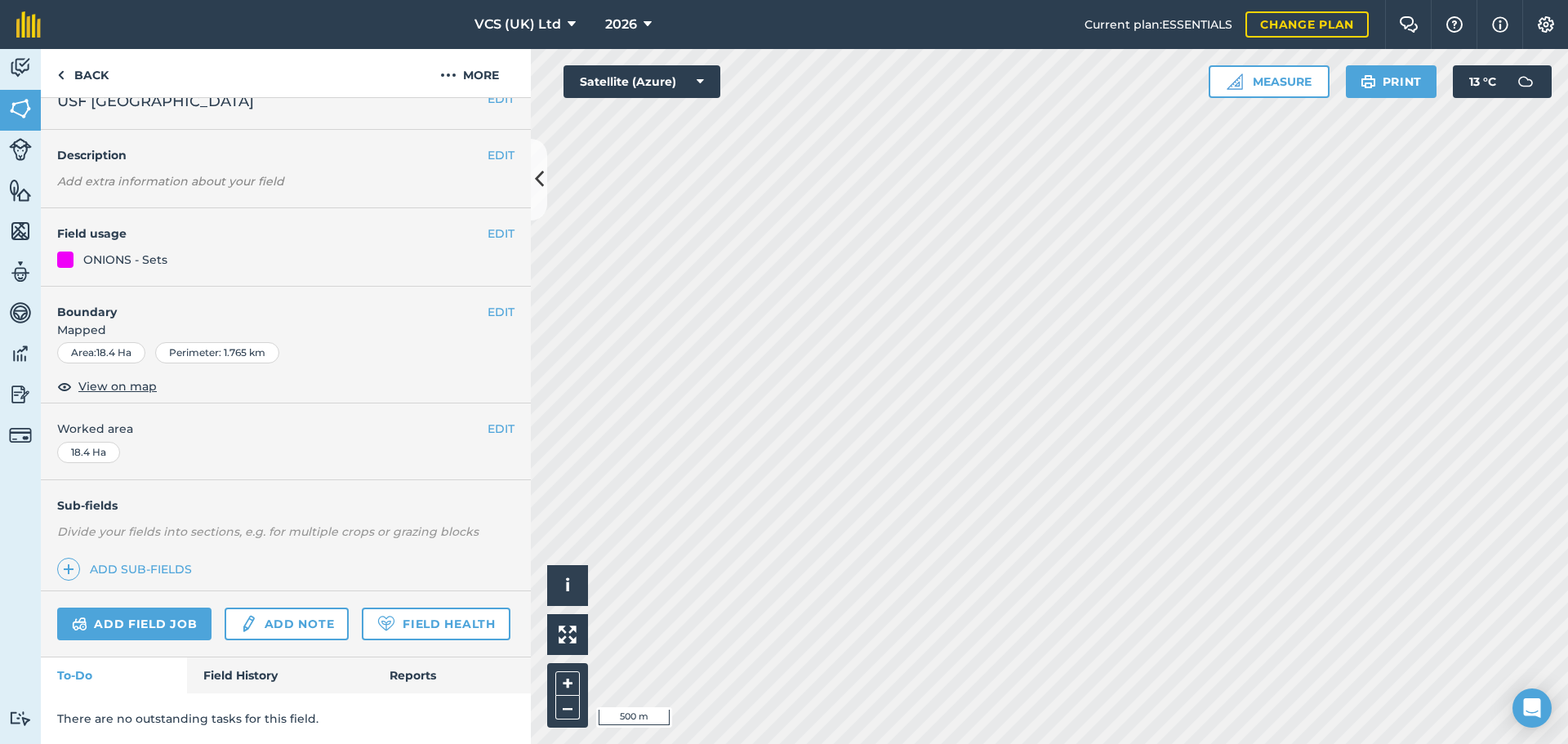
scroll to position [70, 0]
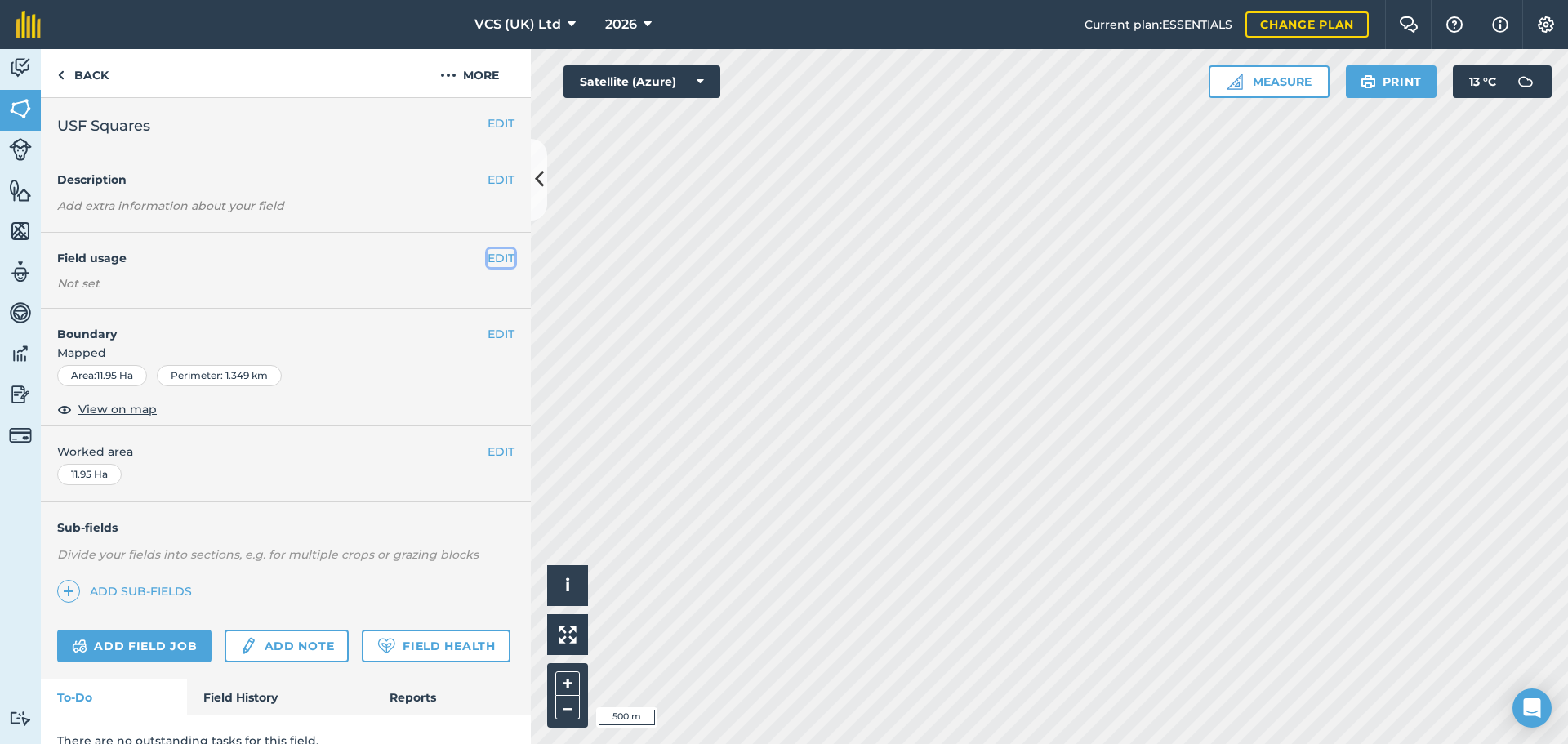
click at [487, 250] on button "EDIT" at bounding box center [501, 259] width 27 height 18
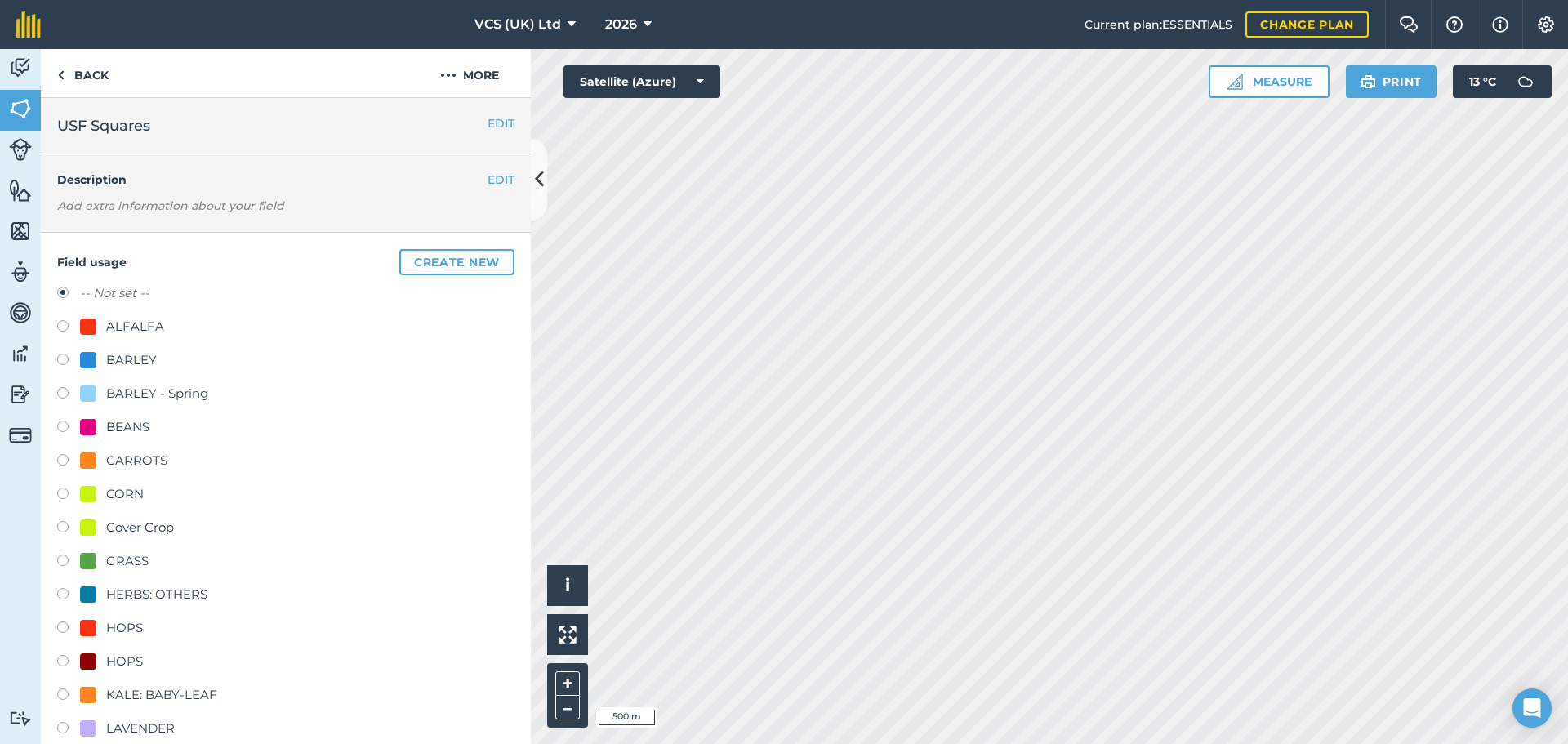
scroll to position [490, 0]
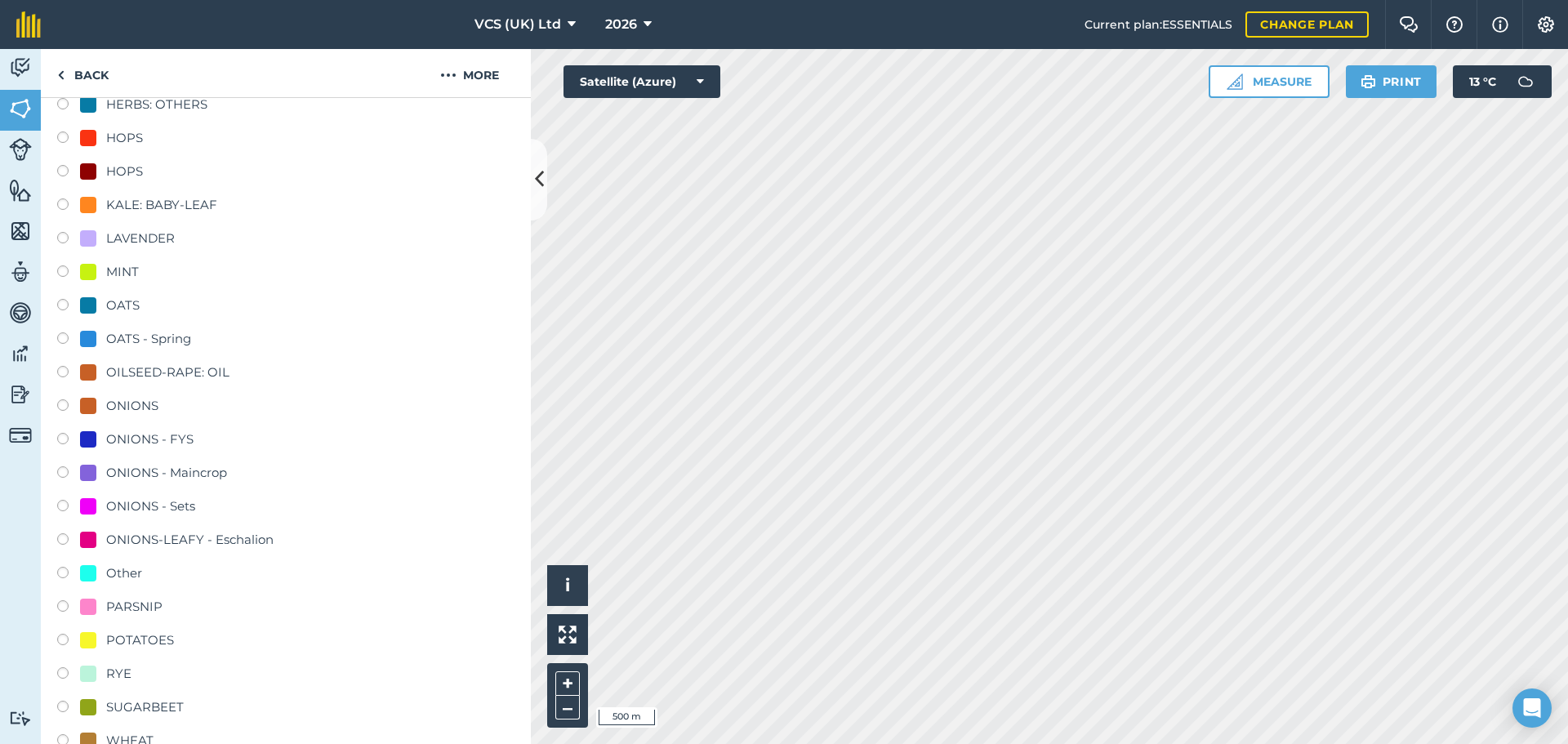
click at [153, 506] on div "ONIONS - Sets" at bounding box center [150, 506] width 89 height 20
radio input "true"
radio input "false"
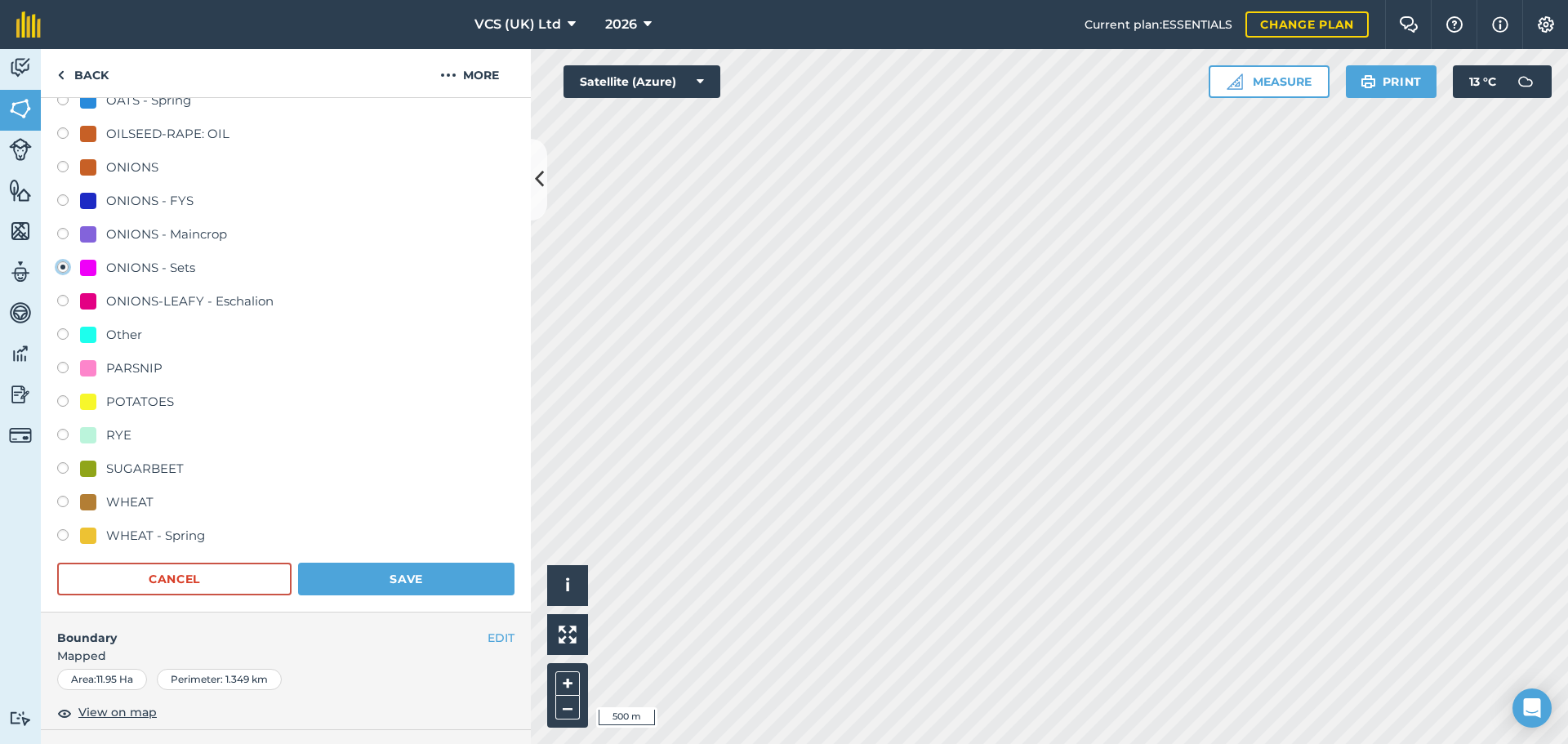
scroll to position [980, 0]
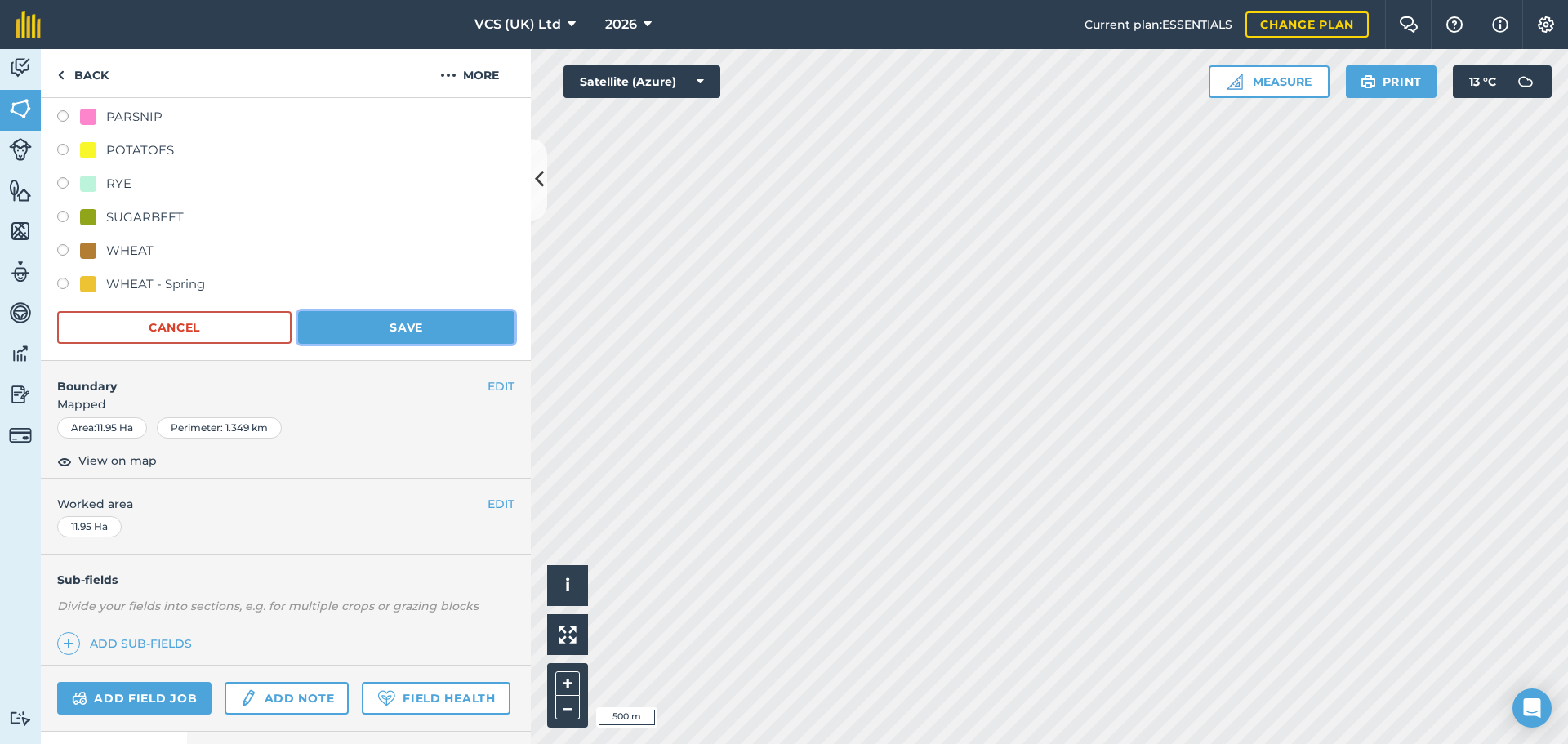
click at [376, 316] on button "Save" at bounding box center [406, 328] width 216 height 32
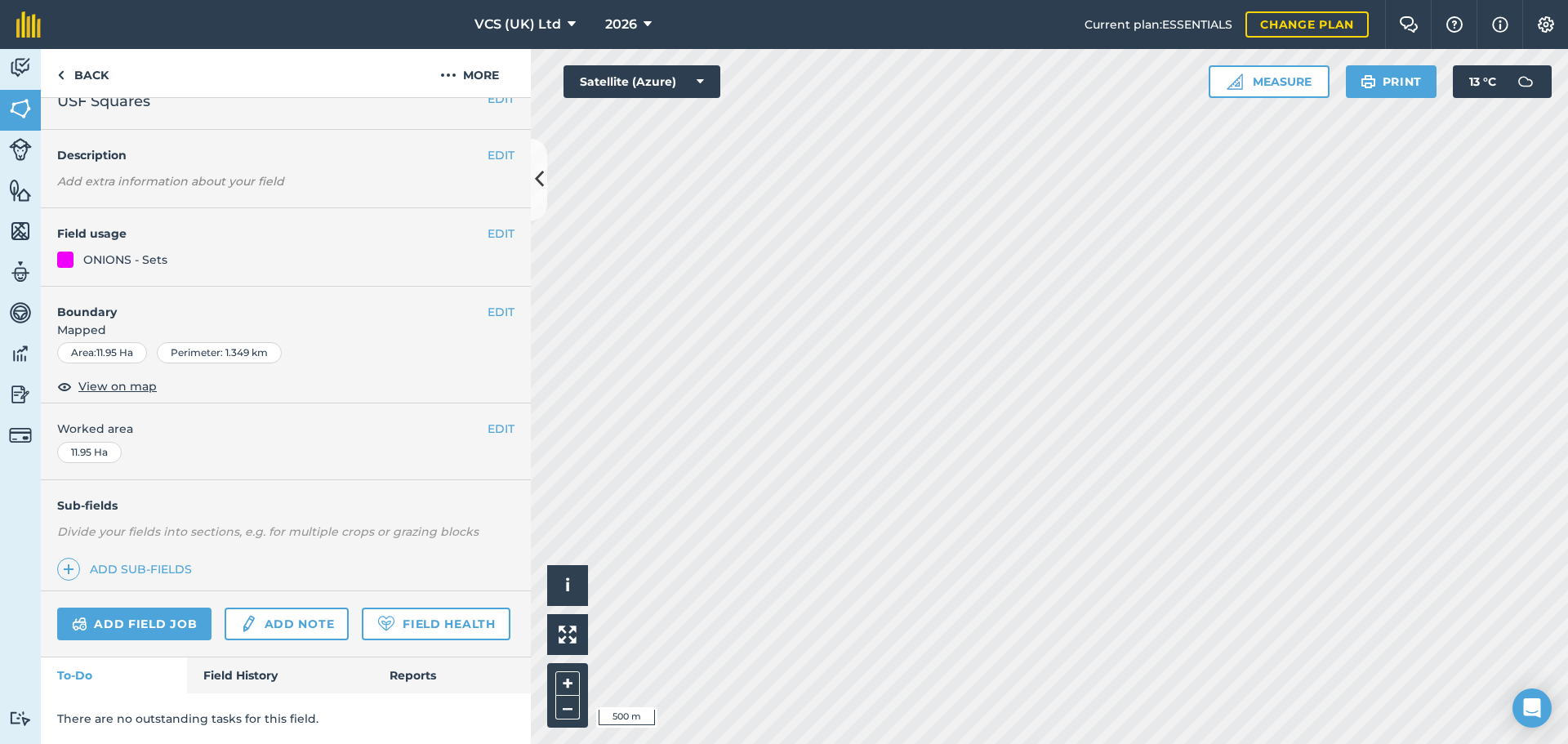
scroll to position [70, 0]
click at [487, 226] on button "EDIT" at bounding box center [501, 235] width 27 height 18
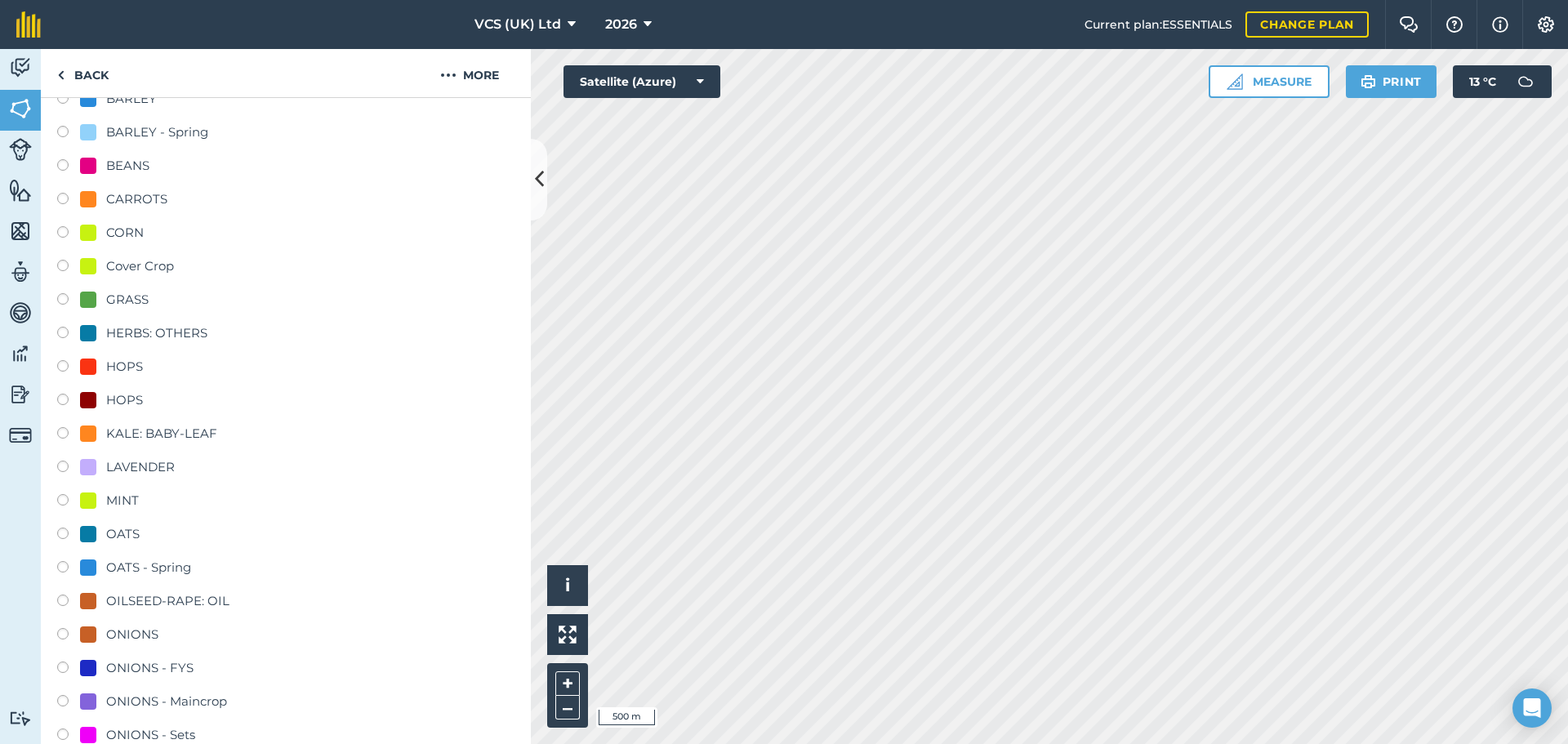
scroll to position [558, 0]
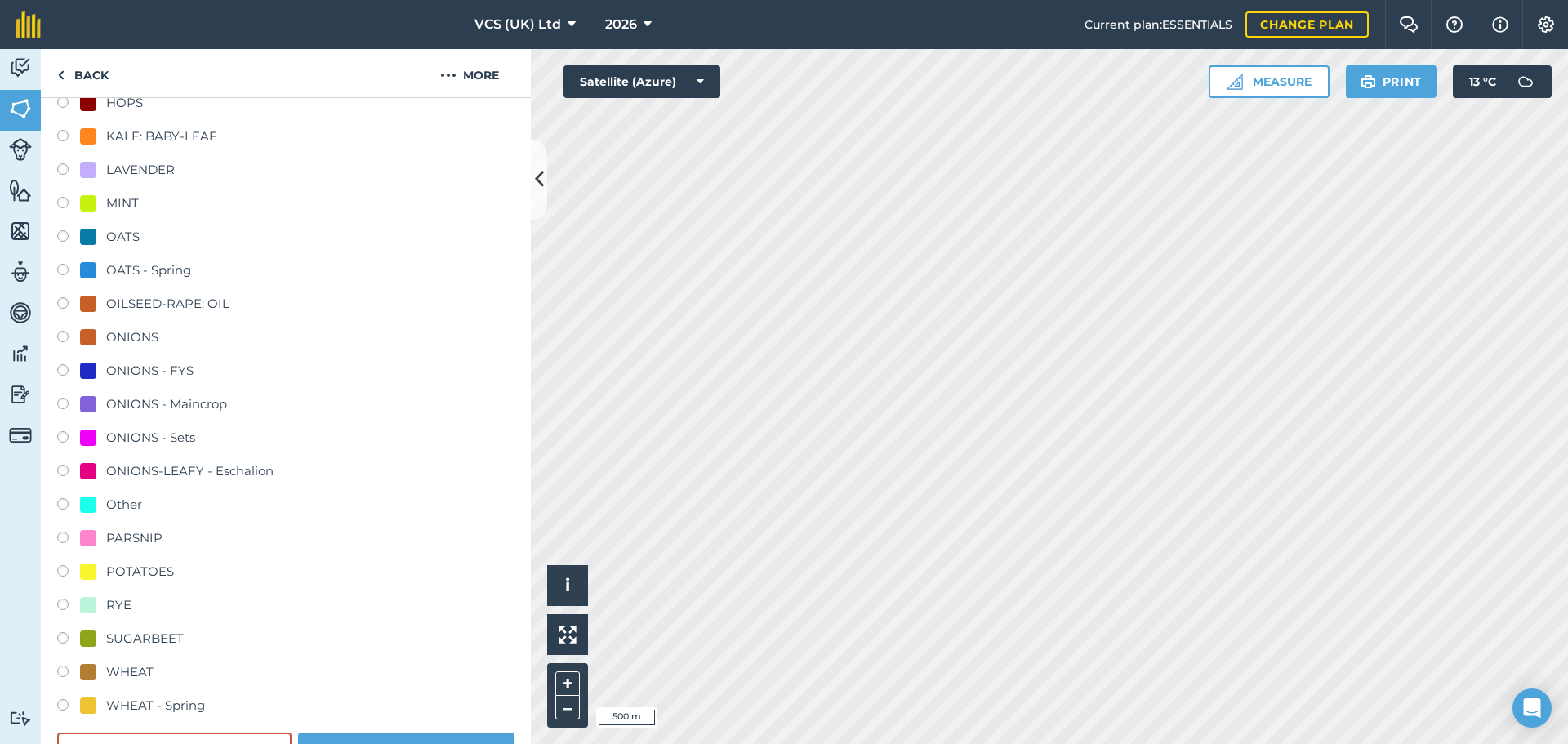
click at [131, 442] on div "ONIONS - Sets" at bounding box center [150, 438] width 89 height 20
radio input "true"
radio input "false"
click at [374, 735] on button "Save" at bounding box center [406, 749] width 216 height 32
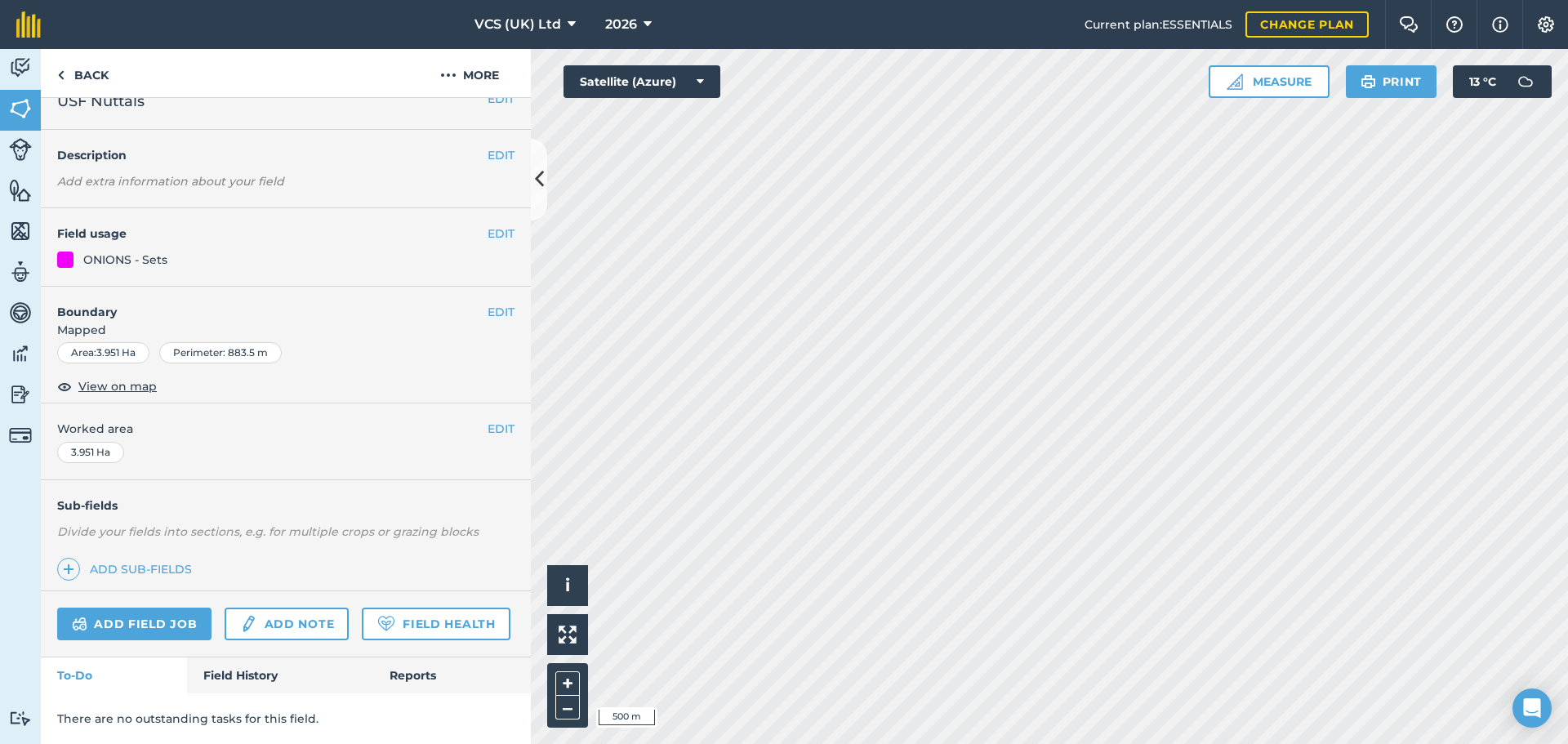
scroll to position [70, 0]
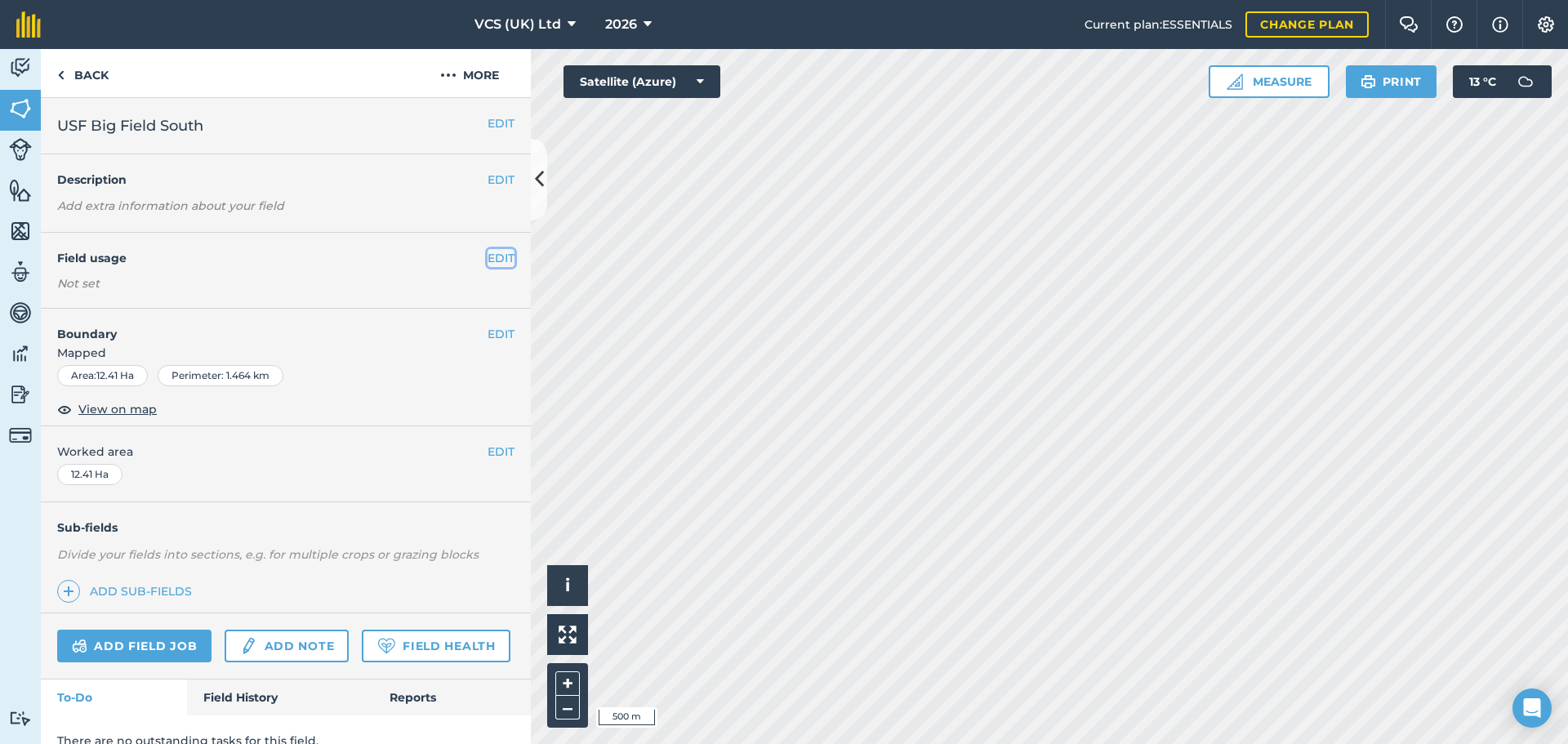
click at [493, 261] on button "EDIT" at bounding box center [501, 259] width 27 height 18
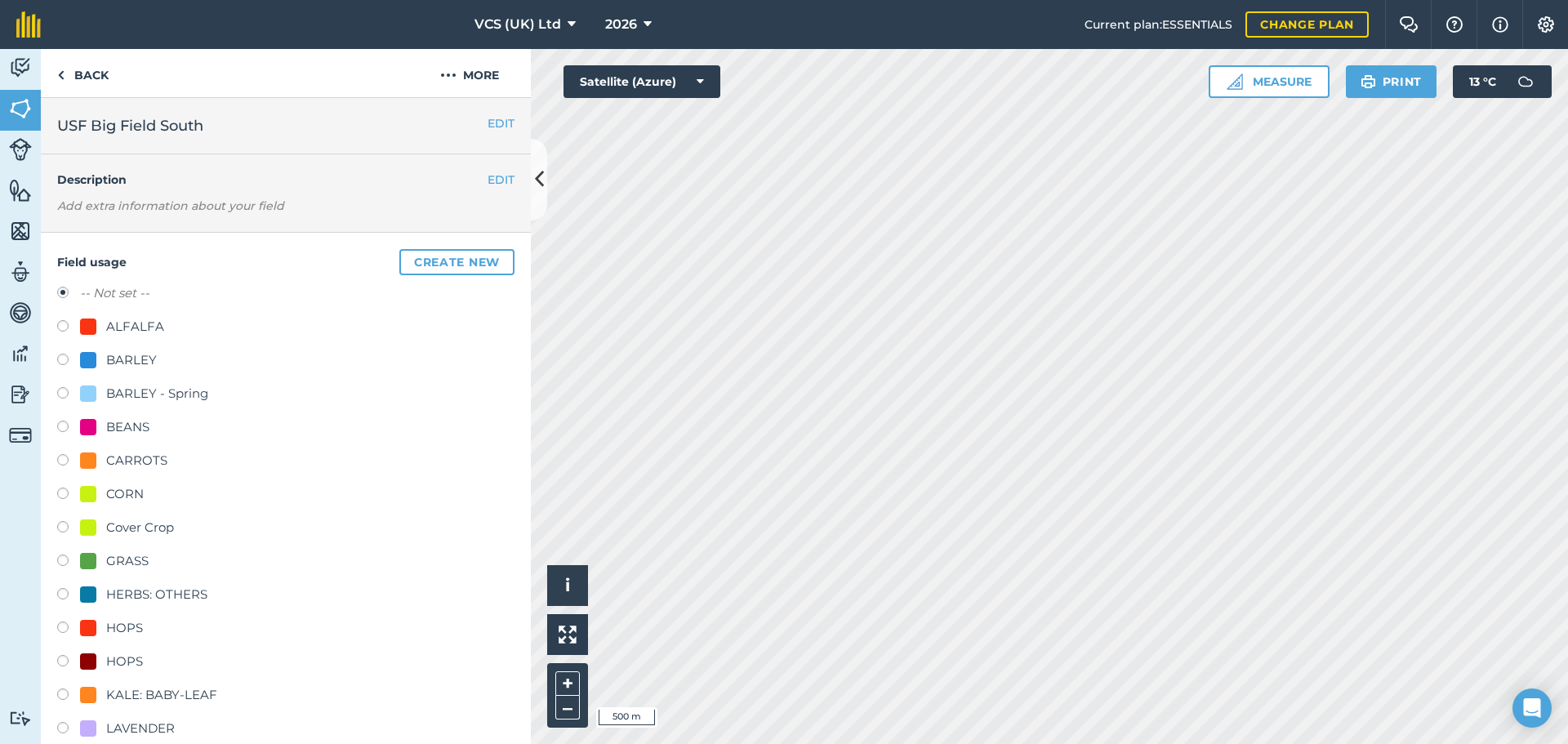
scroll to position [490, 0]
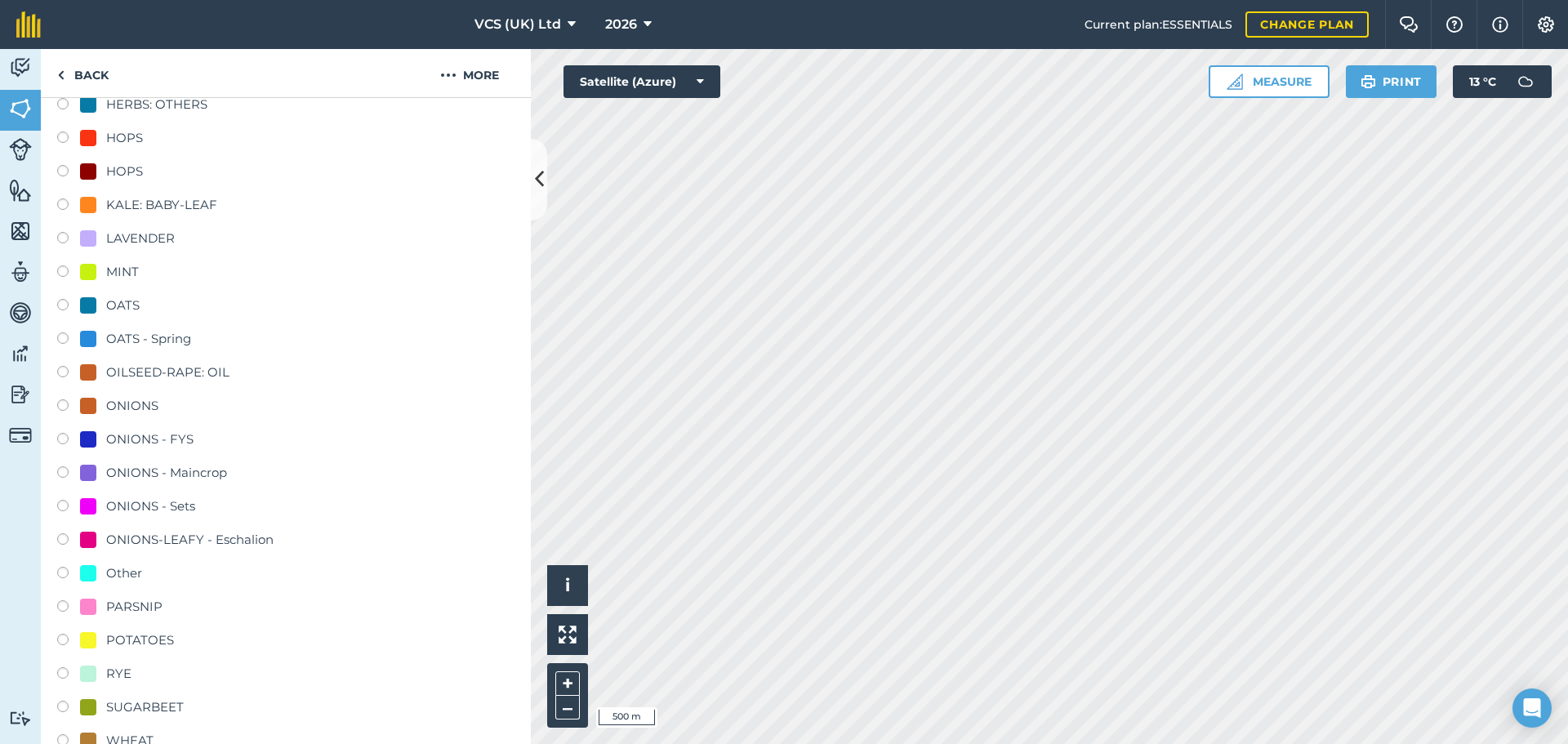
click at [164, 504] on div "ONIONS - Sets" at bounding box center [150, 506] width 89 height 20
radio input "true"
radio input "false"
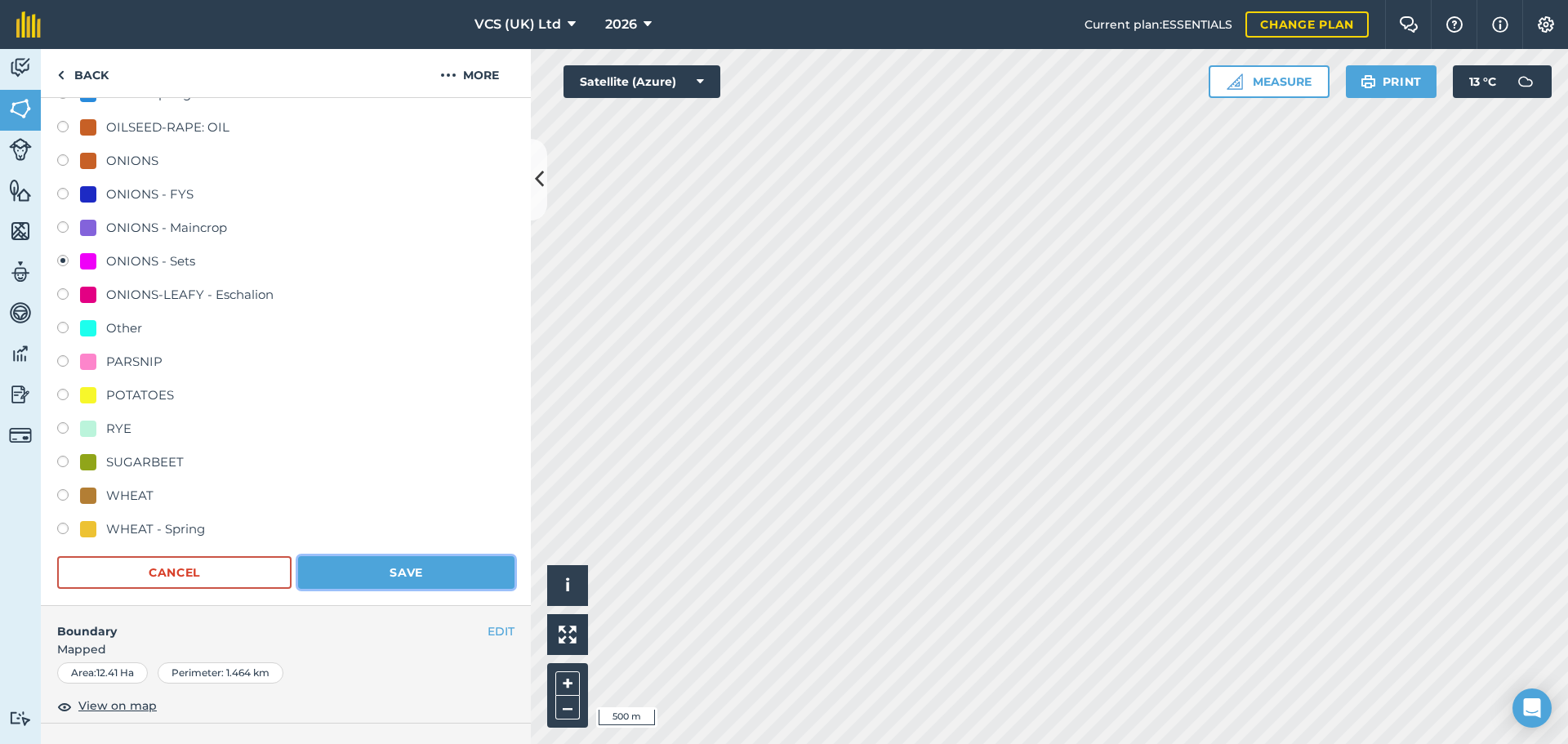
click at [415, 569] on button "Save" at bounding box center [406, 573] width 216 height 32
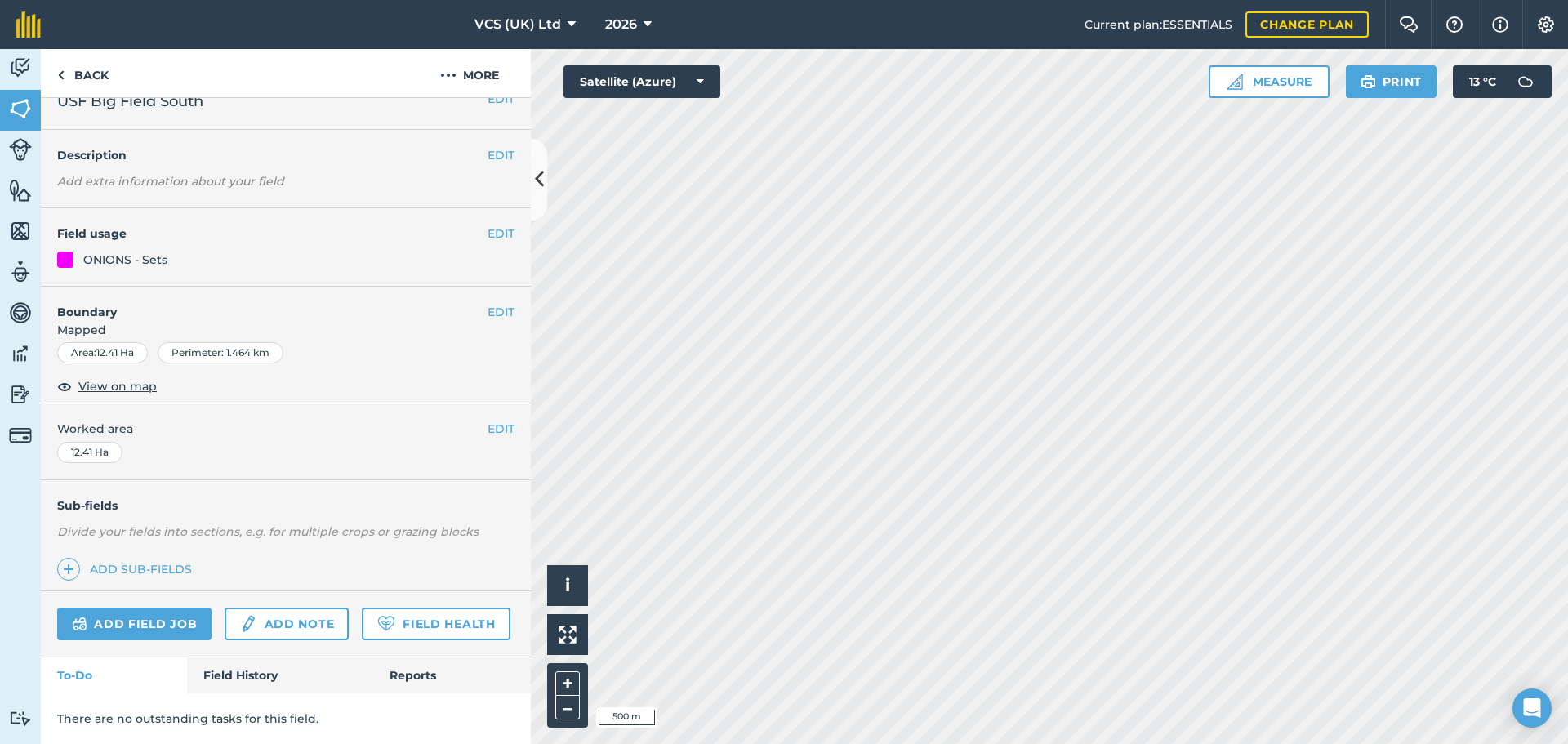
scroll to position [70, 0]
click at [487, 226] on button "EDIT" at bounding box center [501, 235] width 27 height 18
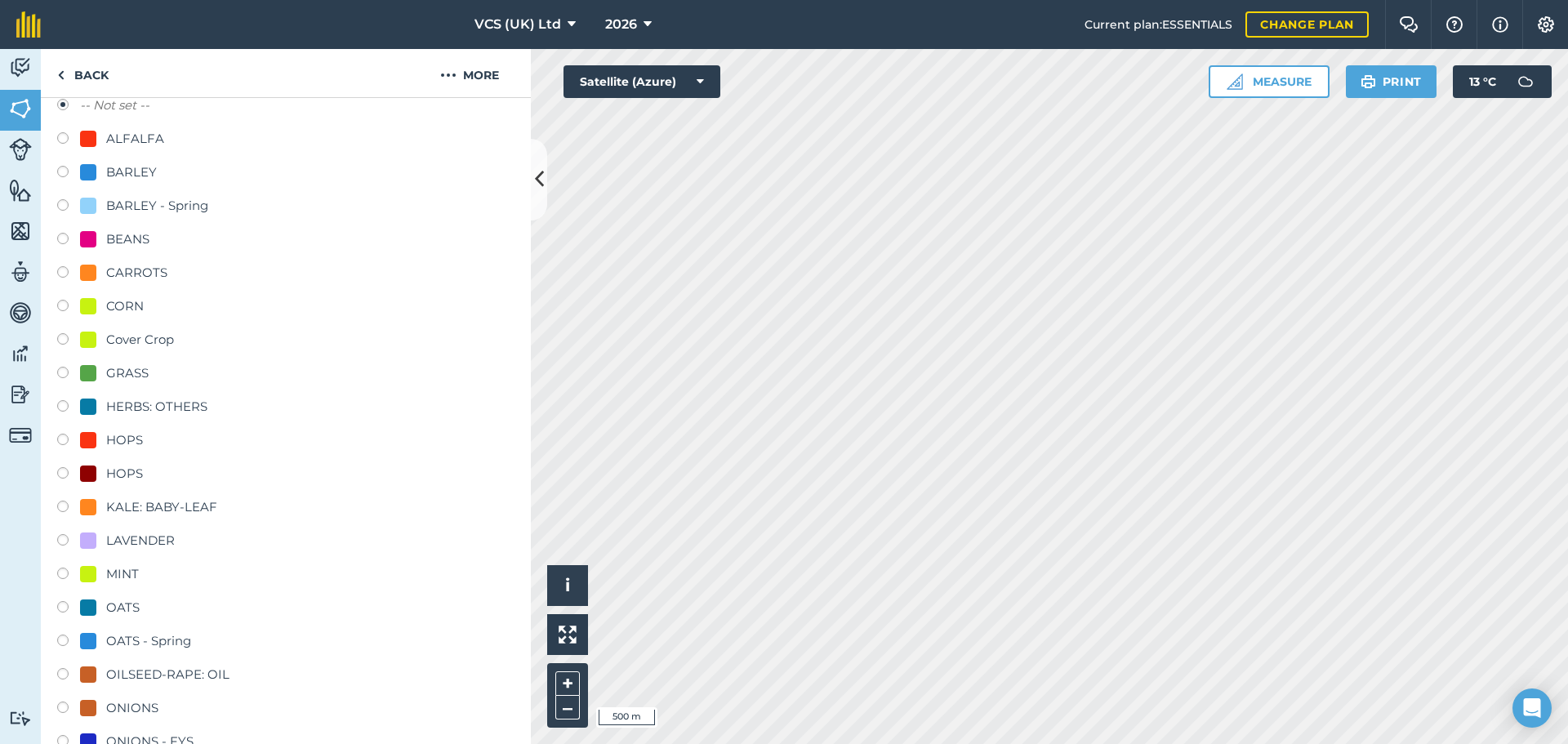
scroll to position [313, 0]
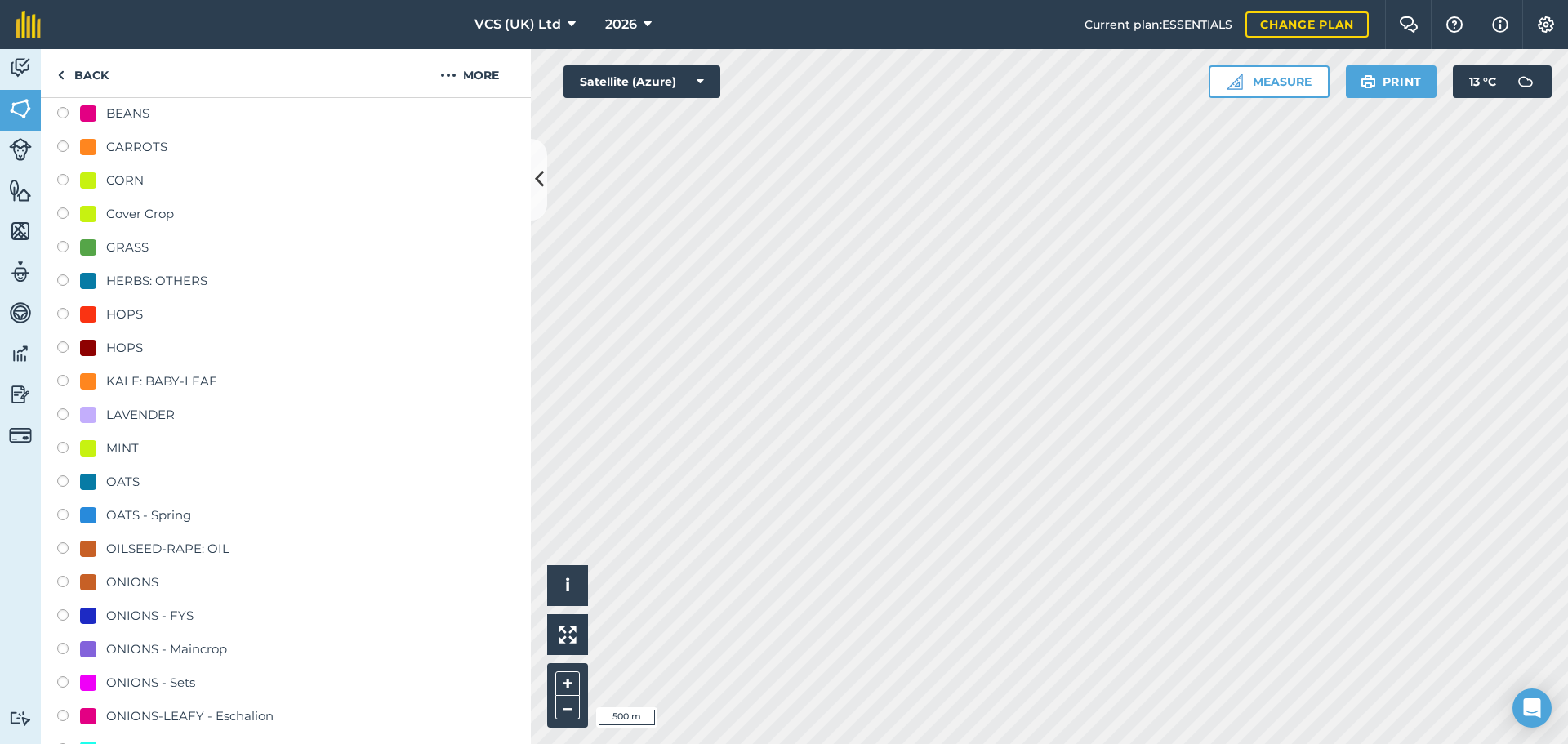
click at [140, 687] on div "ONIONS - Sets" at bounding box center [150, 683] width 89 height 20
radio input "true"
radio input "false"
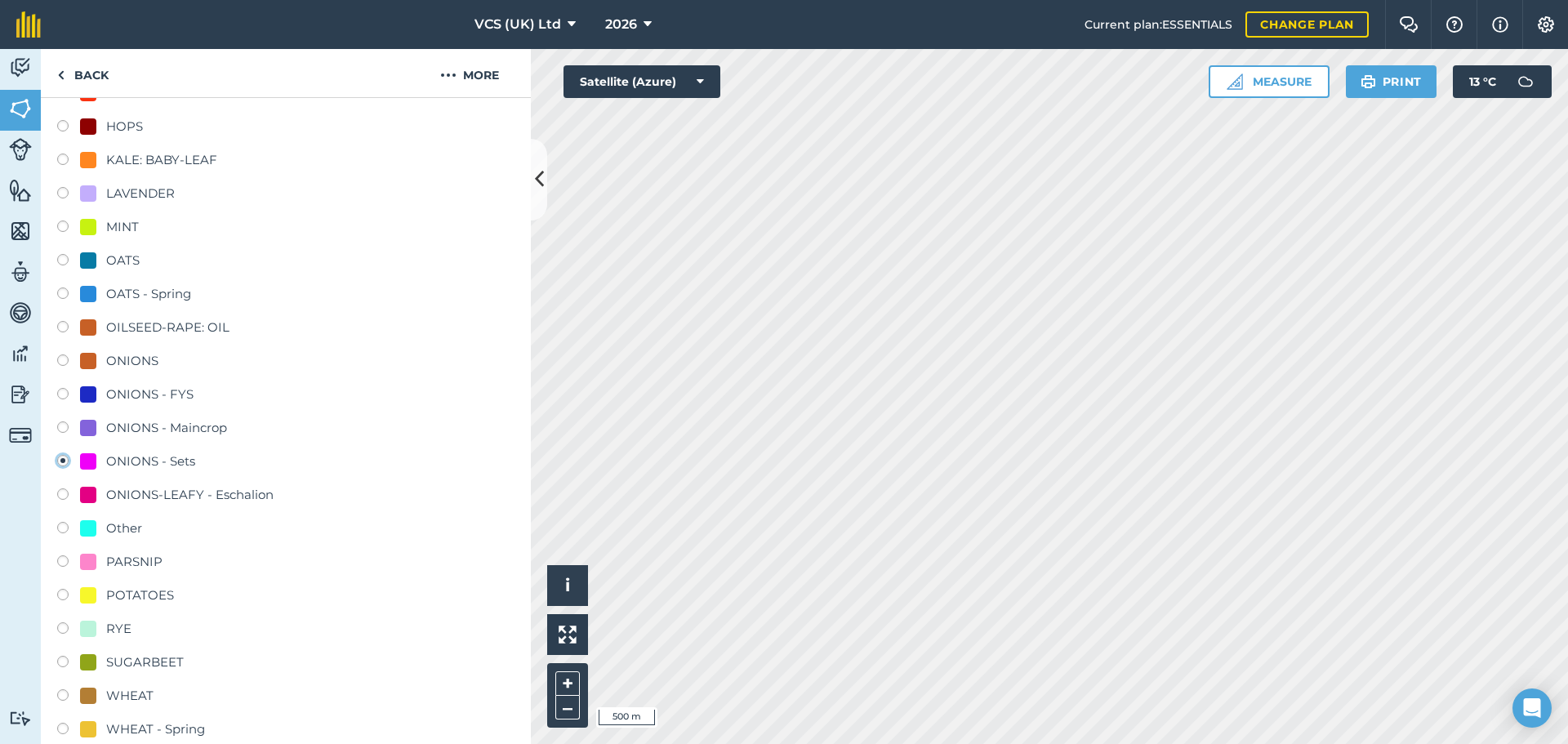
scroll to position [558, 0]
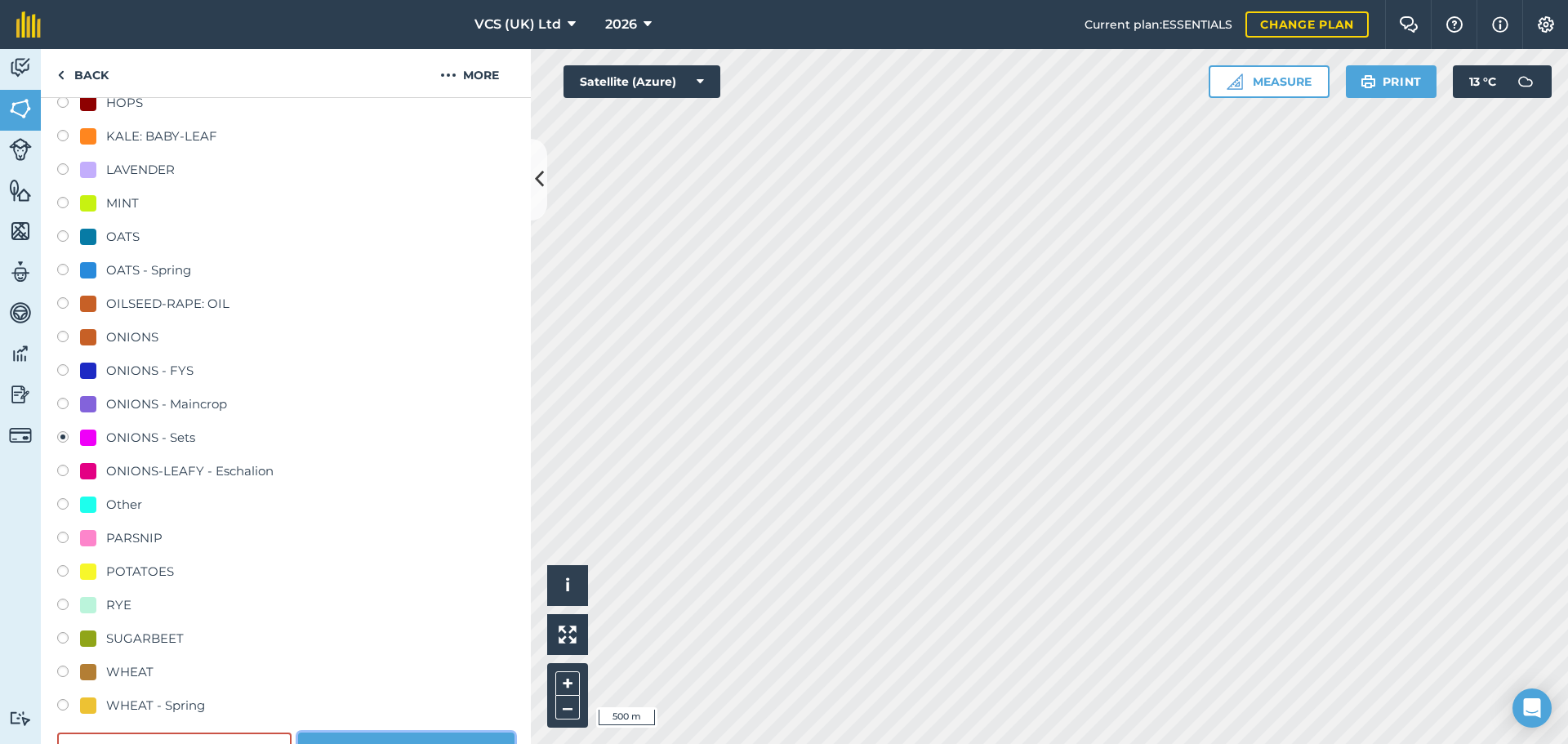
click at [434, 739] on button "Save" at bounding box center [406, 749] width 216 height 32
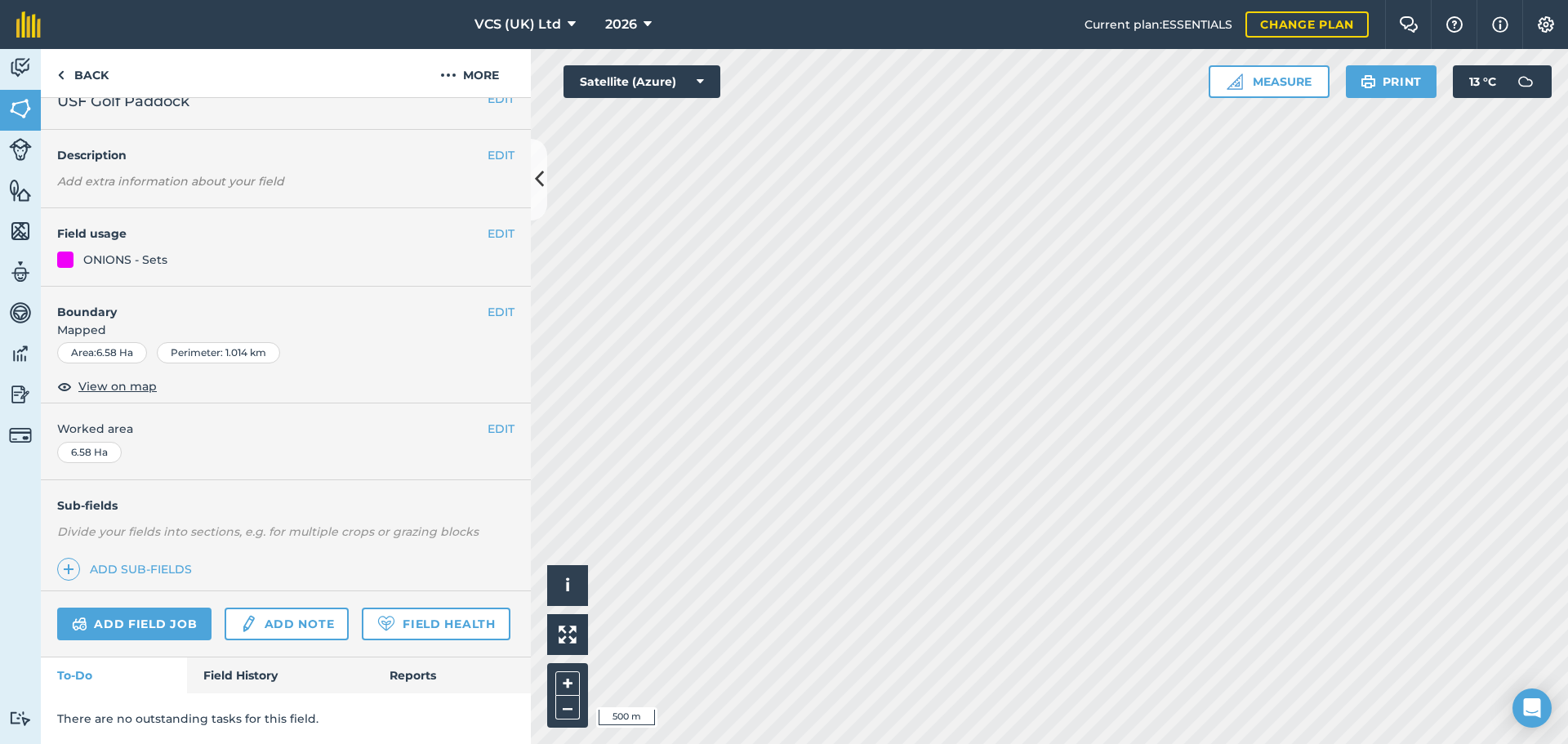
scroll to position [70, 0]
